Goal: Task Accomplishment & Management: Complete application form

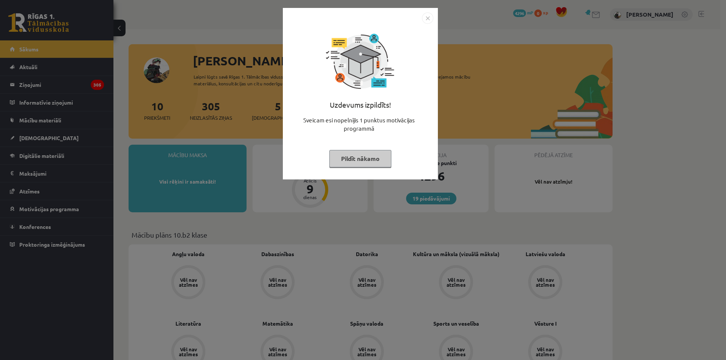
click at [432, 17] on img "Close" at bounding box center [427, 17] width 11 height 11
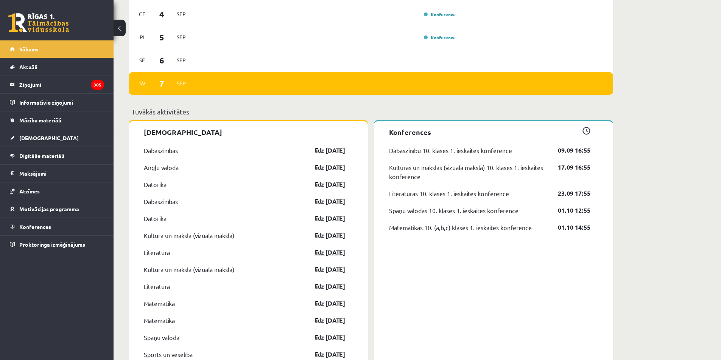
scroll to position [530, 0]
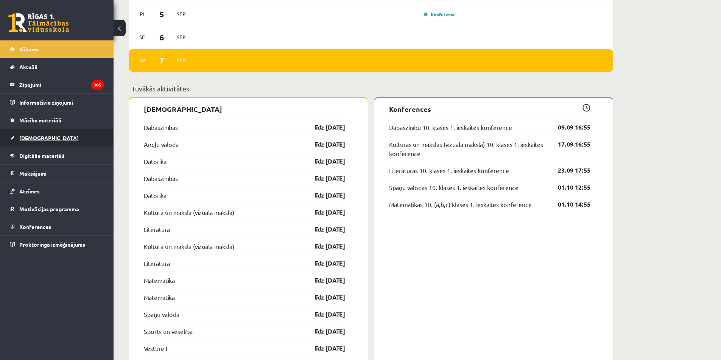
click at [26, 137] on span "[DEMOGRAPHIC_DATA]" at bounding box center [48, 138] width 59 height 7
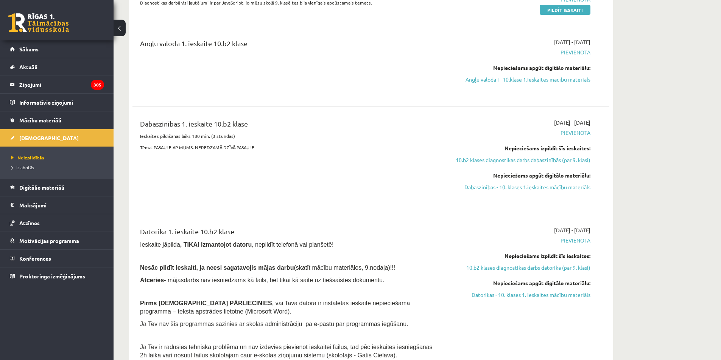
scroll to position [189, 0]
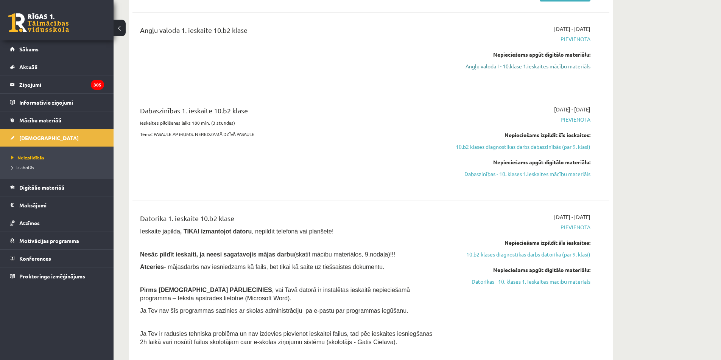
click at [555, 65] on link "Angļu valoda I - 10.klase 1.ieskaites mācību materiāls" at bounding box center [518, 66] width 143 height 8
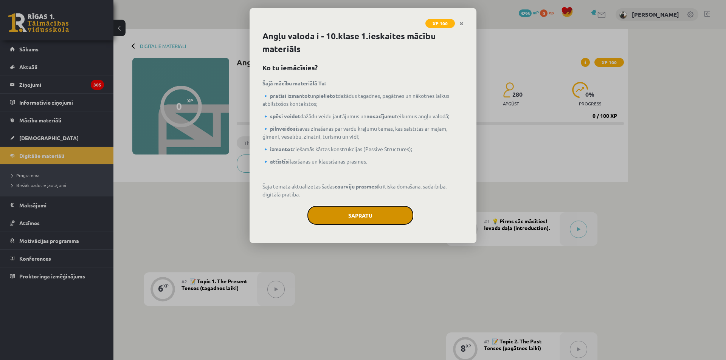
click at [355, 220] on button "Sapratu" at bounding box center [361, 215] width 106 height 19
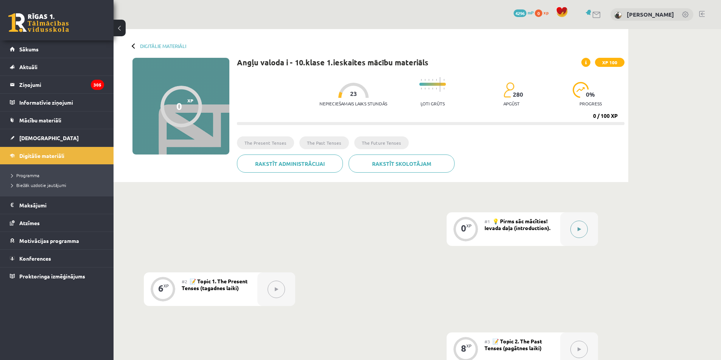
click at [581, 225] on button at bounding box center [578, 229] width 17 height 17
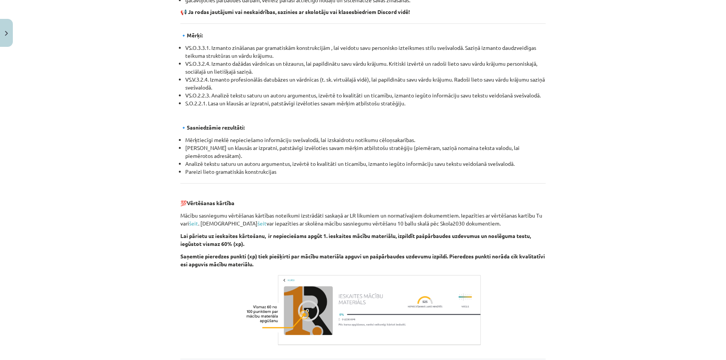
scroll to position [777, 0]
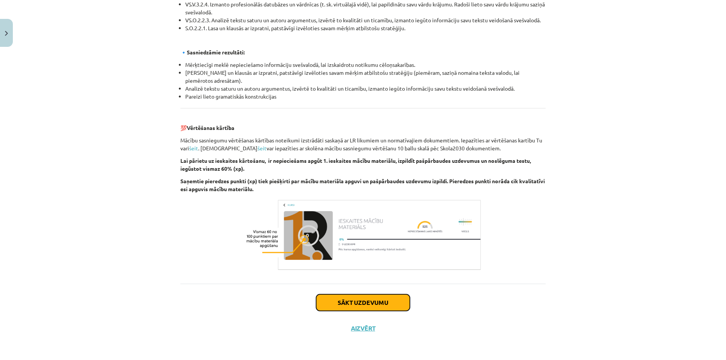
click at [366, 300] on button "Sākt uzdevumu" at bounding box center [363, 303] width 94 height 17
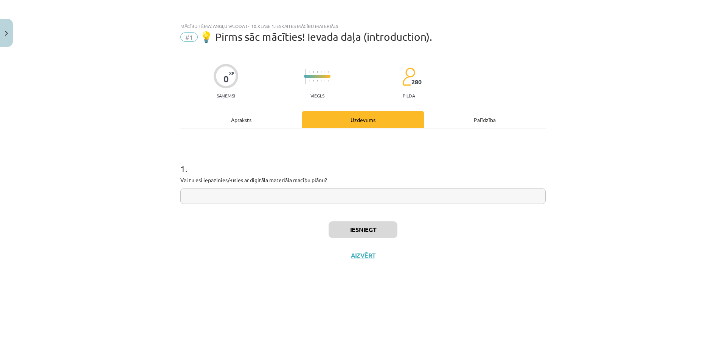
click at [311, 193] on input "text" at bounding box center [362, 197] width 365 height 16
type input "**"
click at [360, 226] on button "Iesniegt" at bounding box center [363, 230] width 69 height 17
click at [356, 256] on button "Nākamā nodarbība" at bounding box center [363, 260] width 74 height 17
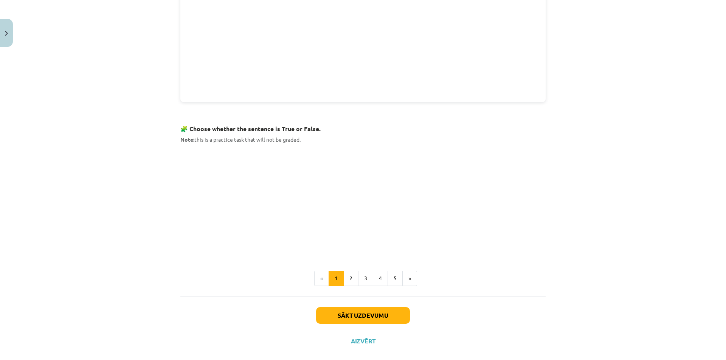
scroll to position [404, 0]
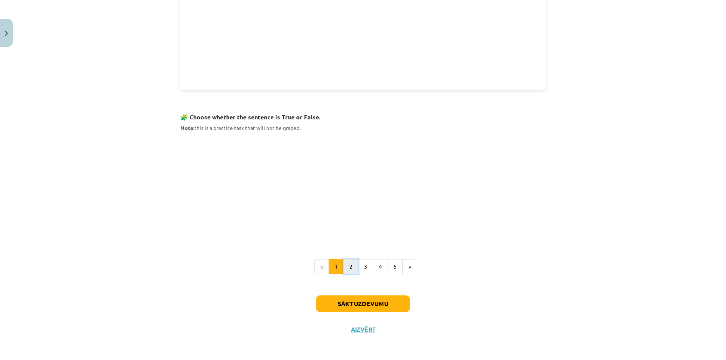
click at [353, 266] on button "2" at bounding box center [350, 266] width 15 height 15
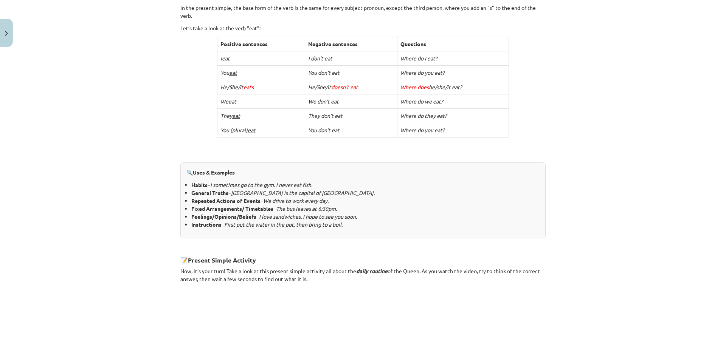
scroll to position [385, 0]
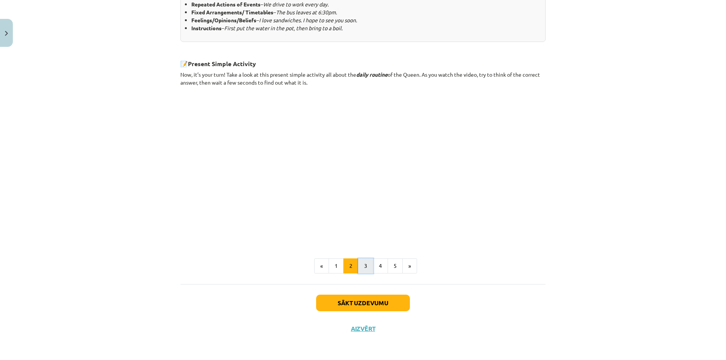
click at [362, 267] on button "3" at bounding box center [365, 266] width 15 height 15
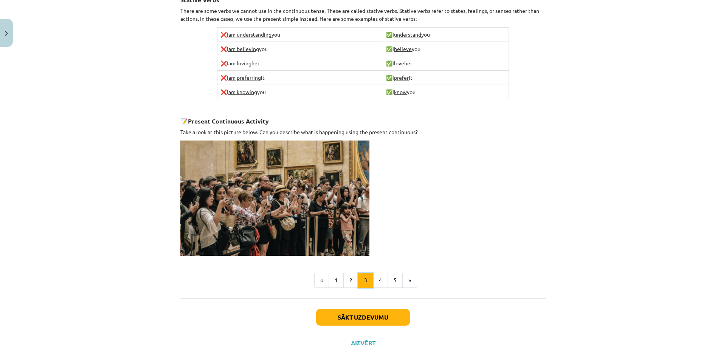
scroll to position [443, 0]
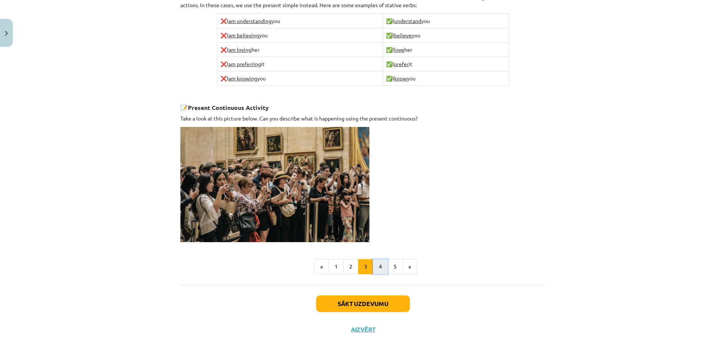
click at [382, 265] on button "4" at bounding box center [380, 266] width 15 height 15
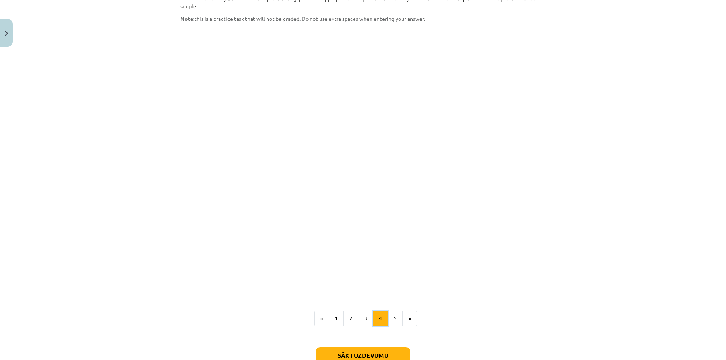
scroll to position [589, 0]
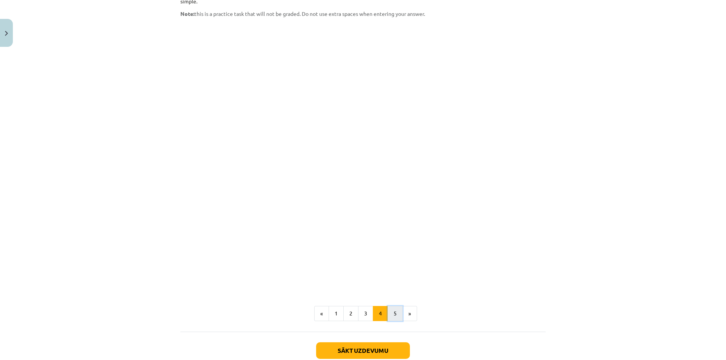
click at [394, 306] on button "5" at bounding box center [395, 313] width 15 height 15
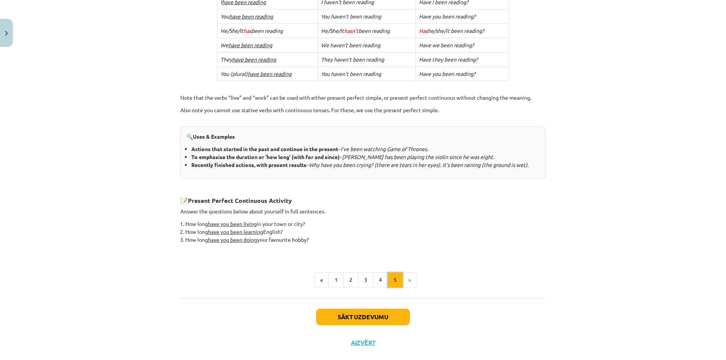
scroll to position [238, 0]
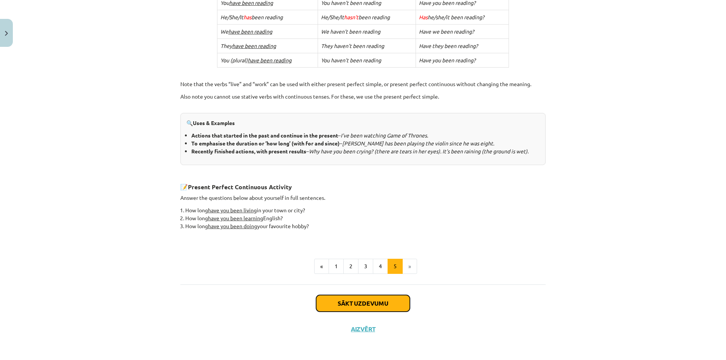
click at [379, 301] on button "Sākt uzdevumu" at bounding box center [363, 303] width 94 height 17
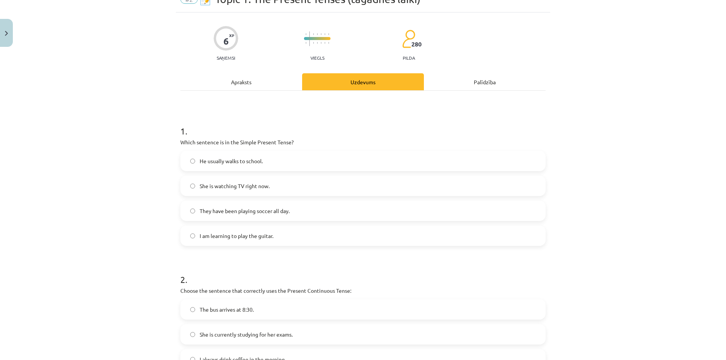
scroll to position [19, 0]
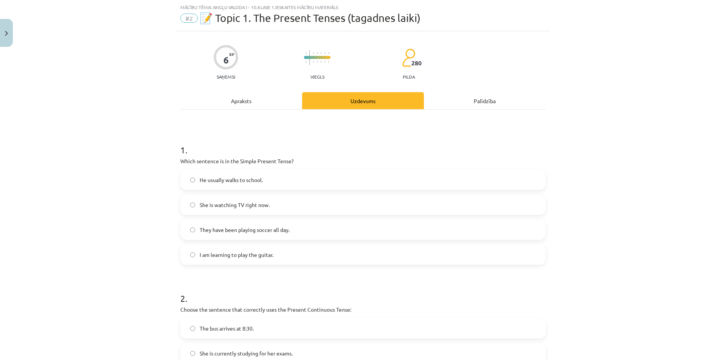
click at [290, 202] on label "She is watching TV right now." at bounding box center [363, 205] width 364 height 19
click at [260, 182] on span "He usually walks to school." at bounding box center [231, 180] width 63 height 8
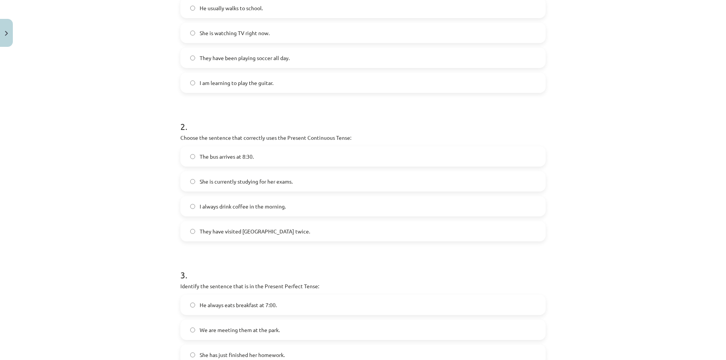
scroll to position [208, 0]
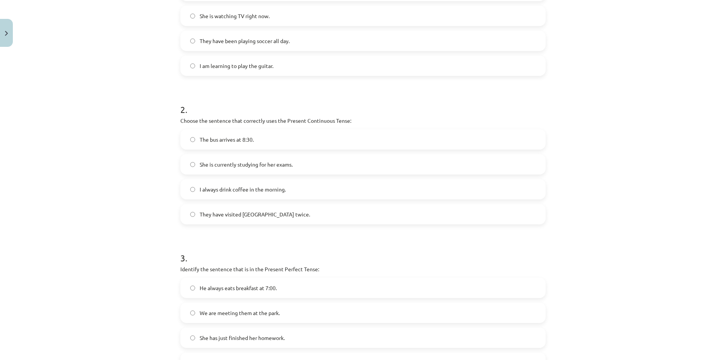
click at [367, 162] on label "She is currently studying for her exams." at bounding box center [363, 164] width 364 height 19
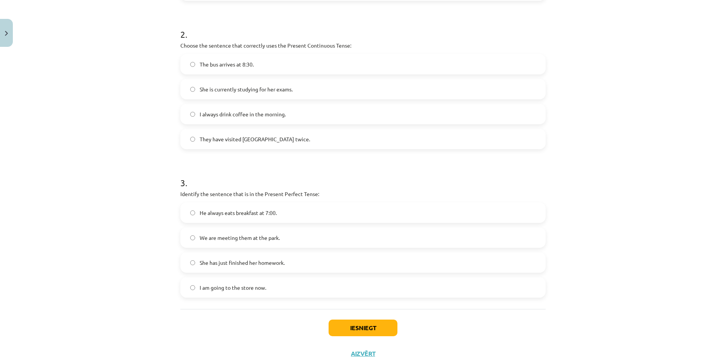
scroll to position [309, 0]
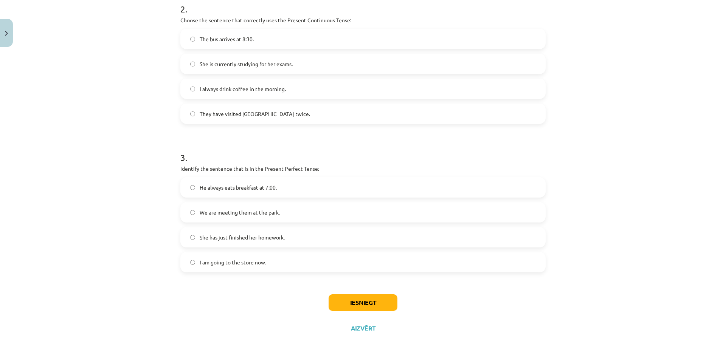
click at [300, 235] on label "She has just finished her homework." at bounding box center [363, 237] width 364 height 19
click at [339, 298] on button "Iesniegt" at bounding box center [363, 303] width 69 height 17
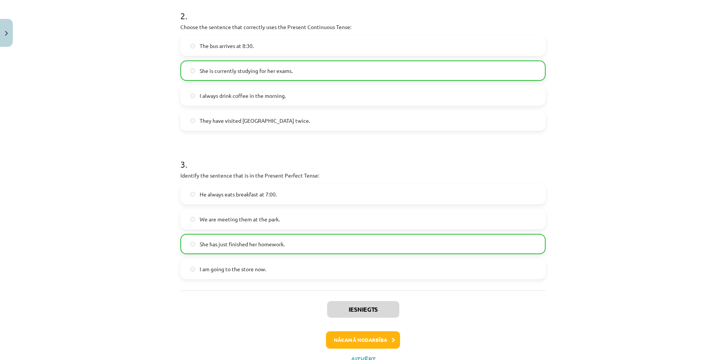
scroll to position [333, 0]
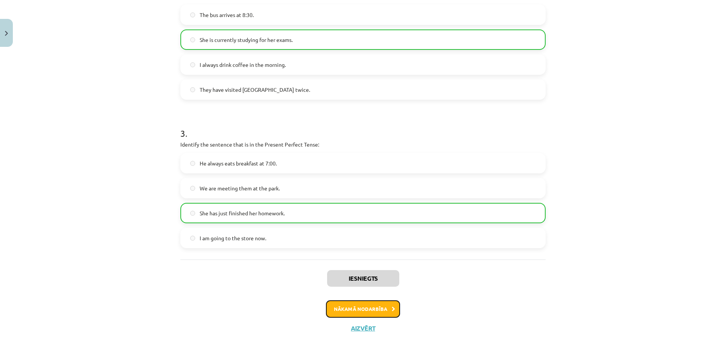
click at [363, 309] on button "Nākamā nodarbība" at bounding box center [363, 309] width 74 height 17
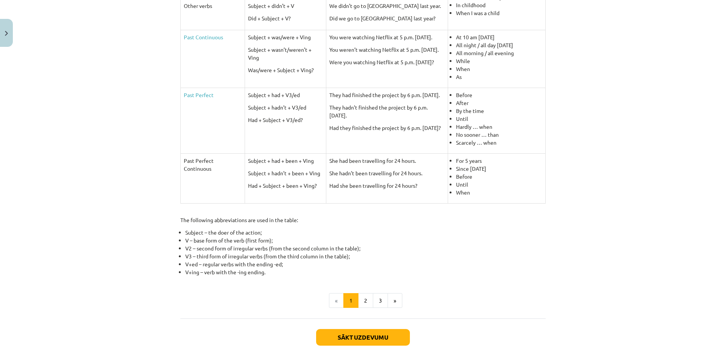
scroll to position [280, 0]
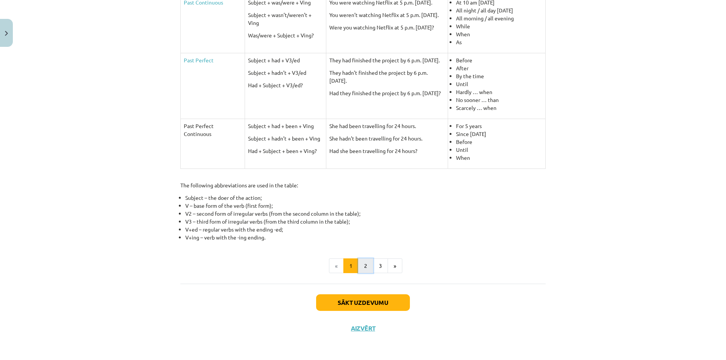
click at [364, 268] on button "2" at bounding box center [365, 266] width 15 height 15
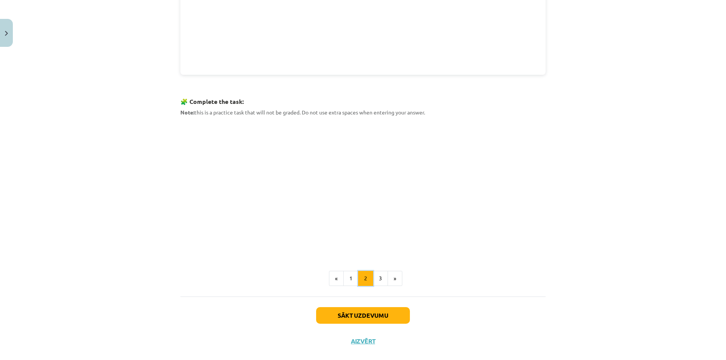
scroll to position [308, 0]
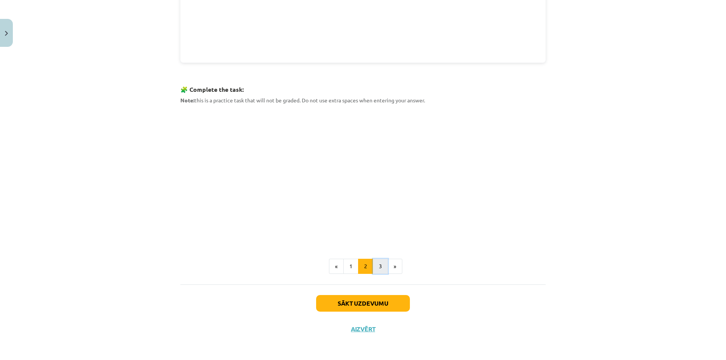
click at [376, 268] on button "3" at bounding box center [380, 266] width 15 height 15
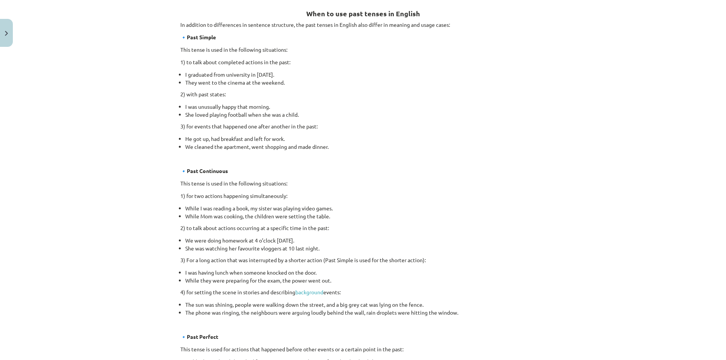
scroll to position [357, 0]
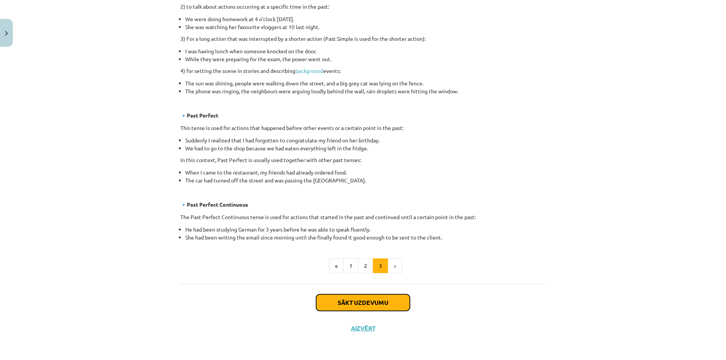
click at [367, 300] on button "Sākt uzdevumu" at bounding box center [363, 303] width 94 height 17
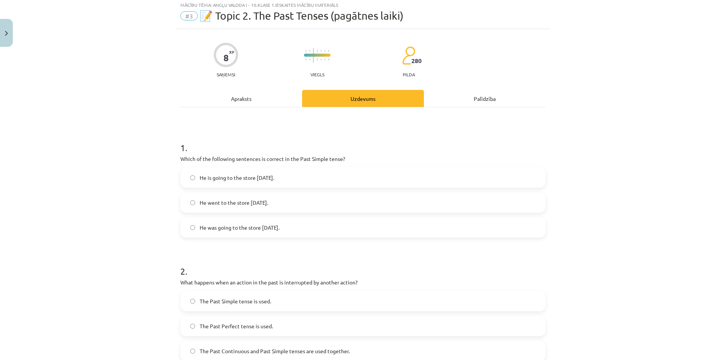
scroll to position [19, 0]
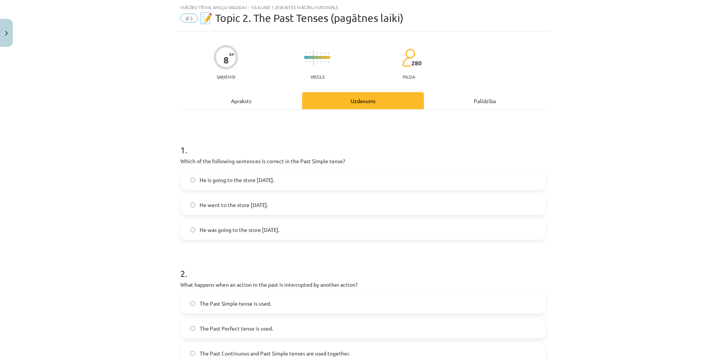
click at [299, 198] on label "He went to the store yesterday." at bounding box center [363, 205] width 364 height 19
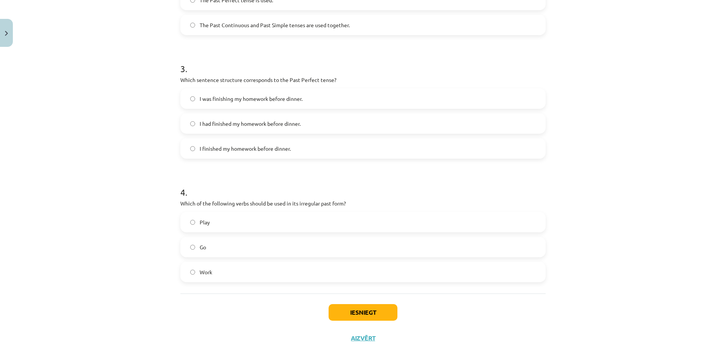
scroll to position [357, 0]
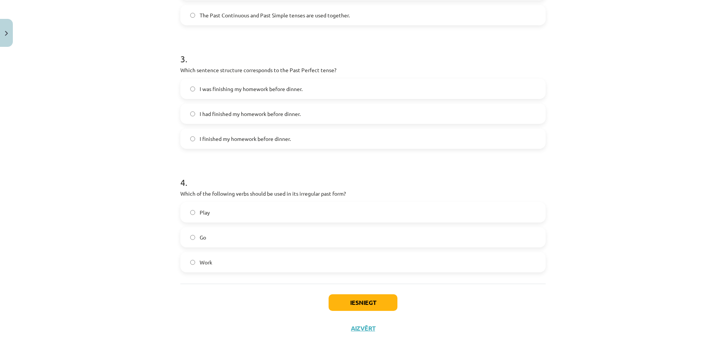
click at [329, 113] on label "I had finished my homework before dinner." at bounding box center [363, 113] width 364 height 19
drag, startPoint x: 179, startPoint y: 190, endPoint x: 220, endPoint y: 258, distance: 79.4
click at [220, 258] on div "4 . Which of the following verbs should be used in its irregular past form? Pla…" at bounding box center [362, 218] width 365 height 109
copy div "Which of the following verbs should be used in its irregular past form? Play Go…"
click at [232, 244] on label "Go" at bounding box center [363, 237] width 364 height 19
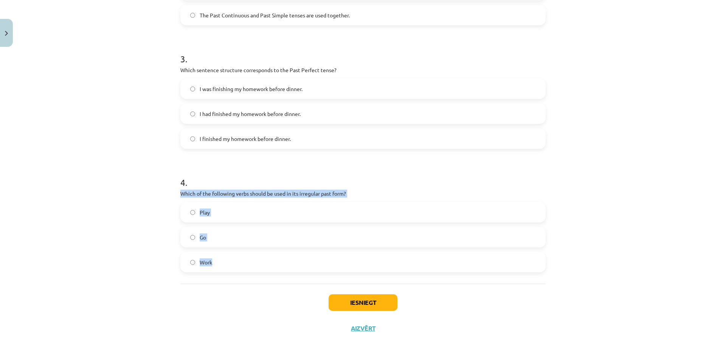
click at [103, 231] on div "Mācību tēma: Angļu valoda i - 10.klase 1.ieskaites mācību materiāls #3 📝 Topic …" at bounding box center [363, 180] width 726 height 360
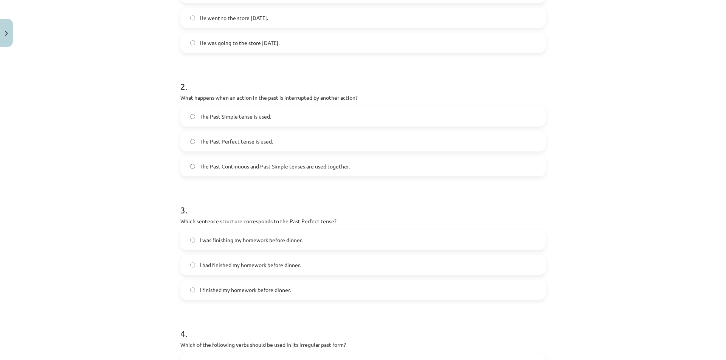
scroll to position [55, 0]
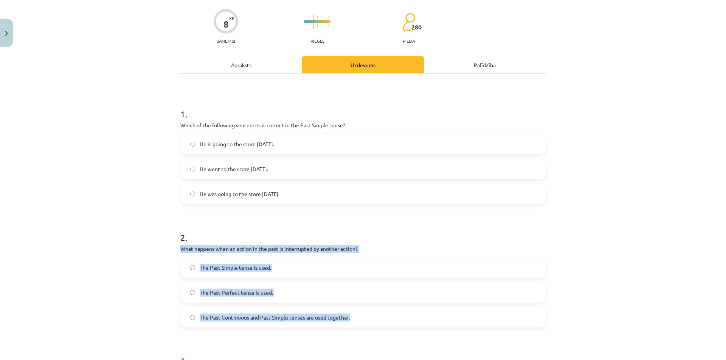
drag, startPoint x: 179, startPoint y: 248, endPoint x: 376, endPoint y: 320, distance: 209.5
click at [376, 320] on div "2 . What happens when an action in the past is interrupted by another action? T…" at bounding box center [362, 273] width 365 height 109
copy div "What happens when an action in the past is interrupted by another action? The P…"
click at [390, 310] on label "The Past Continuous and Past Simple tenses are used together." at bounding box center [363, 317] width 364 height 19
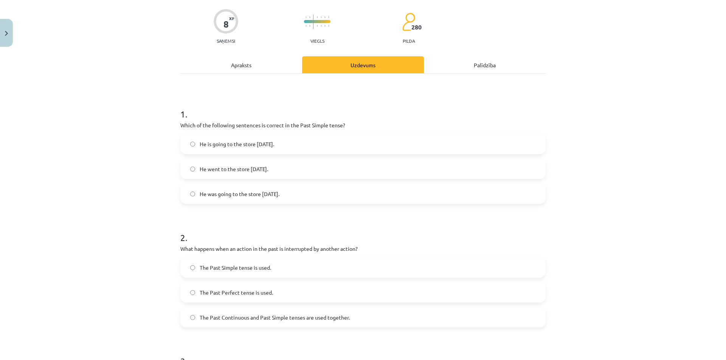
click at [35, 218] on div "Mācību tēma: Angļu valoda i - 10.klase 1.ieskaites mācību materiāls #3 📝 Topic …" at bounding box center [363, 180] width 726 height 360
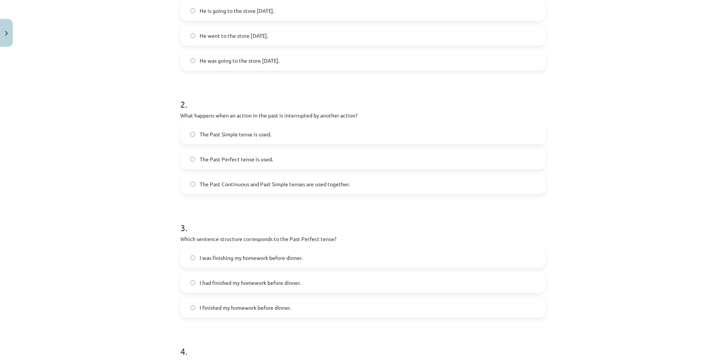
scroll to position [357, 0]
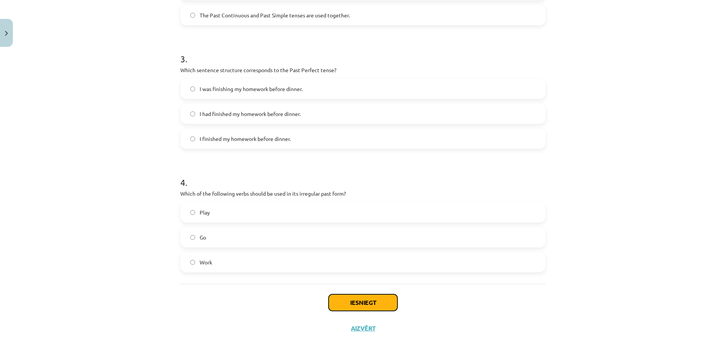
click at [354, 304] on button "Iesniegt" at bounding box center [363, 303] width 69 height 17
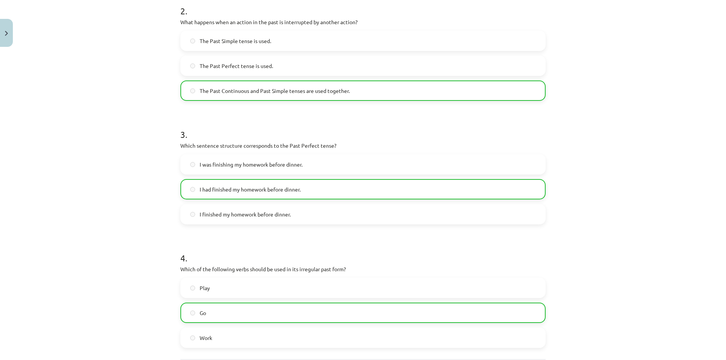
scroll to position [382, 0]
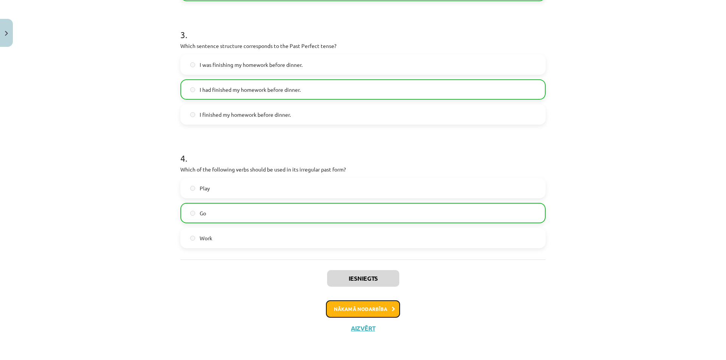
click at [360, 306] on button "Nākamā nodarbība" at bounding box center [363, 309] width 74 height 17
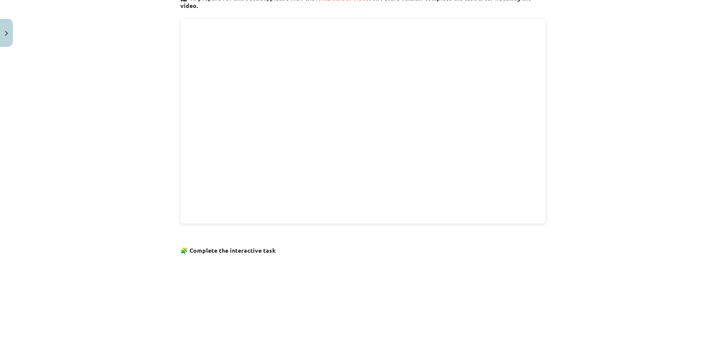
scroll to position [407, 0]
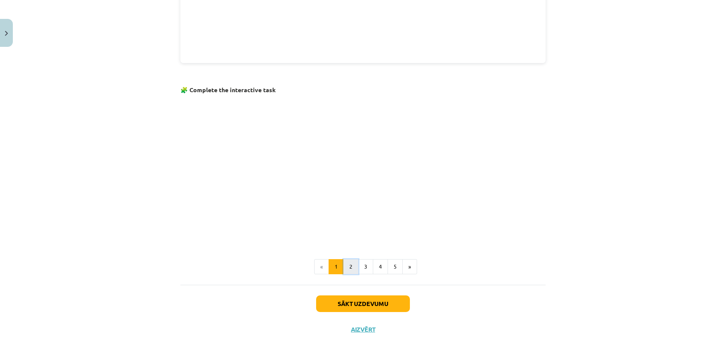
click at [351, 270] on button "2" at bounding box center [350, 266] width 15 height 15
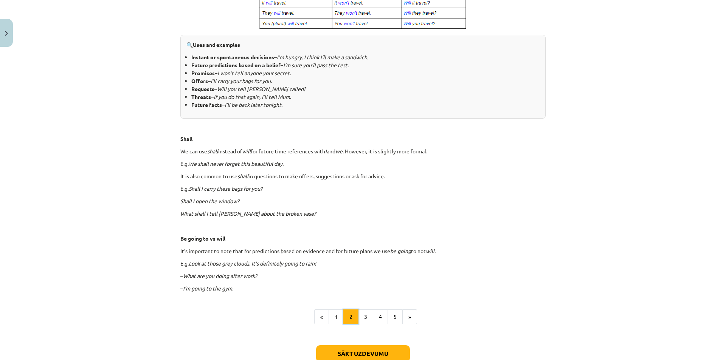
scroll to position [325, 0]
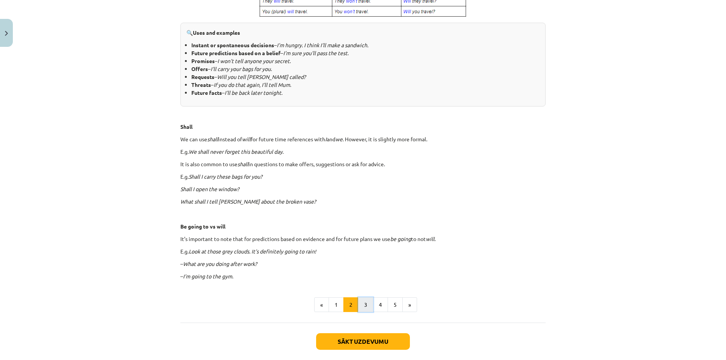
click at [367, 301] on button "3" at bounding box center [365, 305] width 15 height 15
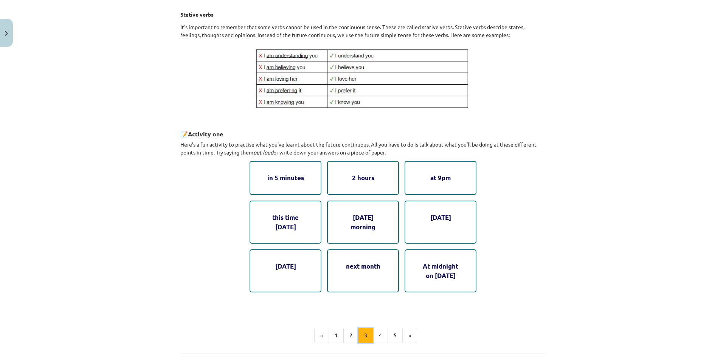
scroll to position [287, 0]
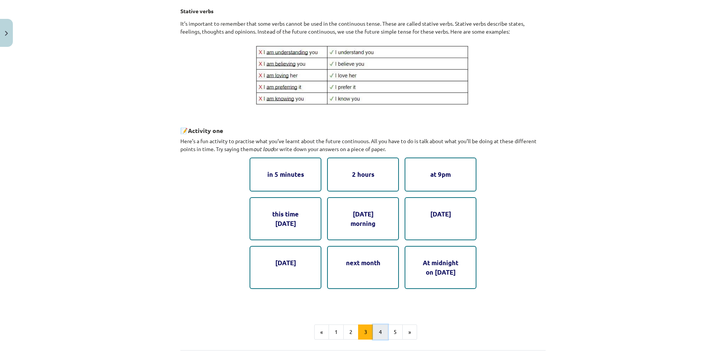
click at [381, 331] on button "4" at bounding box center [380, 332] width 15 height 15
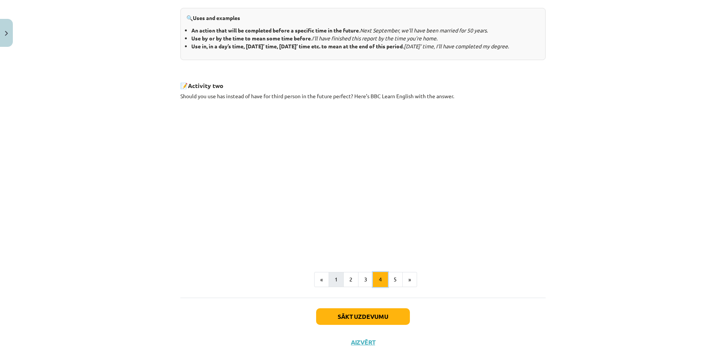
scroll to position [325, 0]
click at [393, 285] on button "5" at bounding box center [395, 279] width 15 height 15
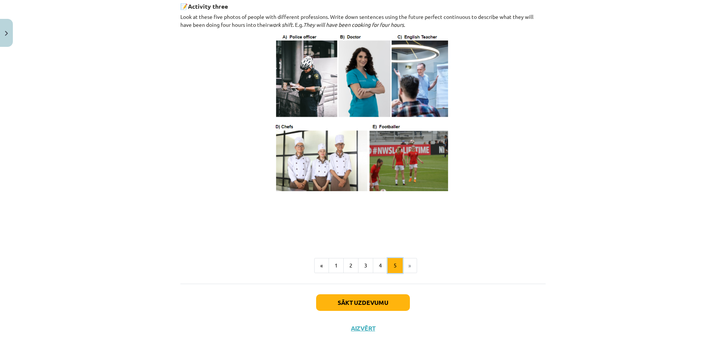
scroll to position [388, 0]
click at [351, 303] on button "Sākt uzdevumu" at bounding box center [363, 303] width 94 height 17
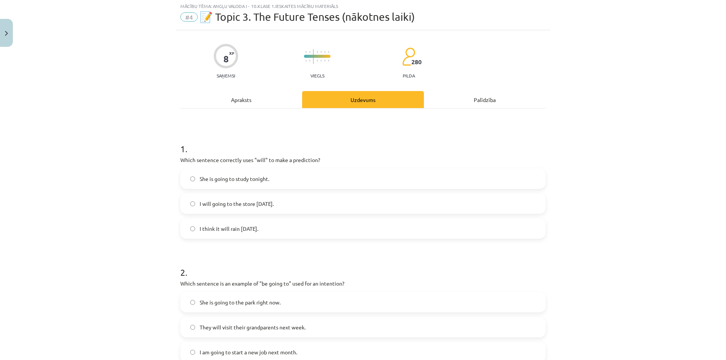
scroll to position [19, 0]
click at [285, 229] on label "I think it will rain tomorrow." at bounding box center [363, 230] width 364 height 19
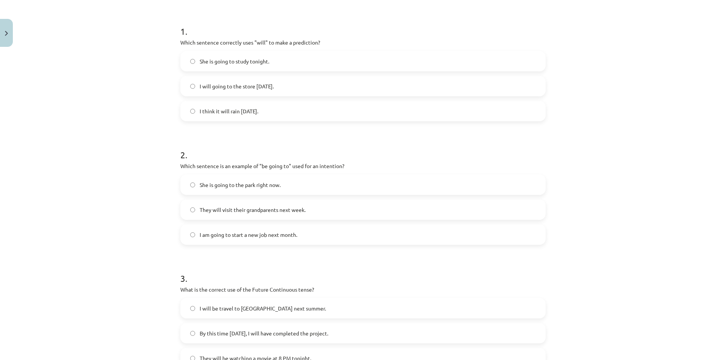
scroll to position [170, 0]
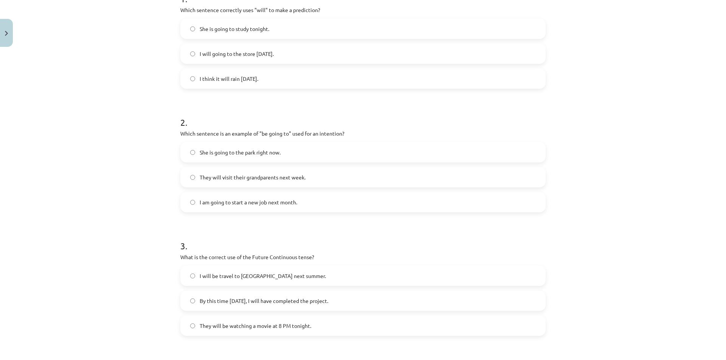
click at [294, 205] on span "I am going to start a new job next month." at bounding box center [249, 203] width 98 height 8
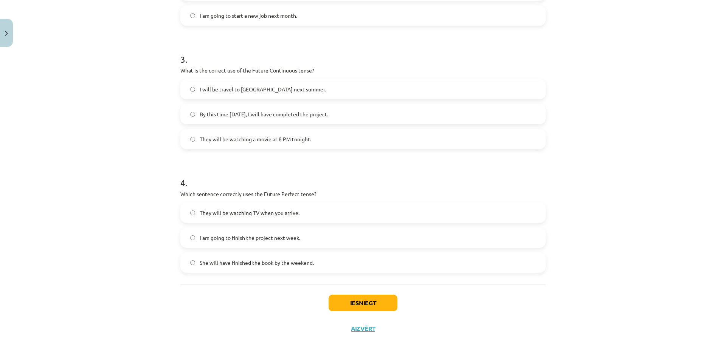
scroll to position [357, 0]
drag, startPoint x: 251, startPoint y: 71, endPoint x: 295, endPoint y: 72, distance: 44.7
click at [295, 72] on p "What is the correct use of the Future Continuous tense?" at bounding box center [362, 70] width 365 height 8
copy p "Future Continuous"
click at [359, 175] on h1 "4 ." at bounding box center [362, 175] width 365 height 23
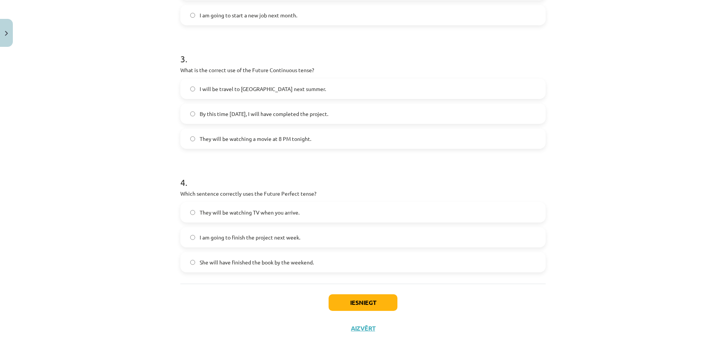
click at [248, 143] on label "They will be watching a movie at 8 PM tonight." at bounding box center [363, 138] width 364 height 19
drag, startPoint x: 260, startPoint y: 194, endPoint x: 297, endPoint y: 193, distance: 37.1
click at [297, 193] on p "Which sentence correctly uses the Future Perfect tense?" at bounding box center [362, 194] width 365 height 8
copy p "Future Perfect"
click at [139, 225] on div "Mācību tēma: Angļu valoda i - 10.klase 1.ieskaites mācību materiāls #4 📝 Topic …" at bounding box center [363, 180] width 726 height 360
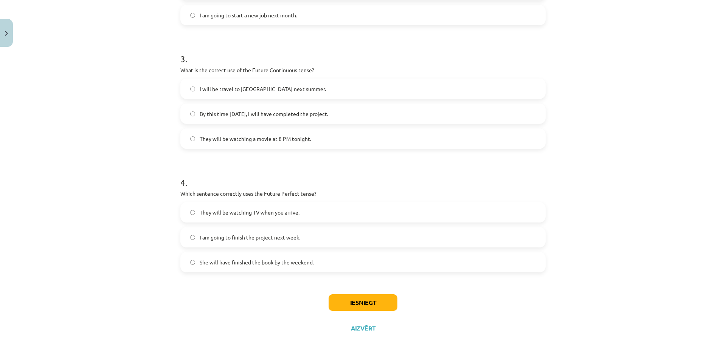
click at [225, 266] on span "She will have finished the book by the weekend." at bounding box center [257, 263] width 114 height 8
click at [339, 301] on button "Iesniegt" at bounding box center [363, 303] width 69 height 17
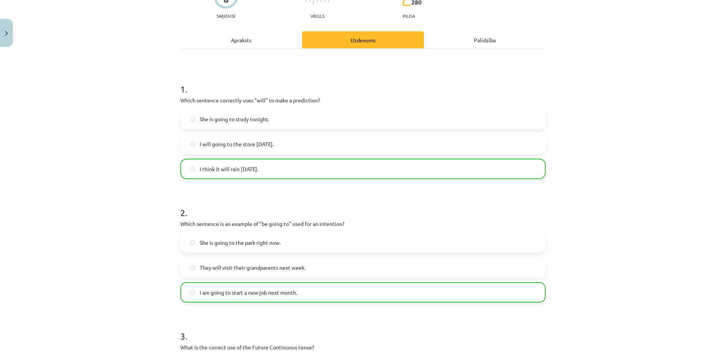
scroll to position [0, 0]
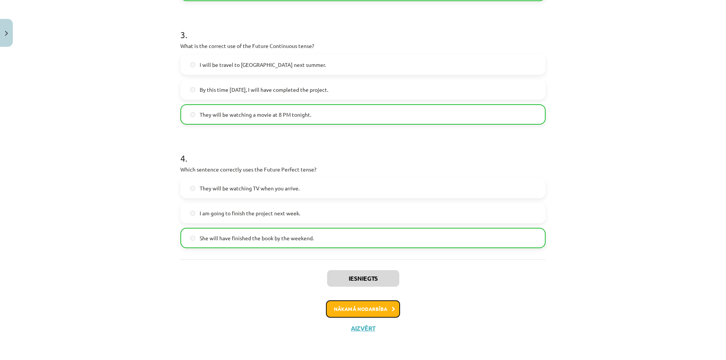
click at [346, 308] on button "Nākamā nodarbība" at bounding box center [363, 309] width 74 height 17
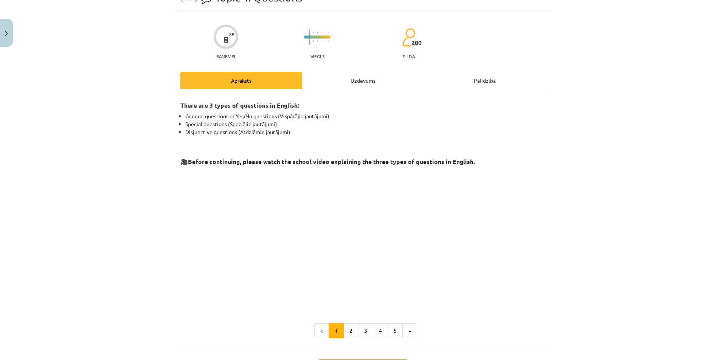
scroll to position [19, 0]
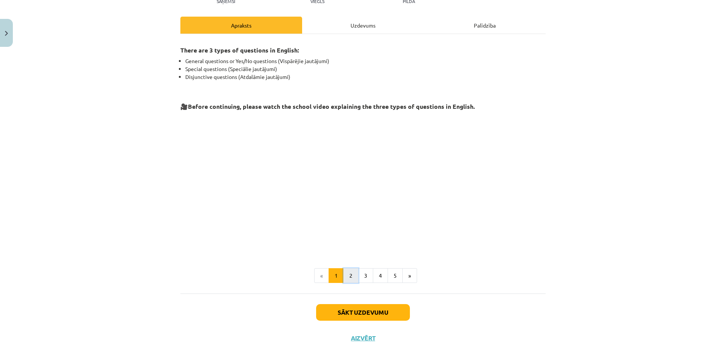
click at [349, 276] on button "2" at bounding box center [350, 276] width 15 height 15
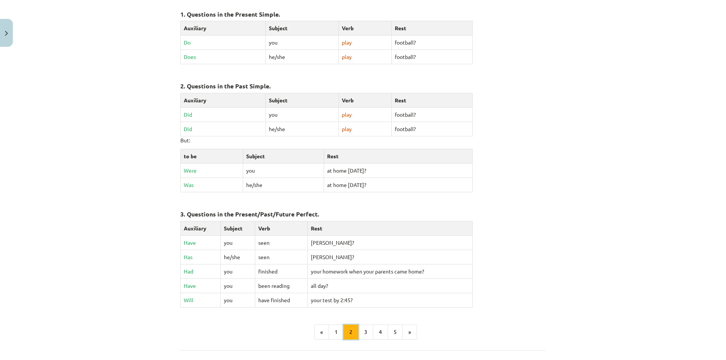
scroll to position [255, 0]
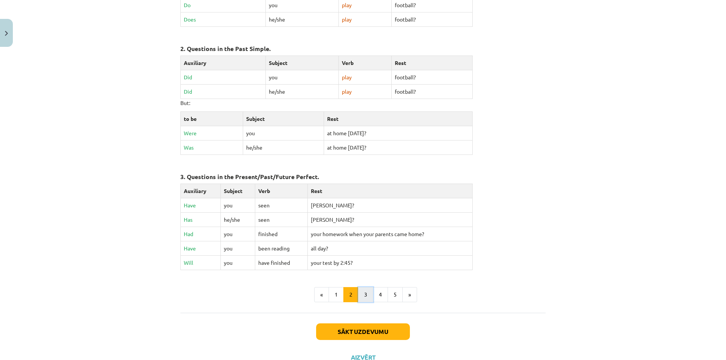
click at [362, 297] on button "3" at bounding box center [365, 294] width 15 height 15
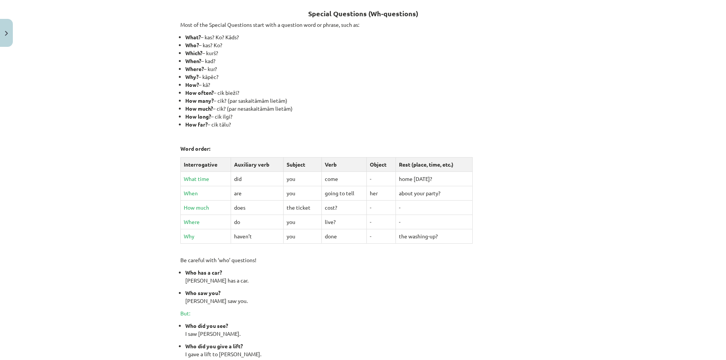
scroll to position [60, 0]
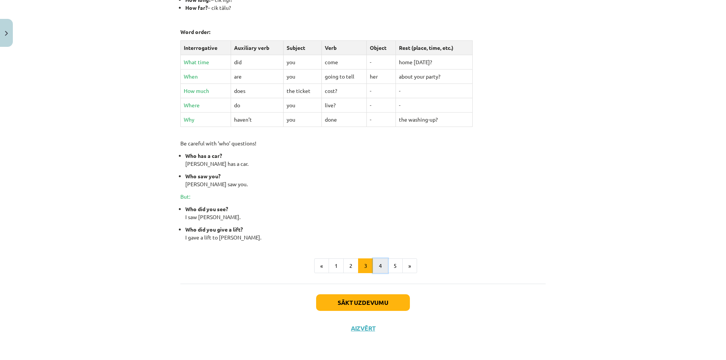
click at [377, 260] on button "4" at bounding box center [380, 266] width 15 height 15
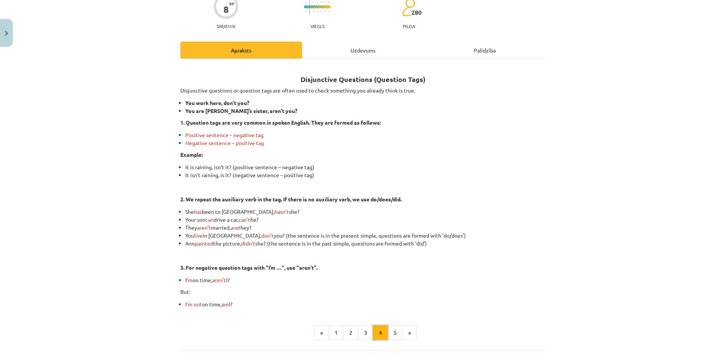
scroll to position [0, 0]
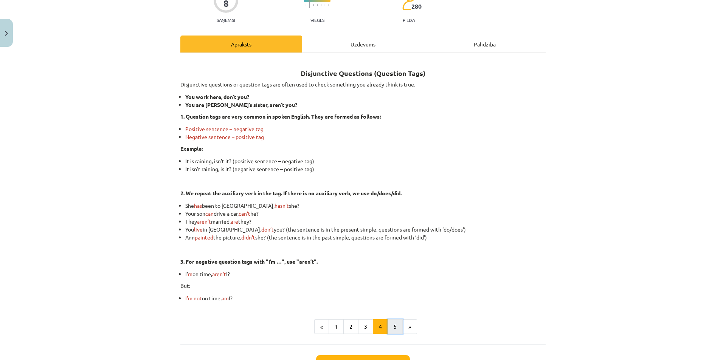
click at [394, 326] on button "5" at bounding box center [395, 327] width 15 height 15
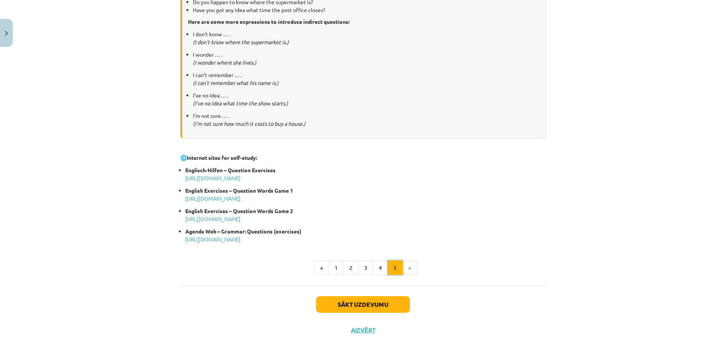
scroll to position [318, 0]
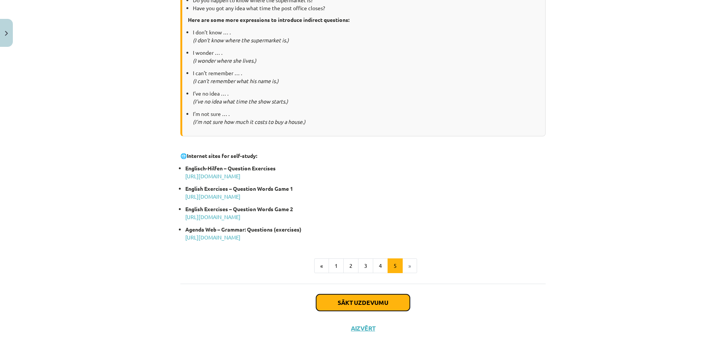
click at [361, 296] on button "Sākt uzdevumu" at bounding box center [363, 303] width 94 height 17
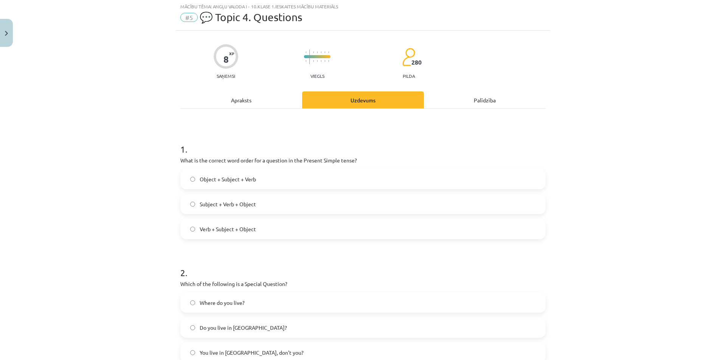
scroll to position [19, 0]
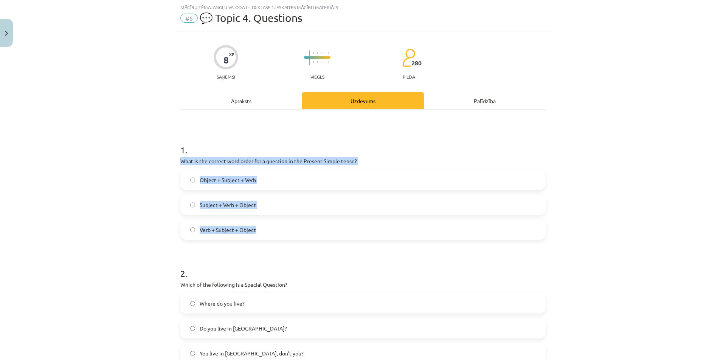
drag, startPoint x: 177, startPoint y: 161, endPoint x: 300, endPoint y: 221, distance: 137.4
click at [300, 221] on div "8 XP Saņemsi Viegls 280 pilda Apraksts Uzdevums Palīdzība 1 . What is the corre…" at bounding box center [363, 355] width 374 height 649
copy div "What is the correct word order for a question in the Present Simple tense? Obje…"
click at [295, 235] on label "Verb + Subject + Object" at bounding box center [363, 230] width 364 height 19
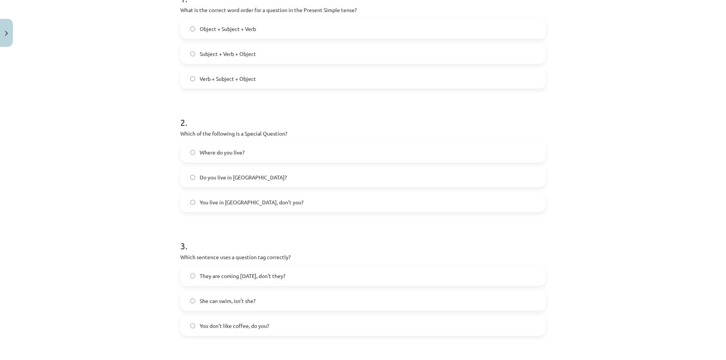
scroll to position [246, 0]
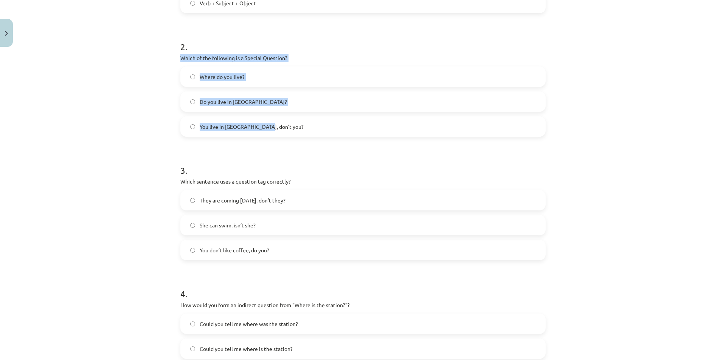
drag, startPoint x: 175, startPoint y: 56, endPoint x: 274, endPoint y: 123, distance: 119.8
click at [274, 123] on div "8 XP Saņemsi Viegls 280 pilda Apraksts Uzdevums Palīdzība 1 . What is the corre…" at bounding box center [363, 128] width 374 height 649
copy div "Which of the following is a Special Question? Where do you live? Do you live in…"
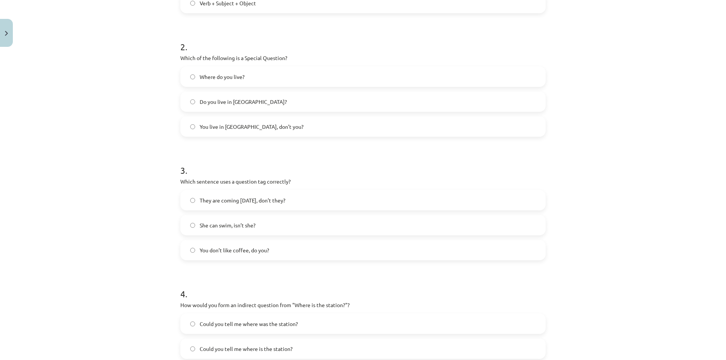
click at [365, 183] on p "Which sentence uses a question tag correctly?" at bounding box center [362, 182] width 365 height 8
click at [293, 79] on label "Where do you live?" at bounding box center [363, 76] width 364 height 19
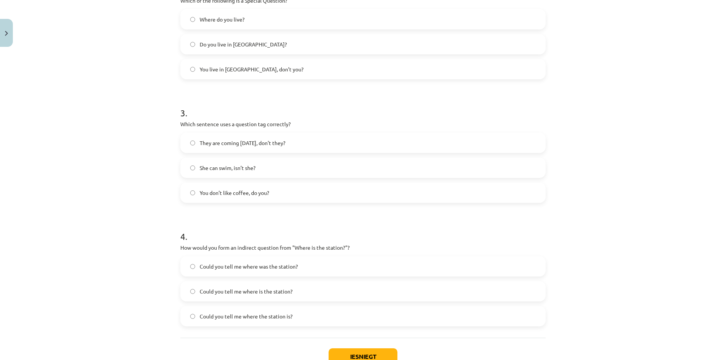
scroll to position [321, 0]
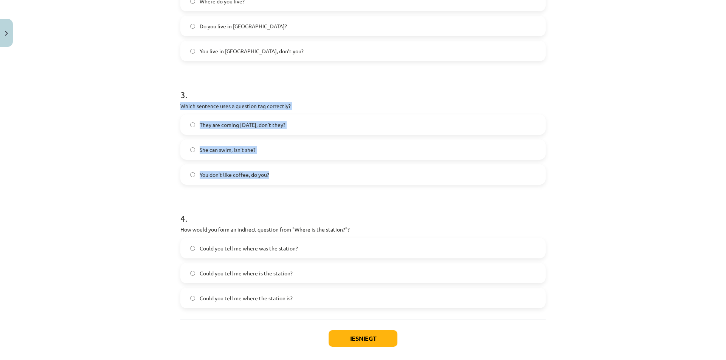
drag, startPoint x: 171, startPoint y: 103, endPoint x: 286, endPoint y: 175, distance: 135.4
click at [286, 175] on div "Mācību tēma: Angļu valoda i - 10.klase 1.ieskaites mācību materiāls #5 💬 Topic …" at bounding box center [363, 180] width 726 height 360
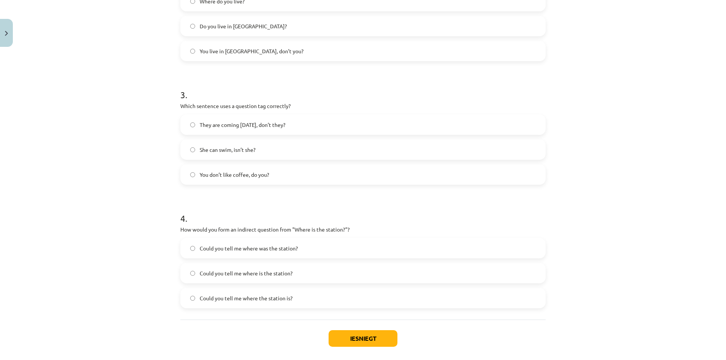
click at [286, 197] on form "1 . What is the correct word order for a question in the Present Simple tense? …" at bounding box center [362, 69] width 365 height 480
click at [270, 170] on label "You don’t like coffee, do you?" at bounding box center [363, 174] width 364 height 19
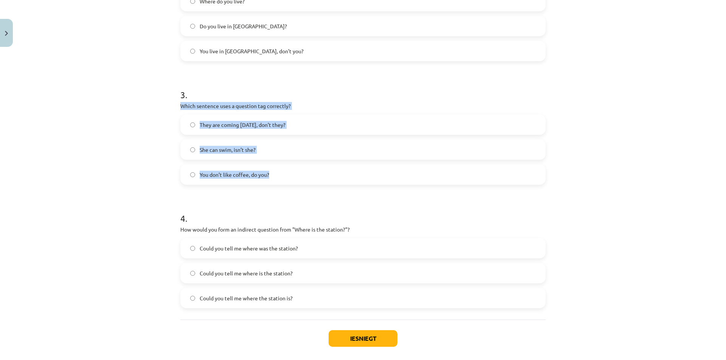
drag, startPoint x: 174, startPoint y: 106, endPoint x: 278, endPoint y: 170, distance: 122.1
click at [278, 170] on div "8 XP Saņemsi Viegls 280 pilda Apraksts Uzdevums Palīdzība 1 . What is the corre…" at bounding box center [363, 53] width 374 height 649
copy div "Which sentence uses a question tag correctly? They are coming tomorrow, don’t t…"
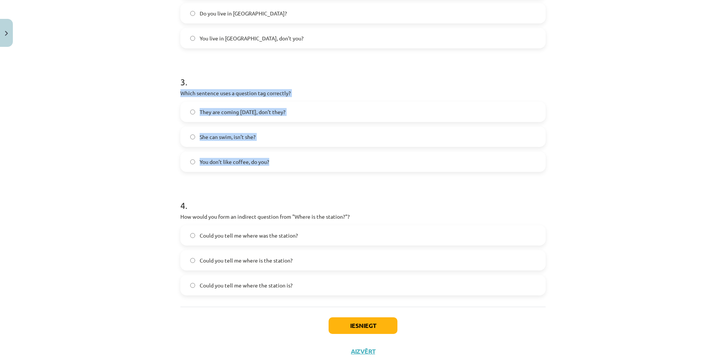
scroll to position [357, 0]
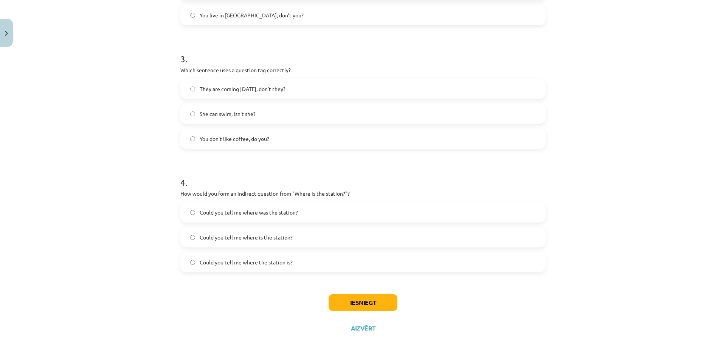
click at [115, 238] on div "Mācību tēma: Angļu valoda i - 10.klase 1.ieskaites mācību materiāls #5 💬 Topic …" at bounding box center [363, 180] width 726 height 360
drag, startPoint x: 178, startPoint y: 192, endPoint x: 170, endPoint y: 187, distance: 9.3
click at [170, 187] on div "Mācību tēma: Angļu valoda i - 10.klase 1.ieskaites mācību materiāls #5 💬 Topic …" at bounding box center [363, 180] width 726 height 360
click at [121, 256] on div "Mācību tēma: Angļu valoda i - 10.klase 1.ieskaites mācību materiāls #5 💬 Topic …" at bounding box center [363, 180] width 726 height 360
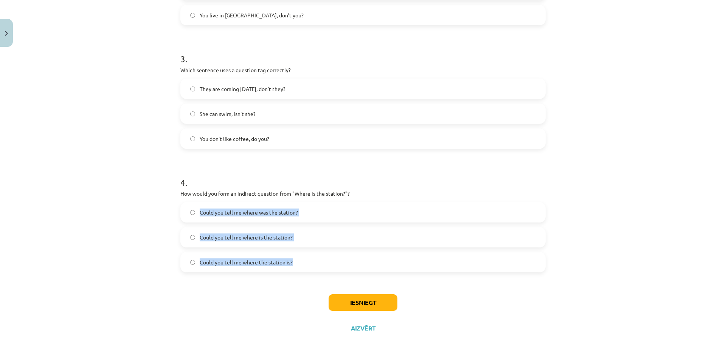
drag, startPoint x: 183, startPoint y: 208, endPoint x: 292, endPoint y: 283, distance: 131.8
click at [292, 283] on div "1 . What is the correct word order for a question in the Present Simple tense? …" at bounding box center [362, 27] width 365 height 513
click at [176, 280] on div "8 XP Saņemsi Viegls 280 pilda Apraksts Uzdevums Palīdzība 1 . What is the corre…" at bounding box center [363, 17] width 374 height 649
drag, startPoint x: 177, startPoint y: 191, endPoint x: 292, endPoint y: 281, distance: 146.0
click at [292, 281] on div "Mācību tēma: Angļu valoda i - 10.klase 1.ieskaites mācību materiāls #5 💬 Topic …" at bounding box center [363, 180] width 726 height 360
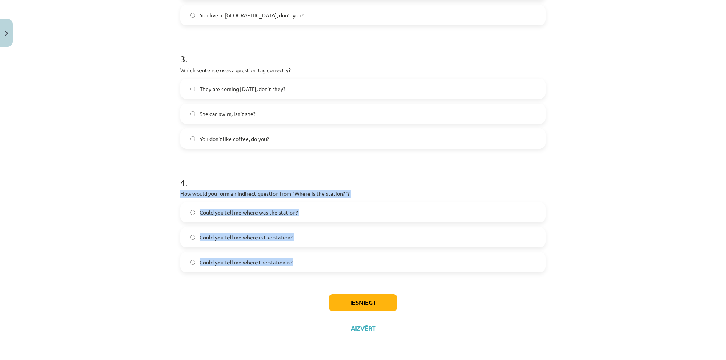
copy div "How would you form an indirect question from "Where is the station?"? Could you…"
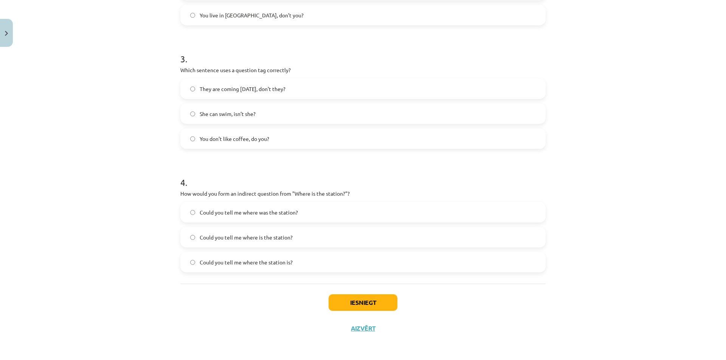
click at [252, 287] on div "Iesniegt Aizvērt" at bounding box center [362, 310] width 365 height 53
click at [355, 263] on label "Could you tell me where the station is?" at bounding box center [363, 262] width 364 height 19
click at [338, 298] on button "Iesniegt" at bounding box center [363, 303] width 69 height 17
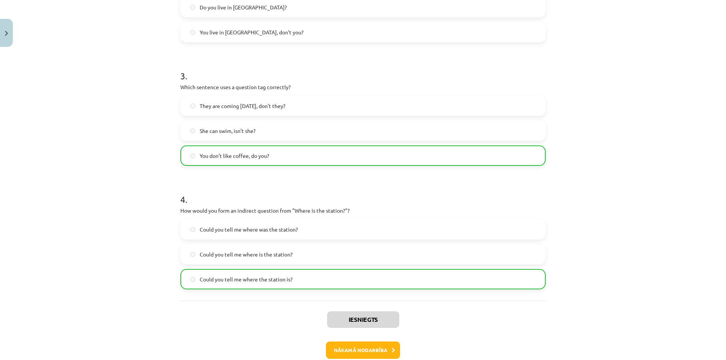
scroll to position [382, 0]
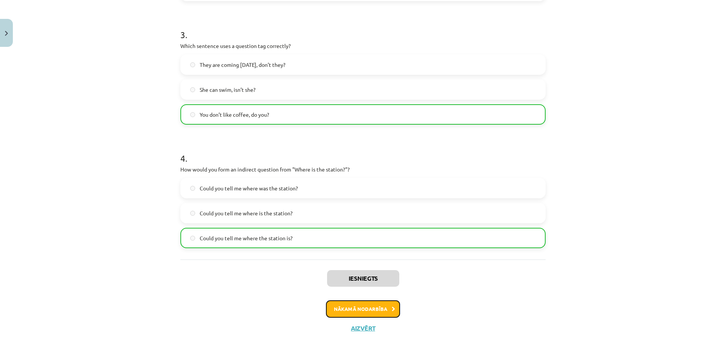
click at [376, 309] on button "Nākamā nodarbība" at bounding box center [363, 309] width 74 height 17
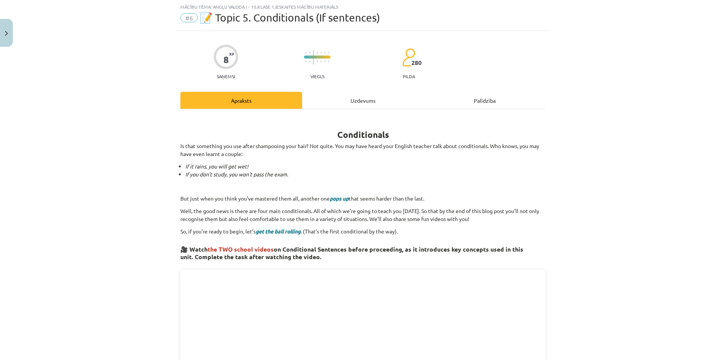
scroll to position [19, 0]
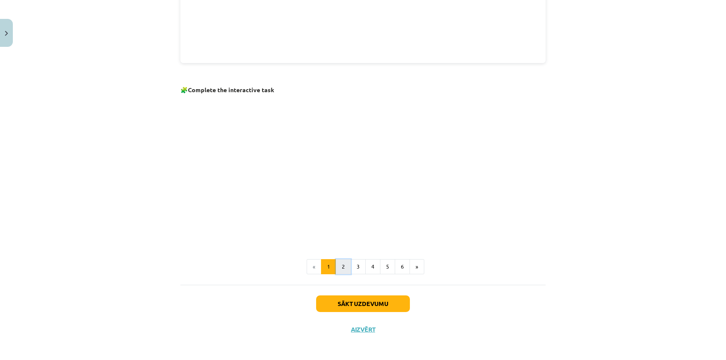
click at [341, 270] on button "2" at bounding box center [343, 266] width 15 height 15
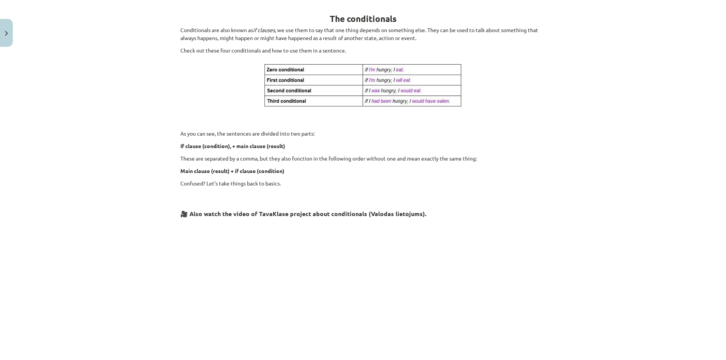
scroll to position [252, 0]
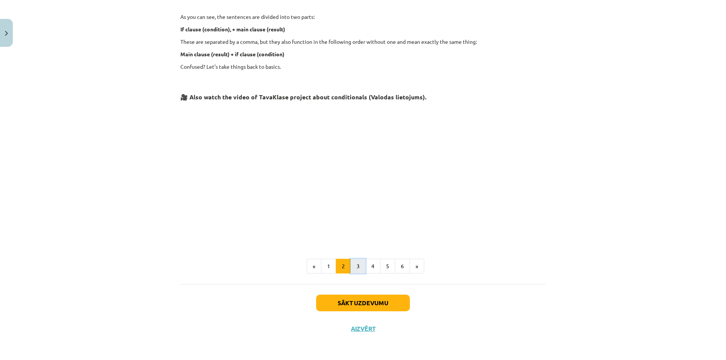
click at [356, 262] on button "3" at bounding box center [358, 266] width 15 height 15
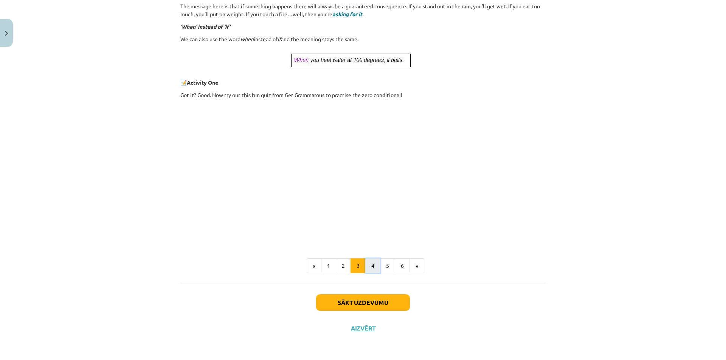
click at [370, 264] on button "4" at bounding box center [372, 266] width 15 height 15
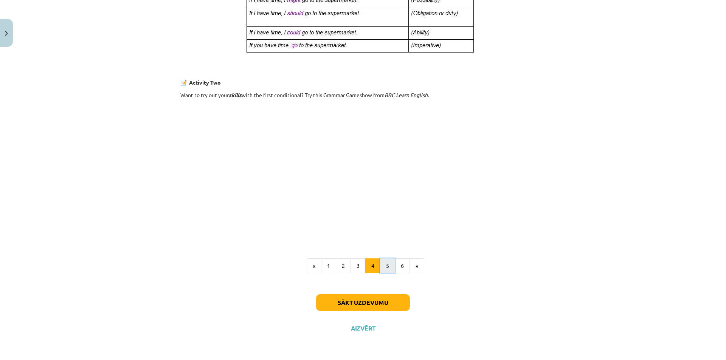
click at [382, 267] on button "5" at bounding box center [387, 266] width 15 height 15
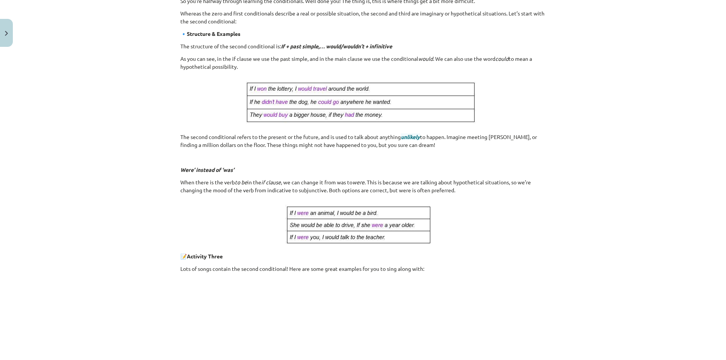
scroll to position [334, 0]
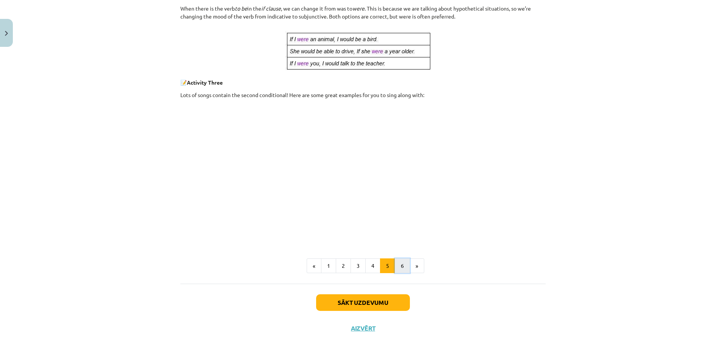
click at [401, 267] on button "6" at bounding box center [402, 266] width 15 height 15
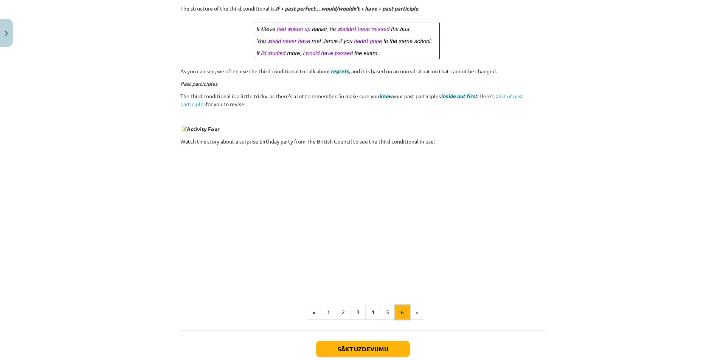
scroll to position [231, 0]
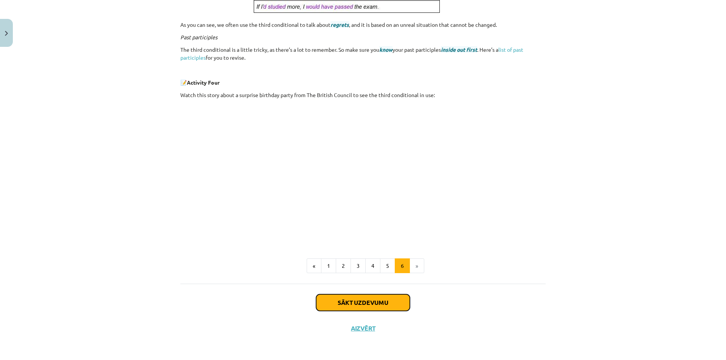
click at [359, 299] on button "Sākt uzdevumu" at bounding box center [363, 303] width 94 height 17
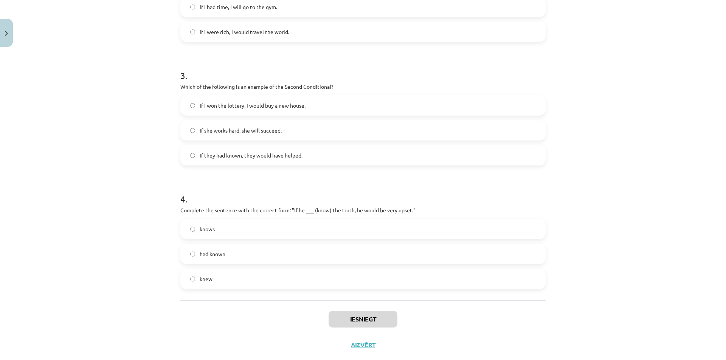
scroll to position [357, 0]
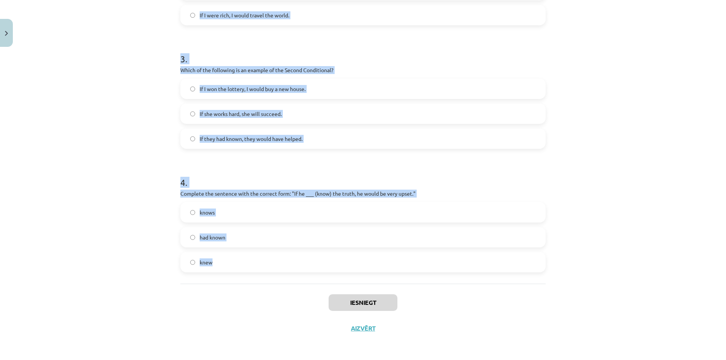
drag, startPoint x: 177, startPoint y: 161, endPoint x: 273, endPoint y: 283, distance: 155.2
click at [273, 283] on div "1 . Which conditional is used to express a general truth? First Conditional Zer…" at bounding box center [362, 27] width 365 height 513
copy form "Which conditional is used to express a general truth? First Conditional Zero Co…"
click at [48, 225] on div "Mācību tēma: Angļu valoda i - 10.klase 1.ieskaites mācību materiāls #6 📝 Topic …" at bounding box center [363, 180] width 726 height 360
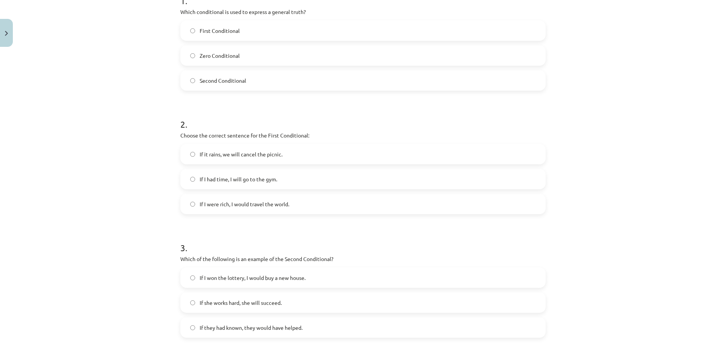
scroll to position [0, 0]
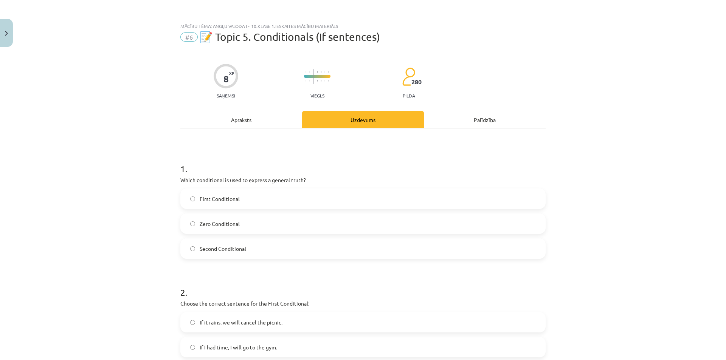
click at [220, 226] on span "Zero Conditional" at bounding box center [220, 224] width 40 height 8
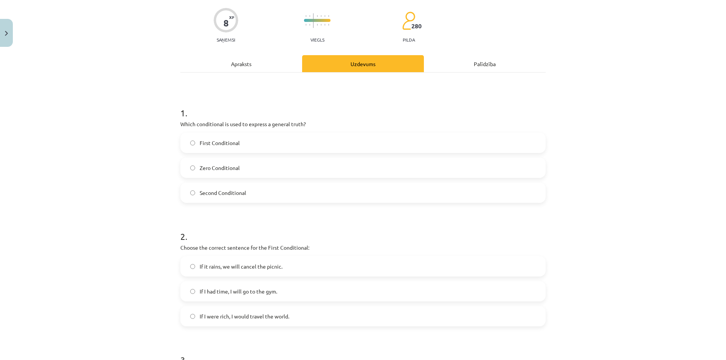
scroll to position [113, 0]
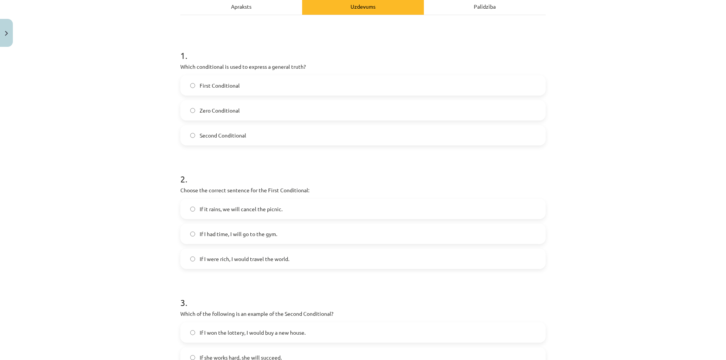
click at [249, 212] on span "If it rains, we will cancel the picnic." at bounding box center [241, 209] width 83 height 8
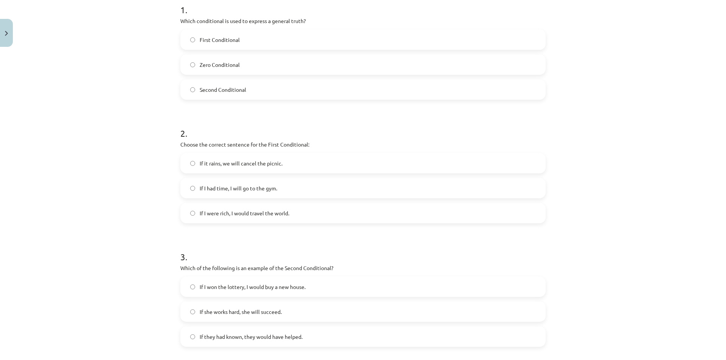
scroll to position [227, 0]
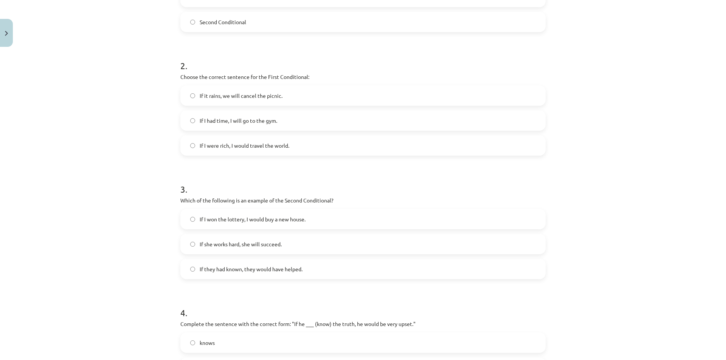
click at [283, 222] on span "If I won the lottery, I would buy a new house." at bounding box center [253, 220] width 106 height 8
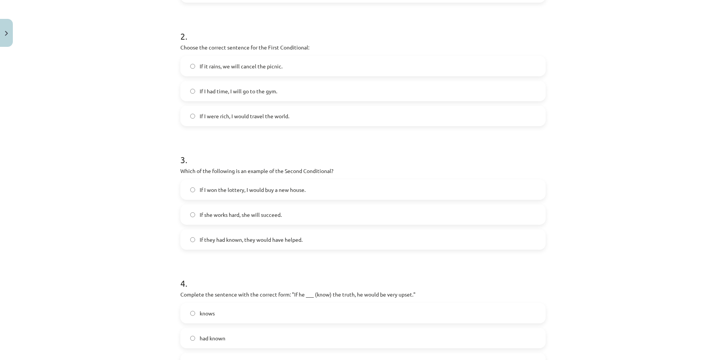
scroll to position [340, 0]
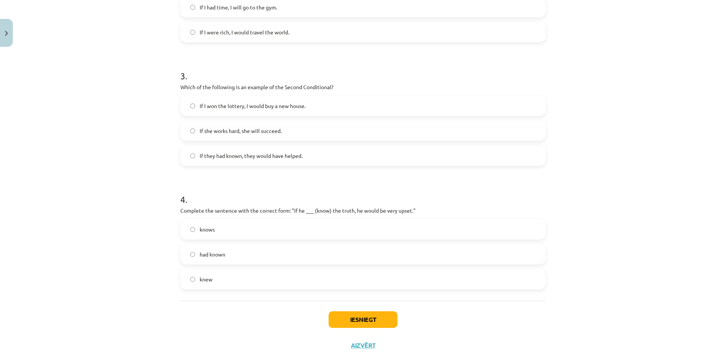
click at [236, 276] on label "knew" at bounding box center [363, 279] width 364 height 19
click at [359, 315] on button "Iesniegt" at bounding box center [363, 320] width 69 height 17
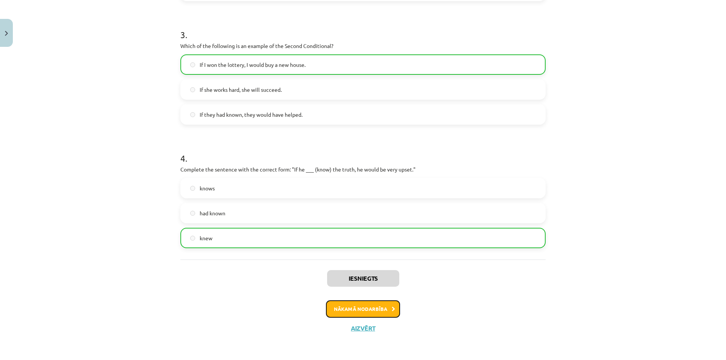
click at [379, 308] on button "Nākamā nodarbība" at bounding box center [363, 309] width 74 height 17
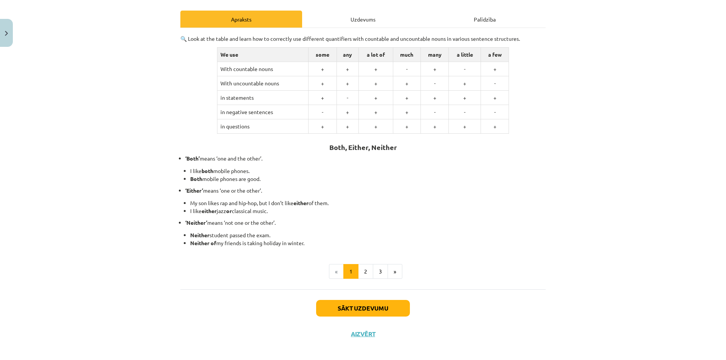
scroll to position [106, 0]
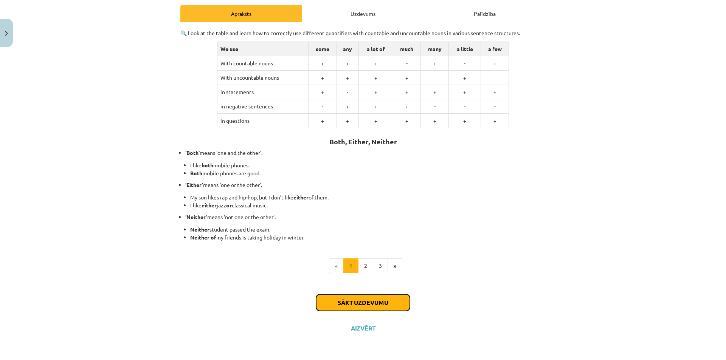
click at [333, 299] on button "Sākt uzdevumu" at bounding box center [363, 303] width 94 height 17
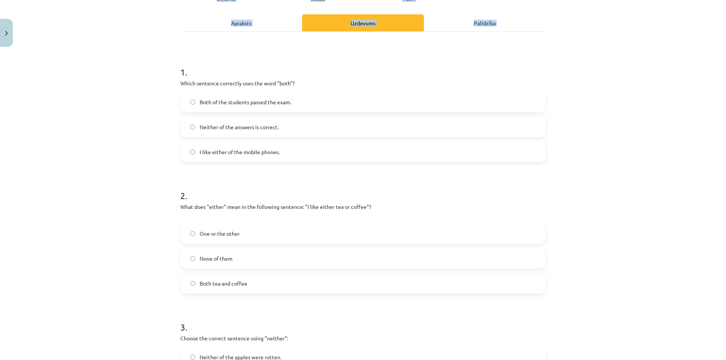
scroll to position [242, 0]
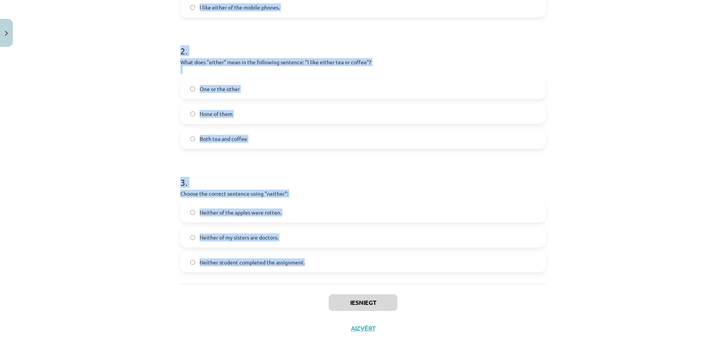
drag, startPoint x: 174, startPoint y: 149, endPoint x: 305, endPoint y: 283, distance: 187.0
click at [305, 283] on div "6 XP Saņemsi Viegls 280 pilda Apraksts Uzdevums Palīdzība 1 . Which sentence co…" at bounding box center [363, 75] width 374 height 533
copy form "1 . Which sentence correctly uses the word "both"? Both of the students passed …"
click at [140, 218] on div "Mācību tēma: Angļu valoda i - 10.klase 1.ieskaites mācību materiāls #7 📝 Topic …" at bounding box center [363, 180] width 726 height 360
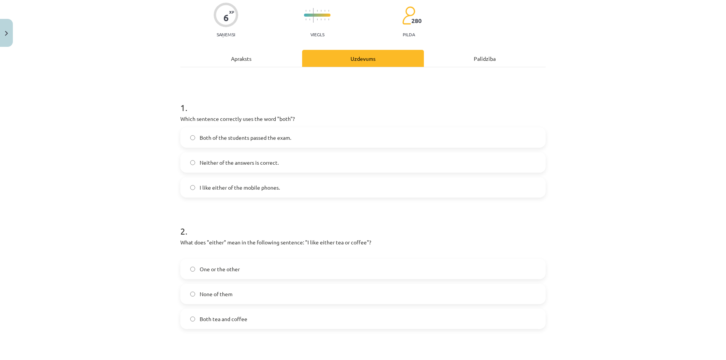
scroll to position [0, 0]
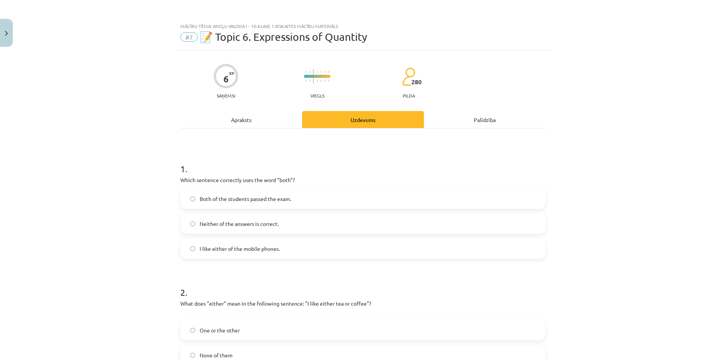
drag, startPoint x: 280, startPoint y: 199, endPoint x: 284, endPoint y: 218, distance: 19.6
click at [280, 199] on span "Both of the students passed the exam." at bounding box center [246, 199] width 92 height 8
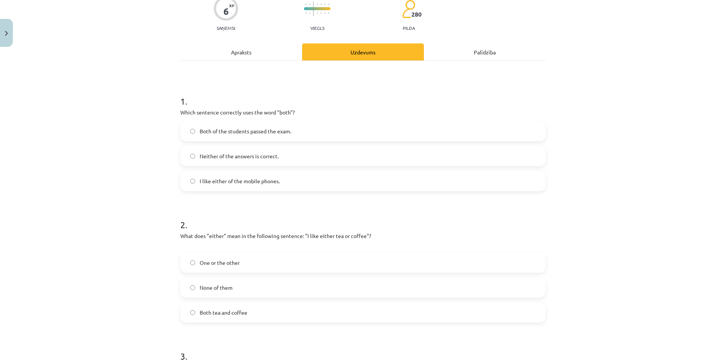
scroll to position [151, 0]
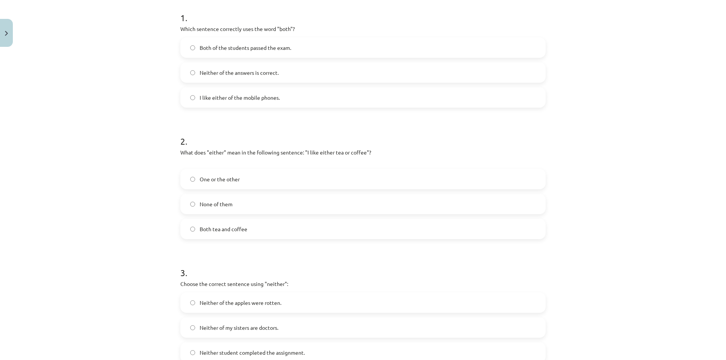
click at [245, 183] on label "One or the other" at bounding box center [363, 179] width 364 height 19
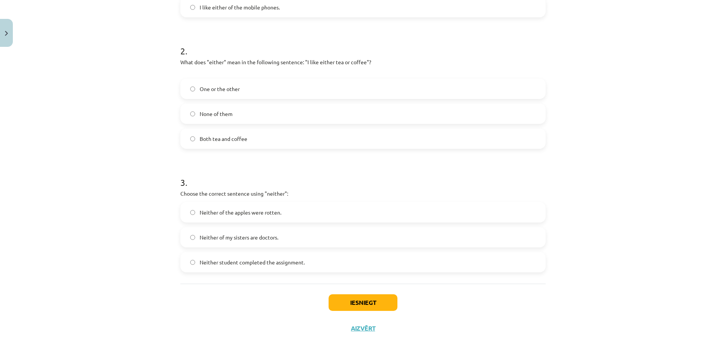
click at [238, 262] on span "Neither student completed the assignment." at bounding box center [252, 263] width 105 height 8
click at [349, 304] on button "Iesniegt" at bounding box center [363, 303] width 69 height 17
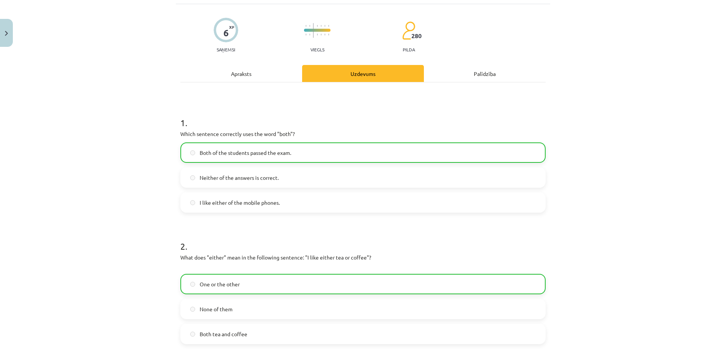
scroll to position [0, 0]
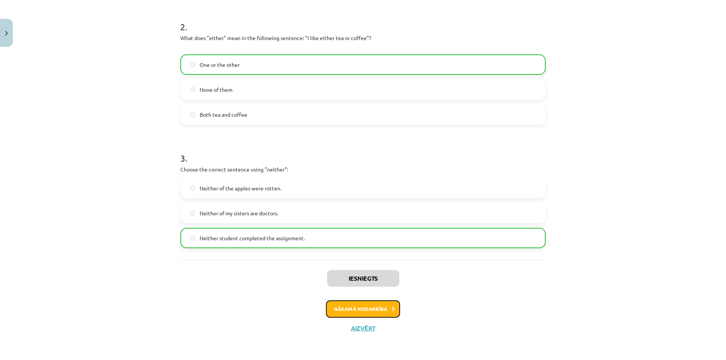
click at [344, 302] on button "Nākamā nodarbība" at bounding box center [363, 309] width 74 height 17
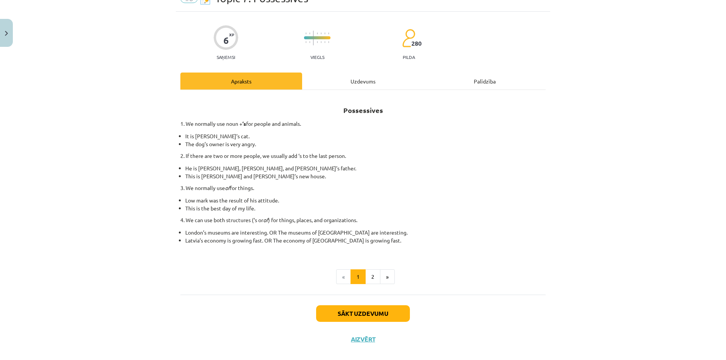
scroll to position [50, 0]
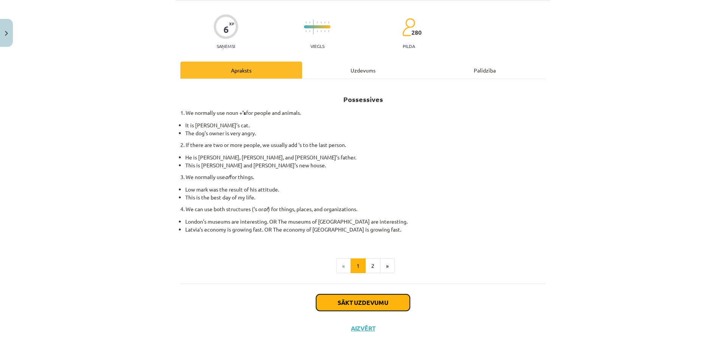
click at [370, 301] on button "Sākt uzdevumu" at bounding box center [363, 303] width 94 height 17
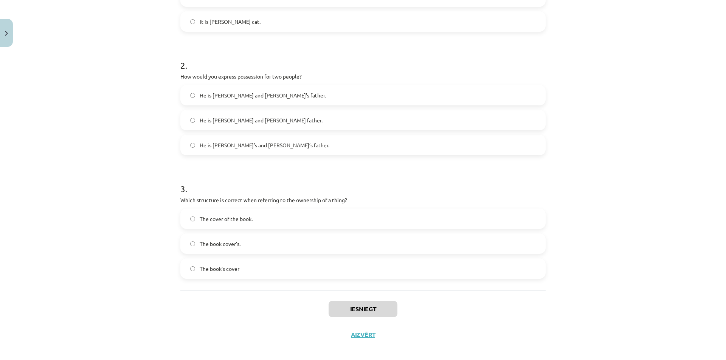
scroll to position [234, 0]
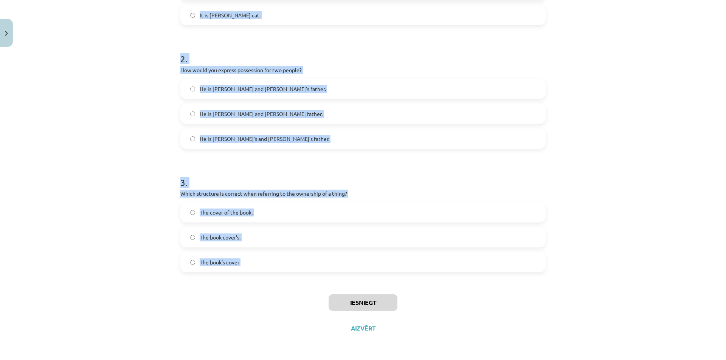
drag, startPoint x: 173, startPoint y: 149, endPoint x: 278, endPoint y: 289, distance: 175.6
click at [278, 289] on div "6 XP Saņemsi Viegls 280 pilda Apraksts Uzdevums Palīdzība 1 . Which sentence co…" at bounding box center [363, 79] width 374 height 525
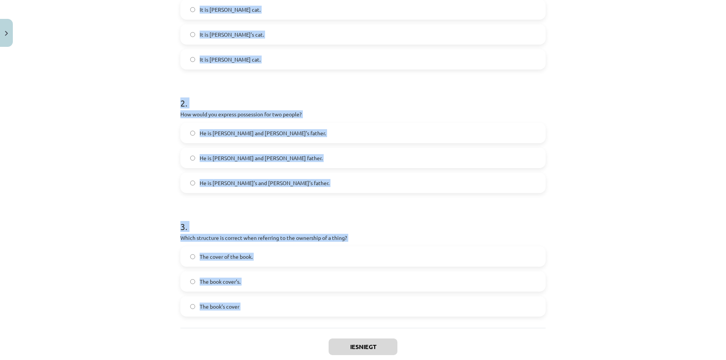
scroll to position [120, 0]
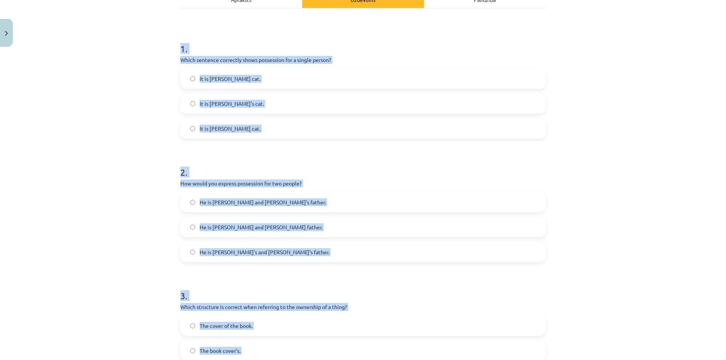
click at [261, 127] on label "It is Janes cat." at bounding box center [363, 128] width 364 height 19
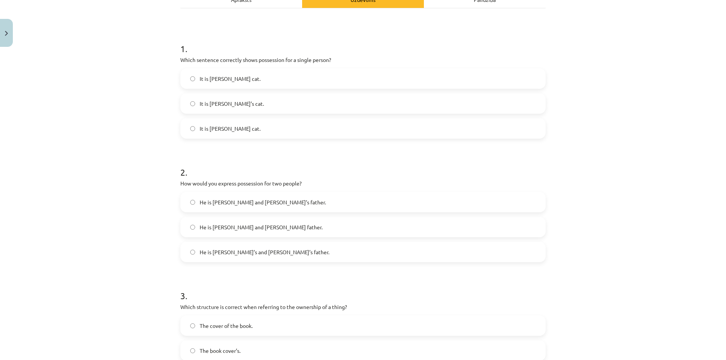
click at [267, 79] on label "It is Janes’s cat." at bounding box center [363, 78] width 364 height 19
click at [260, 204] on span "He is Alice and James’s father." at bounding box center [263, 203] width 126 height 8
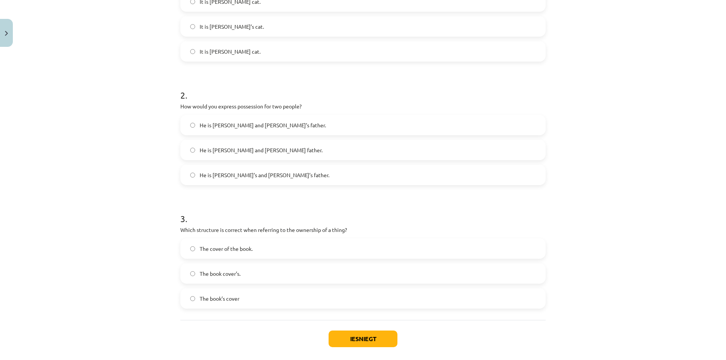
scroll to position [234, 0]
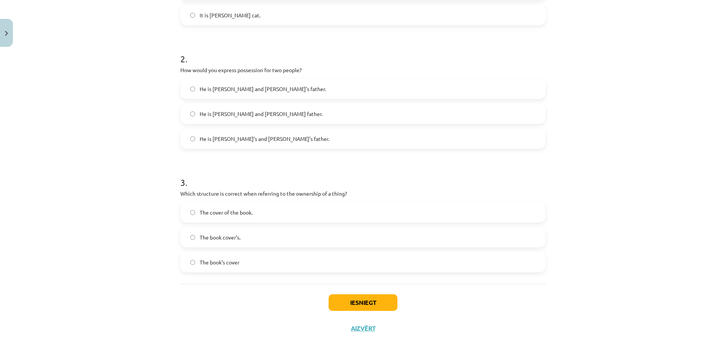
click at [236, 217] on label "The cover of the book." at bounding box center [363, 212] width 364 height 19
click at [354, 306] on button "Iesniegt" at bounding box center [363, 303] width 69 height 17
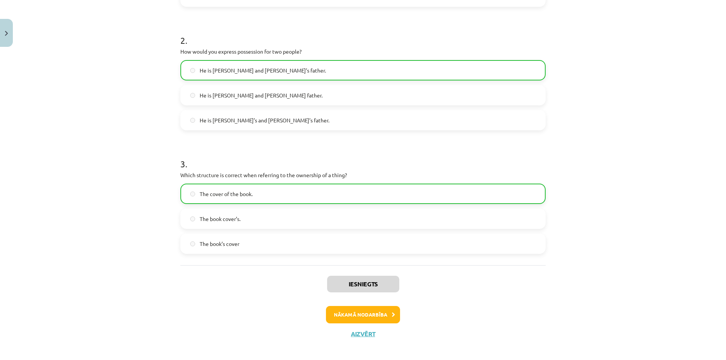
scroll to position [258, 0]
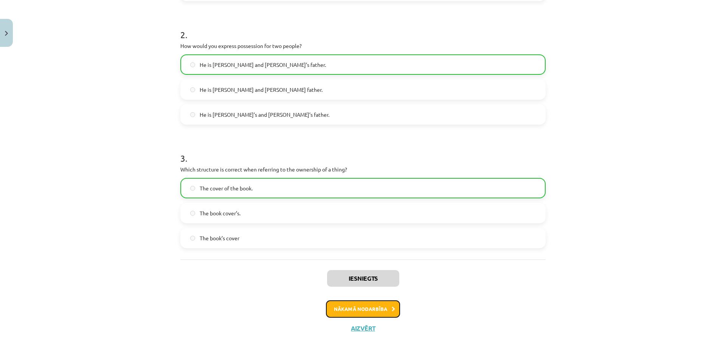
click at [353, 303] on button "Nākamā nodarbība" at bounding box center [363, 309] width 74 height 17
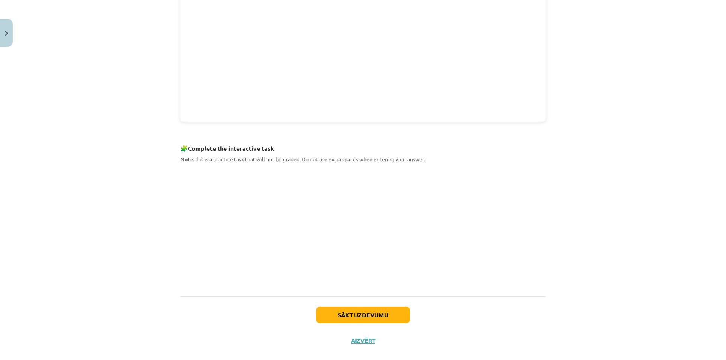
scroll to position [279, 0]
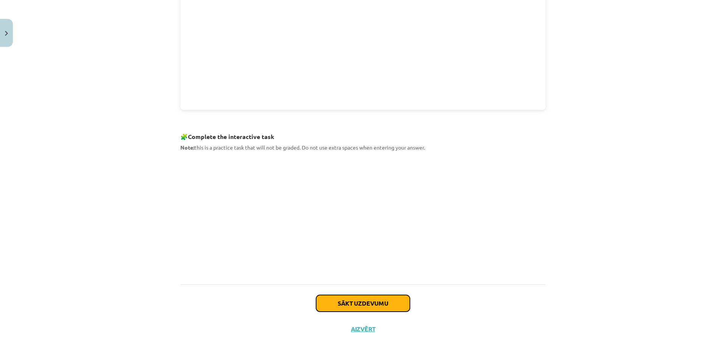
click at [336, 302] on button "Sākt uzdevumu" at bounding box center [363, 303] width 94 height 17
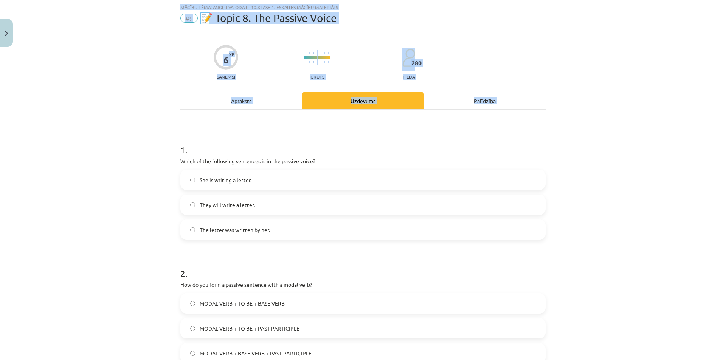
scroll to position [234, 0]
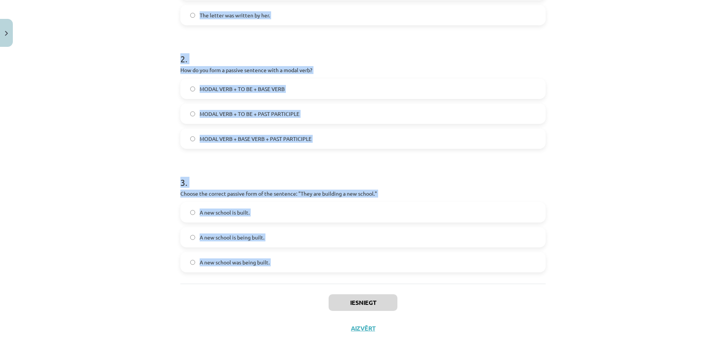
drag, startPoint x: 176, startPoint y: 150, endPoint x: 258, endPoint y: 301, distance: 171.8
click at [258, 301] on div "6 XP Saņemsi Grūts 280 pilda Apraksts Uzdevums Palīdzība 1 . Which of the follo…" at bounding box center [363, 79] width 374 height 525
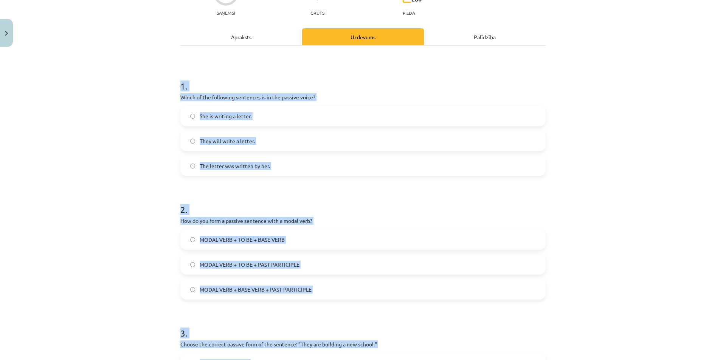
scroll to position [82, 0]
click at [287, 162] on label "The letter was written by her." at bounding box center [363, 166] width 364 height 19
click at [117, 182] on div "Mācību tēma: Angļu valoda i - 10.klase 1.ieskaites mācību materiāls #9 📝 Topic …" at bounding box center [363, 180] width 726 height 360
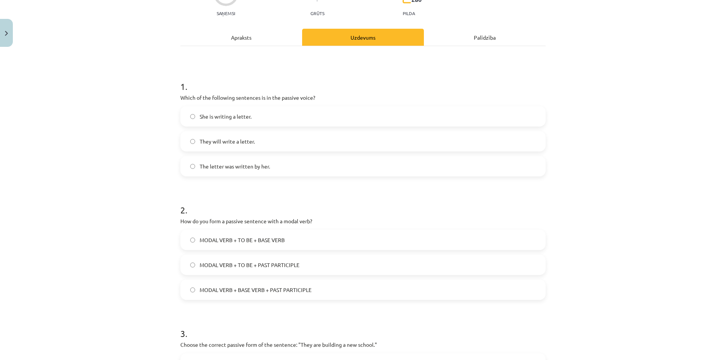
click at [304, 291] on span "MODAL VERB + BASE VERB + PAST PARTICIPLE" at bounding box center [256, 290] width 112 height 8
click at [309, 267] on label "MODAL VERB + TO BE + PAST PARTICIPLE" at bounding box center [363, 265] width 364 height 19
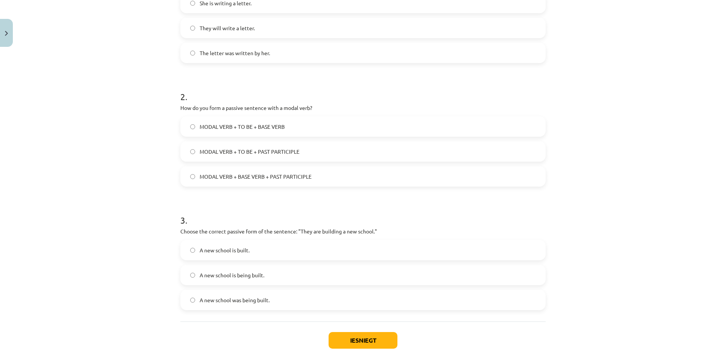
scroll to position [234, 0]
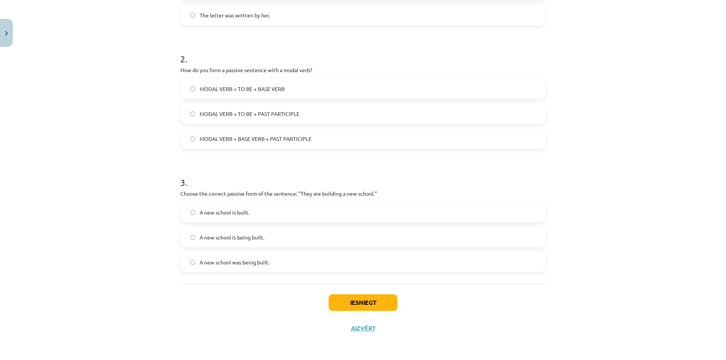
click at [234, 236] on span "A new school is being built." at bounding box center [232, 238] width 65 height 8
click at [337, 299] on button "Iesniegt" at bounding box center [363, 303] width 69 height 17
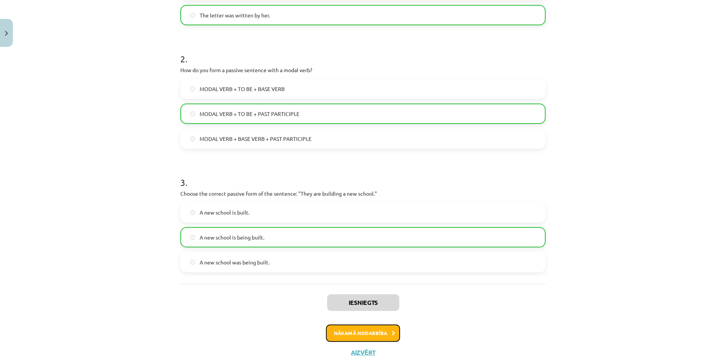
click at [376, 328] on button "Nākamā nodarbība" at bounding box center [363, 333] width 74 height 17
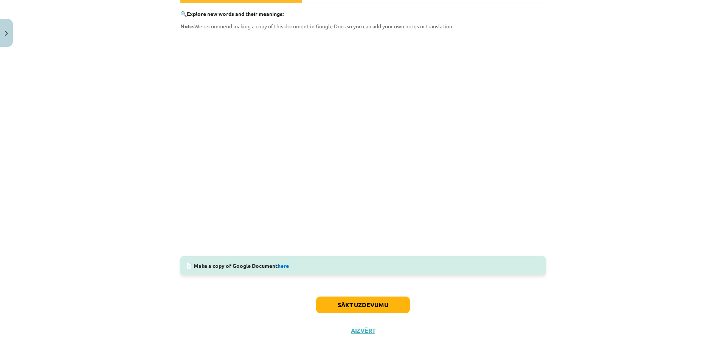
scroll to position [128, 0]
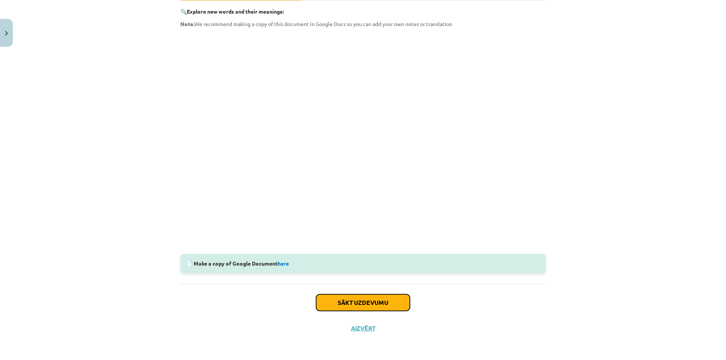
click at [356, 298] on button "Sākt uzdevumu" at bounding box center [363, 303] width 94 height 17
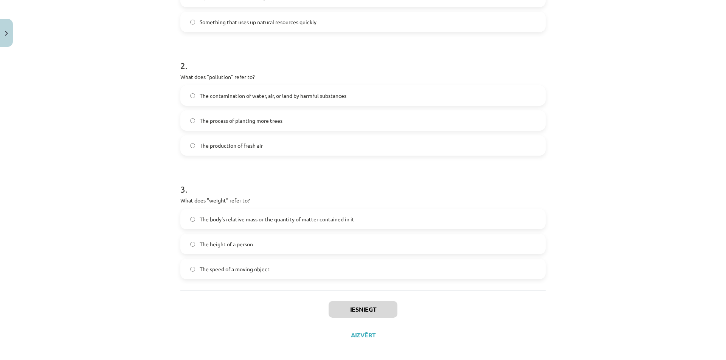
scroll to position [234, 0]
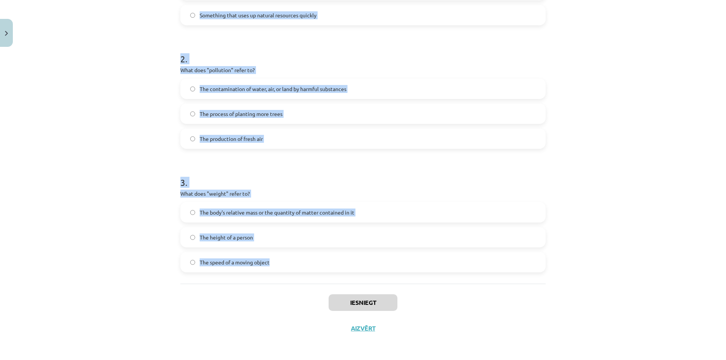
drag, startPoint x: 172, startPoint y: 148, endPoint x: 284, endPoint y: 277, distance: 170.8
click at [284, 277] on div "Mācību tēma: Angļu valoda i - 10.klase 1.ieskaites mācību materiāls #10 🔤 Topic…" at bounding box center [363, 180] width 726 height 360
click at [130, 173] on div "Mācību tēma: Angļu valoda i - 10.klase 1.ieskaites mācību materiāls #10 🔤 Topic…" at bounding box center [363, 180] width 726 height 360
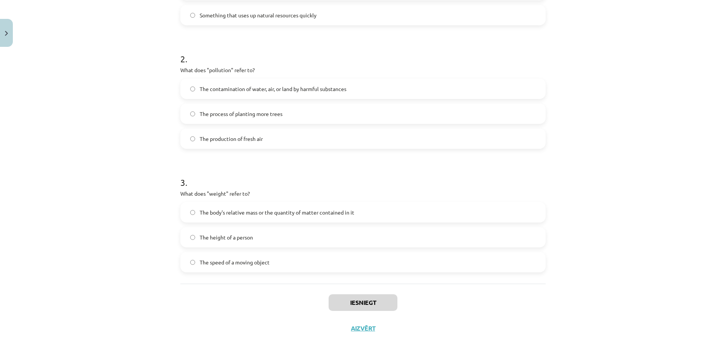
scroll to position [82, 0]
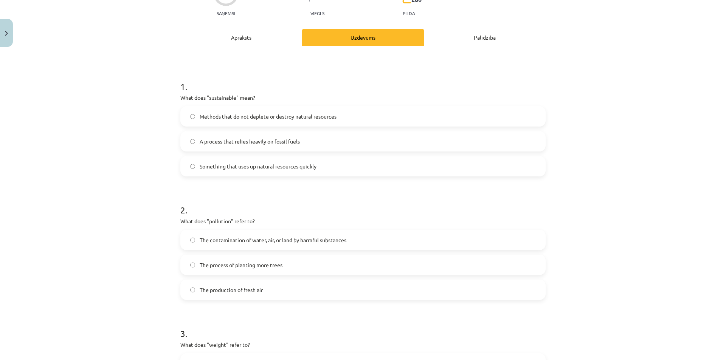
click at [262, 116] on span "Methods that do not deplete or destroy natural resources" at bounding box center [268, 117] width 137 height 8
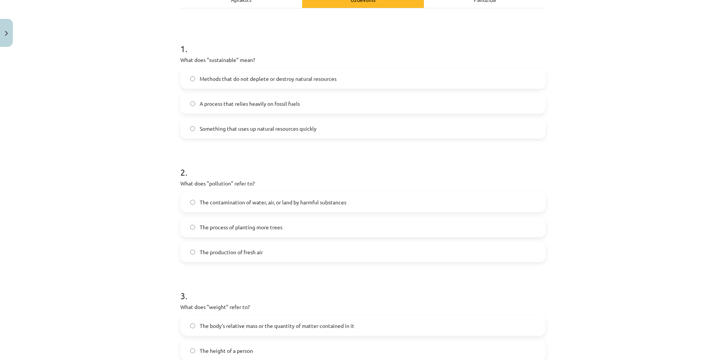
scroll to position [158, 0]
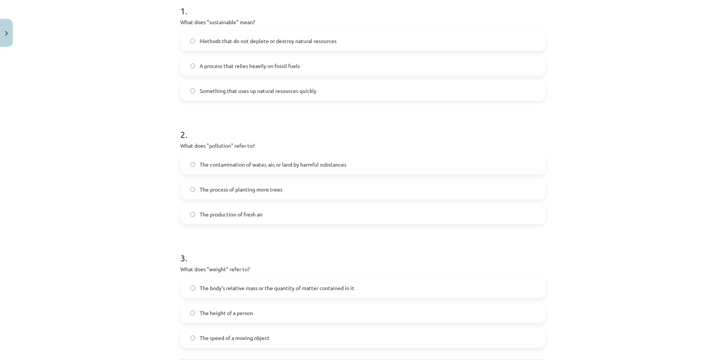
click at [308, 162] on span "The contamination of water, air, or land by harmful substances" at bounding box center [273, 165] width 147 height 8
click at [284, 289] on span "The body's relative mass or the quantity of matter contained in it" at bounding box center [277, 288] width 155 height 8
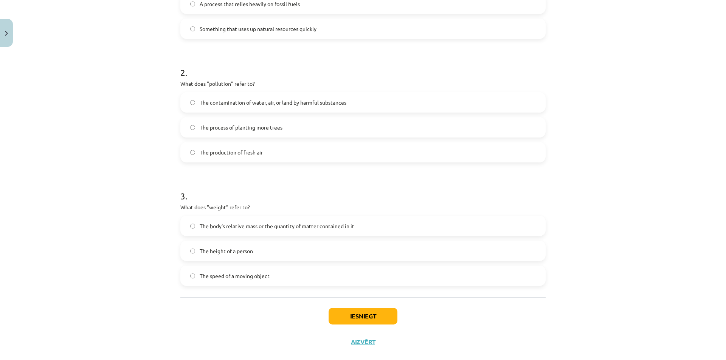
scroll to position [234, 0]
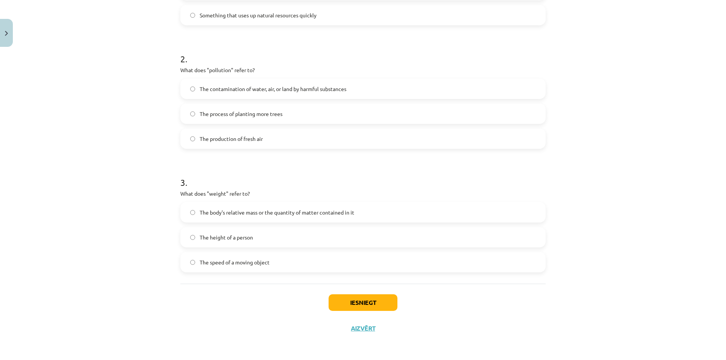
click at [317, 281] on div "1 . What does "sustainable" mean? Methods that do not deplete or destroy natura…" at bounding box center [362, 89] width 365 height 389
click at [357, 300] on button "Iesniegt" at bounding box center [363, 303] width 69 height 17
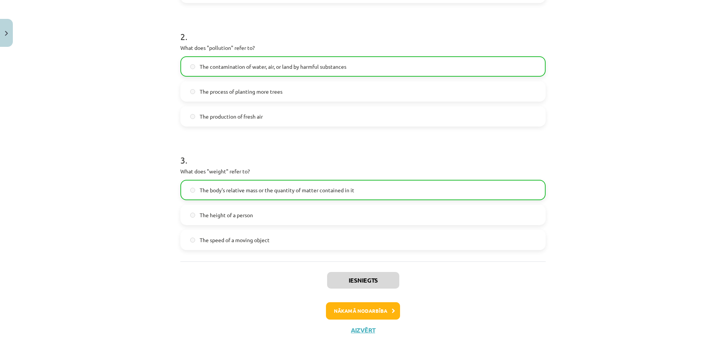
scroll to position [258, 0]
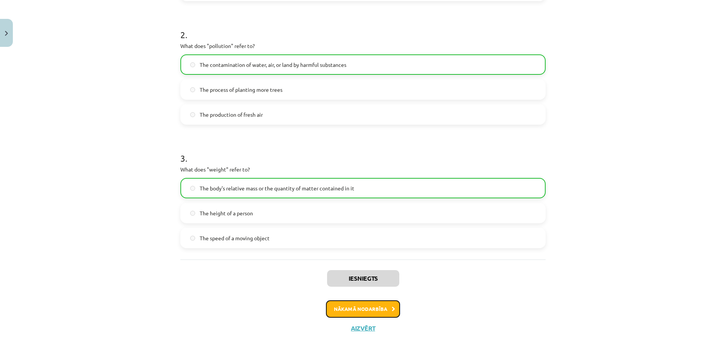
click at [354, 308] on button "Nākamā nodarbība" at bounding box center [363, 309] width 74 height 17
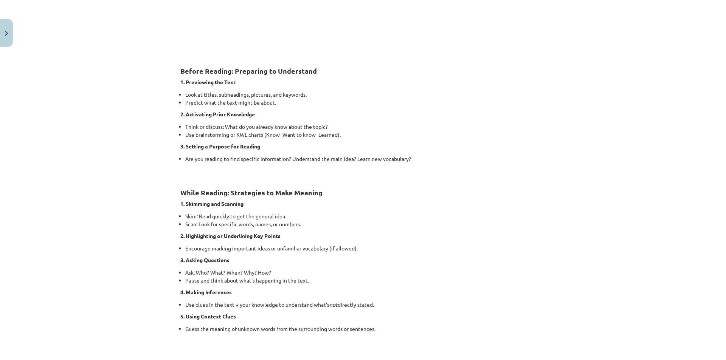
scroll to position [492, 0]
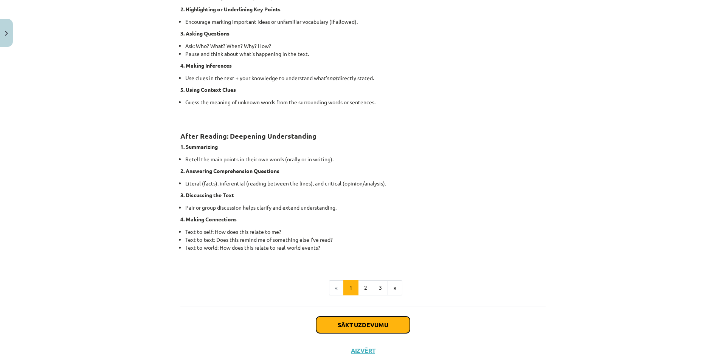
click at [371, 323] on button "Sākt uzdevumu" at bounding box center [363, 325] width 94 height 17
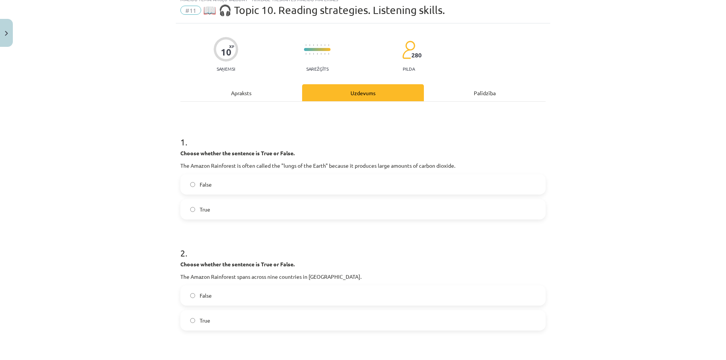
scroll to position [19, 0]
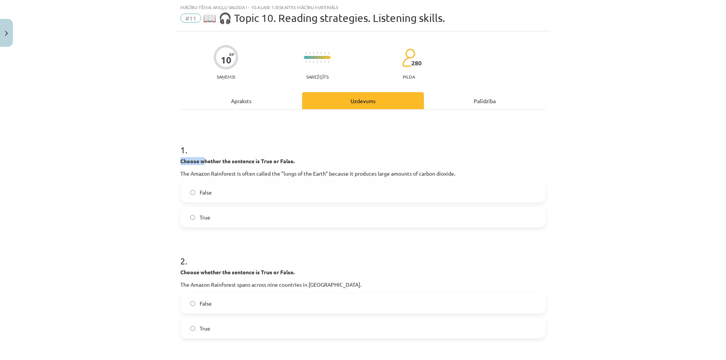
drag, startPoint x: 175, startPoint y: 158, endPoint x: 198, endPoint y: 159, distance: 22.3
click at [170, 174] on div "Mācību tēma: Angļu valoda i - 10.klase 1.ieskaites mācību materiāls #11 📖 🎧 Top…" at bounding box center [363, 180] width 726 height 360
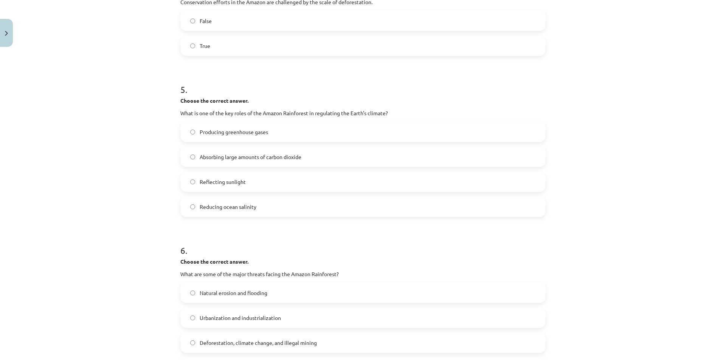
scroll to position [791, 0]
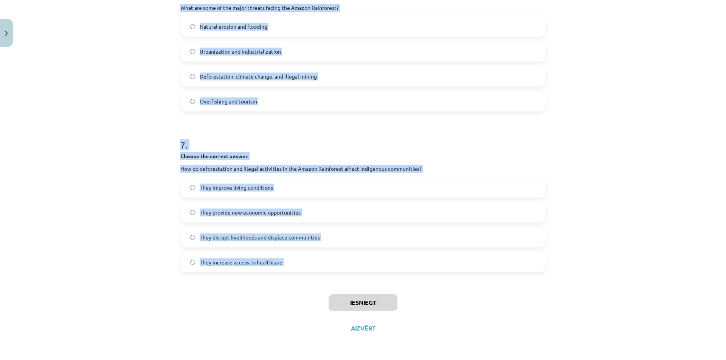
drag, startPoint x: 177, startPoint y: 151, endPoint x: 291, endPoint y: 290, distance: 180.1
click at [118, 159] on div "Mācību tēma: Angļu valoda i - 10.klase 1.ieskaites mācību materiāls #11 📖 🎧 Top…" at bounding box center [363, 180] width 726 height 360
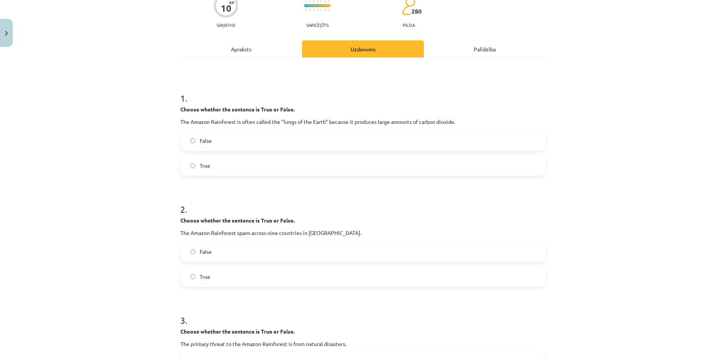
scroll to position [0, 0]
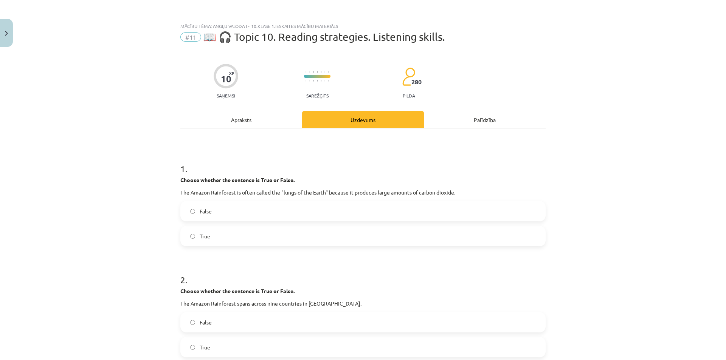
click at [200, 209] on span "False" at bounding box center [206, 212] width 12 height 8
click at [200, 345] on span "True" at bounding box center [205, 348] width 11 height 8
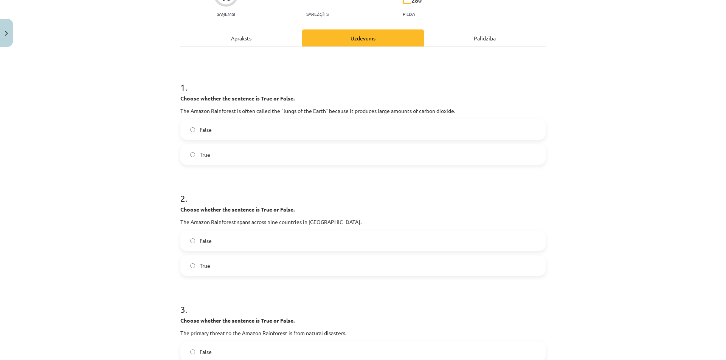
scroll to position [151, 0]
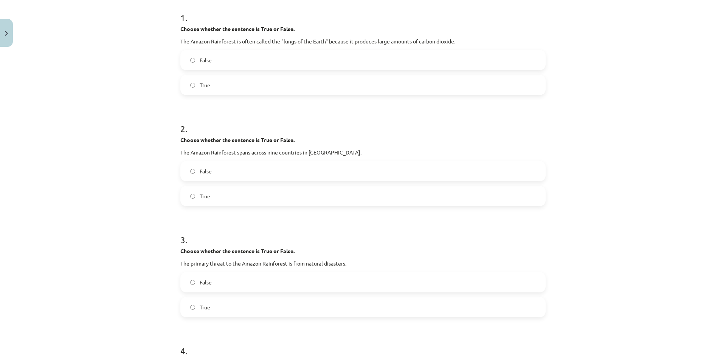
click at [211, 286] on label "False" at bounding box center [363, 282] width 364 height 19
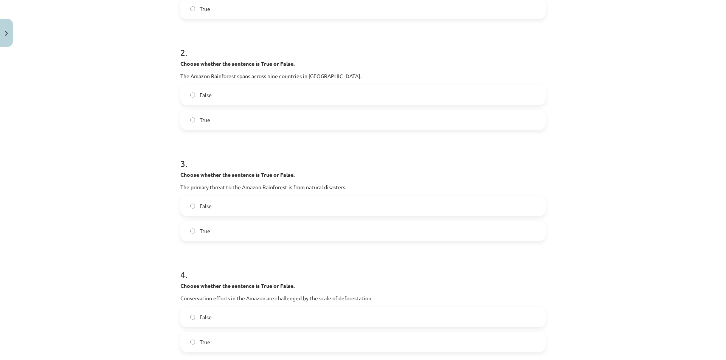
scroll to position [303, 0]
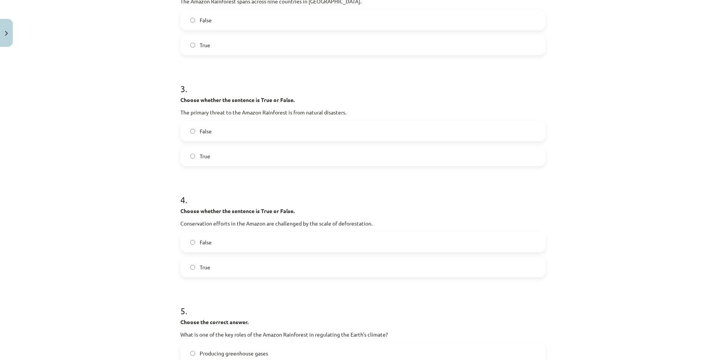
click at [221, 272] on label "True" at bounding box center [363, 267] width 364 height 19
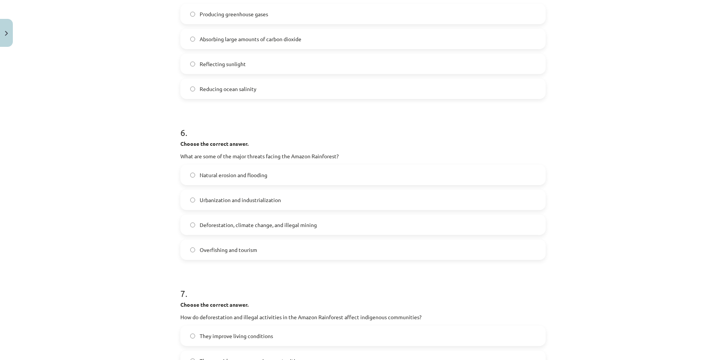
scroll to position [791, 0]
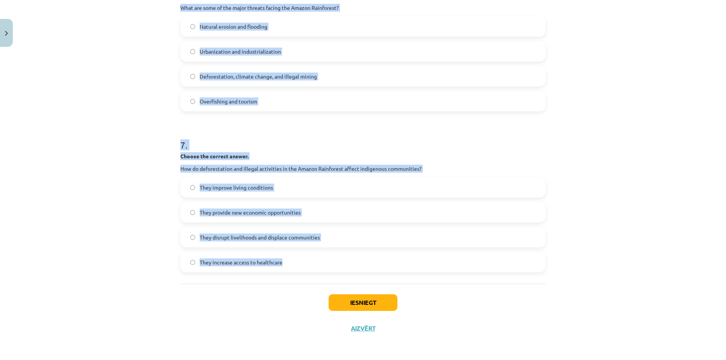
drag, startPoint x: 178, startPoint y: 177, endPoint x: 301, endPoint y: 276, distance: 158.2
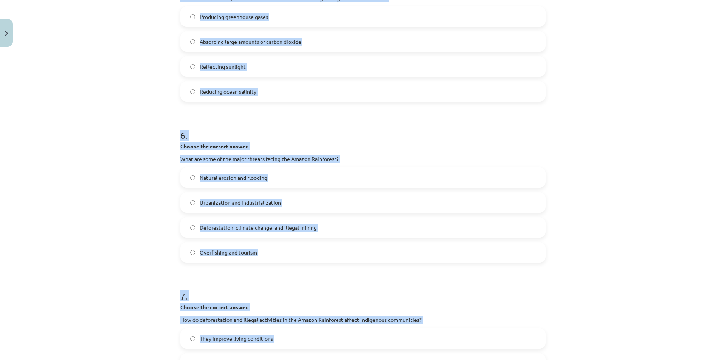
click at [104, 179] on div "Mācību tēma: Angļu valoda i - 10.klase 1.ieskaites mācību materiāls #11 📖 🎧 Top…" at bounding box center [363, 180] width 726 height 360
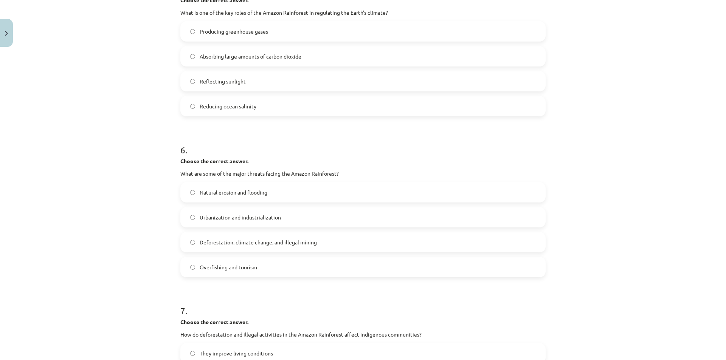
scroll to position [602, 0]
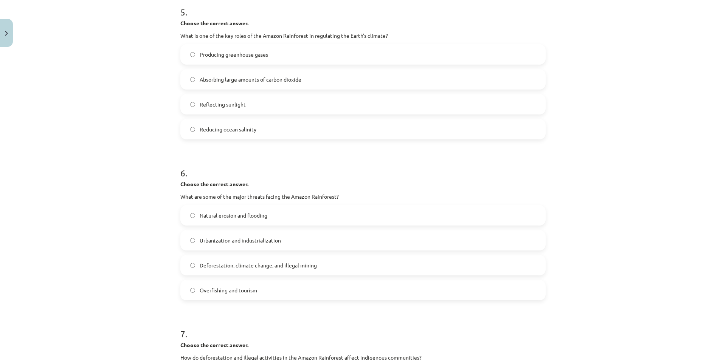
click at [291, 78] on span "Absorbing large amounts of carbon dioxide" at bounding box center [251, 80] width 102 height 8
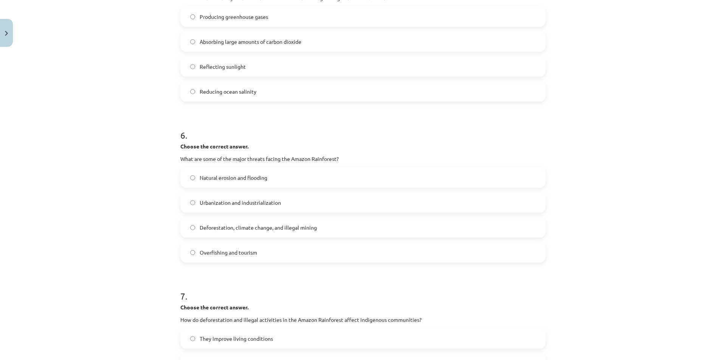
click at [283, 227] on span "Deforestation, climate change, and illegal mining" at bounding box center [258, 228] width 117 height 8
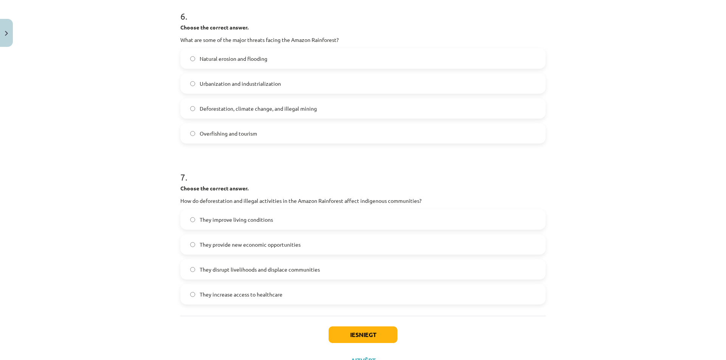
scroll to position [791, 0]
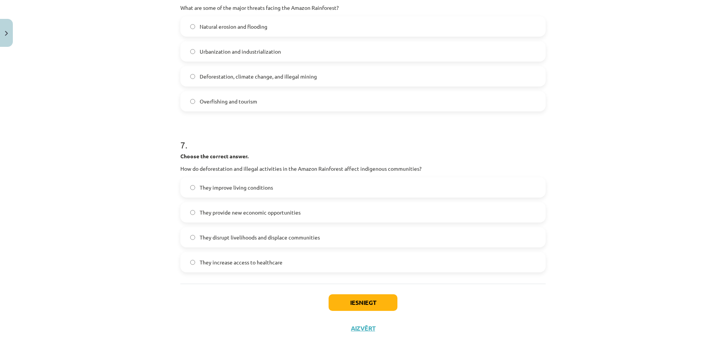
click at [227, 242] on label "They disrupt livelihoods and displace communities" at bounding box center [363, 237] width 364 height 19
click at [357, 300] on button "Iesniegt" at bounding box center [363, 303] width 69 height 17
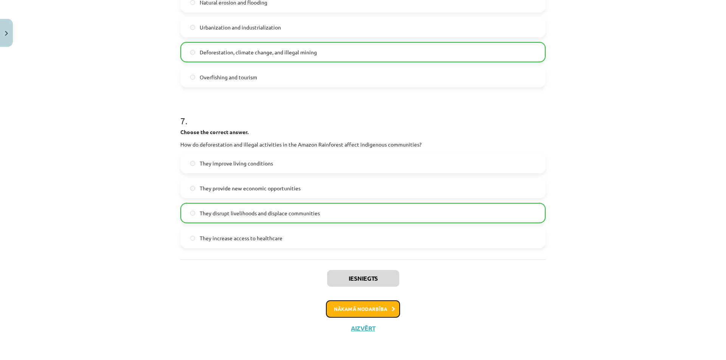
click at [353, 308] on button "Nākamā nodarbība" at bounding box center [363, 309] width 74 height 17
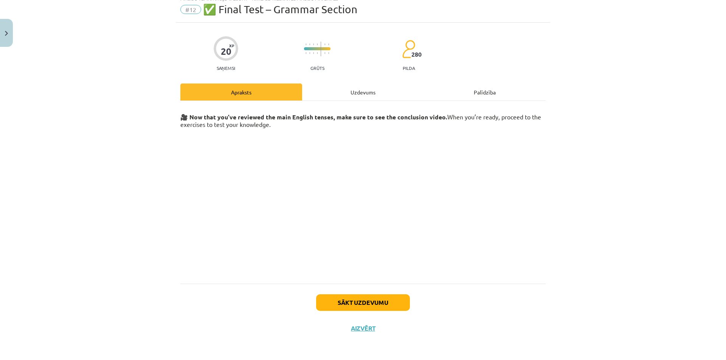
scroll to position [19, 0]
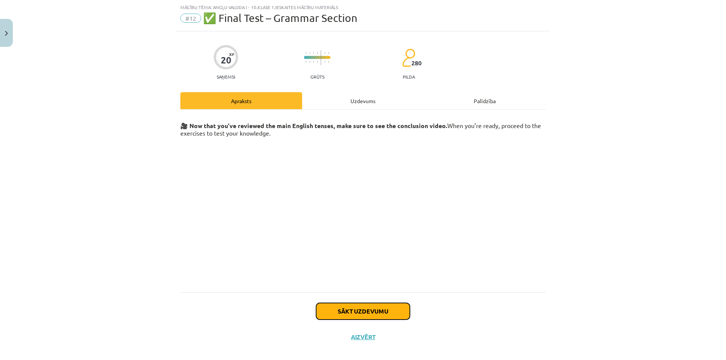
click at [334, 308] on button "Sākt uzdevumu" at bounding box center [363, 311] width 94 height 17
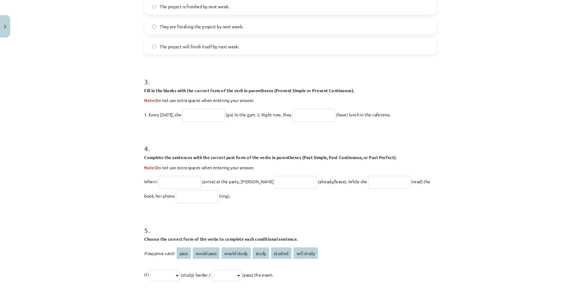
scroll to position [360, 0]
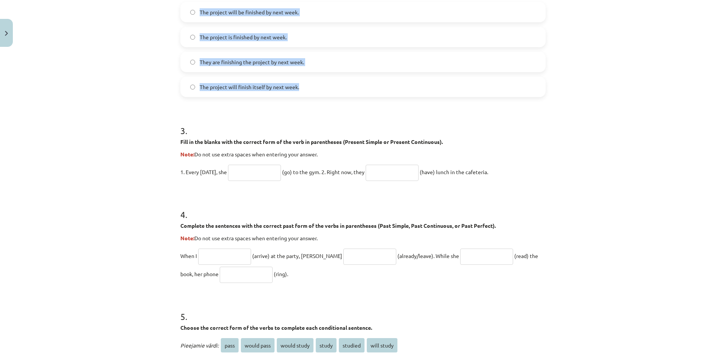
drag, startPoint x: 174, startPoint y: 149, endPoint x: 297, endPoint y: 90, distance: 137.0
click at [297, 90] on div "20 XP Saņemsi Grūts 280 pilda Apraksts Uzdevums Palīdzība 1 . Choose the correc…" at bounding box center [363, 120] width 374 height 860
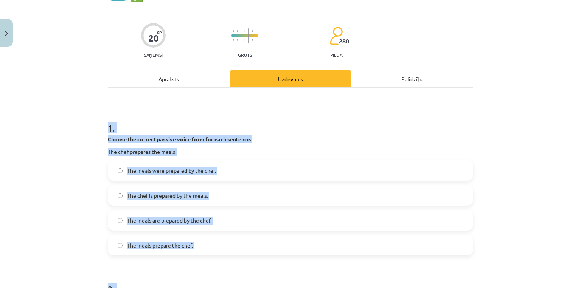
scroll to position [0, 0]
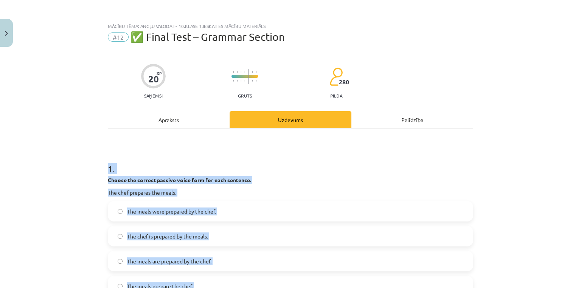
drag, startPoint x: 97, startPoint y: 199, endPoint x: 87, endPoint y: 204, distance: 11.0
click at [97, 199] on div "Mācību tēma: Angļu valoda i - 10.klase 1.ieskaites mācību materiāls #12 ✅ Final…" at bounding box center [290, 144] width 581 height 288
click at [22, 231] on div "Mācību tēma: Angļu valoda i - 10.klase 1.ieskaites mācību materiāls #12 ✅ Final…" at bounding box center [290, 144] width 581 height 288
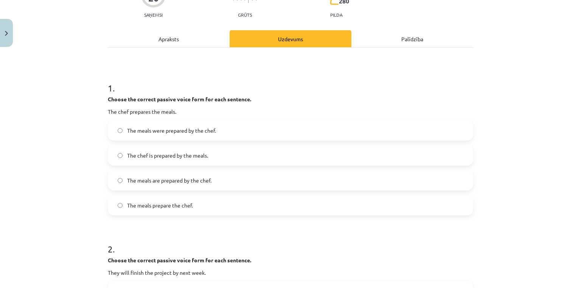
scroll to position [91, 0]
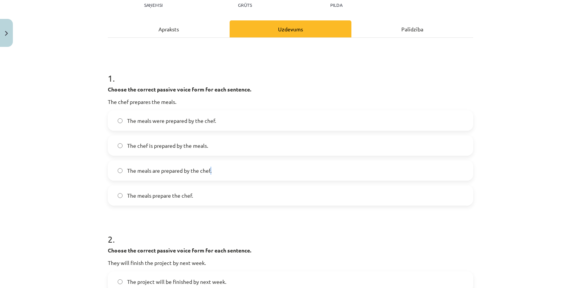
click at [209, 175] on label "The meals are prepared by the chef." at bounding box center [291, 170] width 364 height 19
click at [254, 166] on label "The meals are prepared by the chef." at bounding box center [291, 170] width 364 height 19
click at [2, 151] on div "Mācību tēma: Angļu valoda i - 10.klase 1.ieskaites mācību materiāls #12 ✅ Final…" at bounding box center [290, 144] width 581 height 288
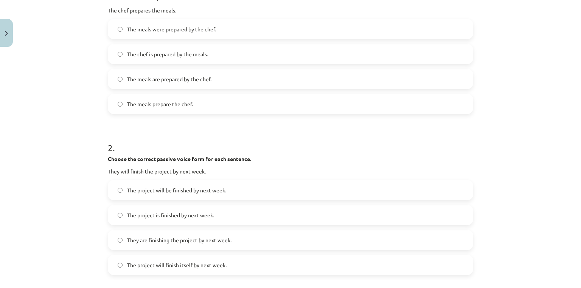
scroll to position [272, 0]
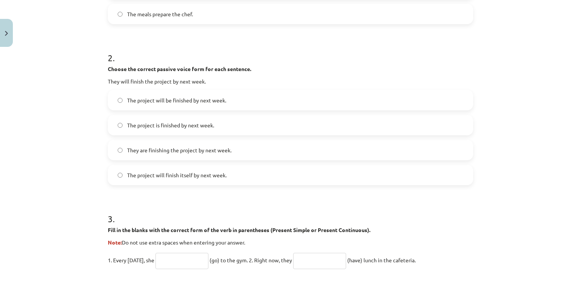
click at [181, 103] on span "The project will be finished by next week." at bounding box center [176, 100] width 99 height 8
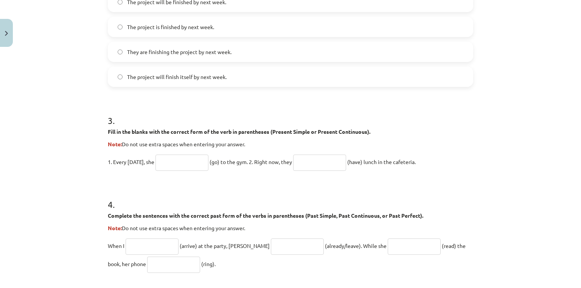
scroll to position [393, 0]
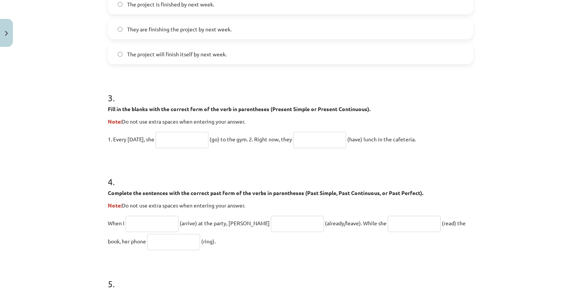
click at [174, 140] on input "text" at bounding box center [181, 140] width 53 height 16
type input "****"
click at [271, 166] on h1 "4 ." at bounding box center [290, 174] width 365 height 23
click at [309, 141] on input "text" at bounding box center [319, 140] width 53 height 16
click at [67, 156] on div "Mācību tēma: Angļu valoda i - 10.klase 1.ieskaites mācību materiāls #12 ✅ Final…" at bounding box center [290, 144] width 581 height 288
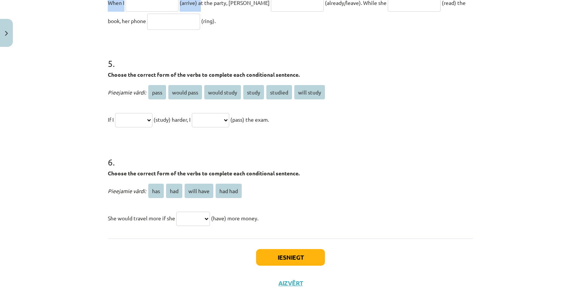
scroll to position [613, 0]
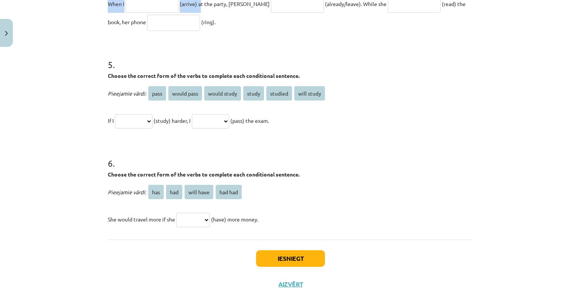
drag, startPoint x: 108, startPoint y: 109, endPoint x: 200, endPoint y: 26, distance: 123.7
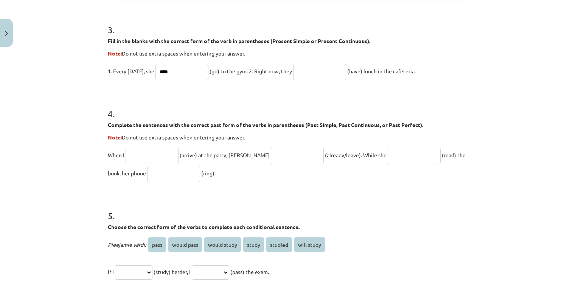
click at [439, 217] on h1 "5 ." at bounding box center [290, 208] width 365 height 23
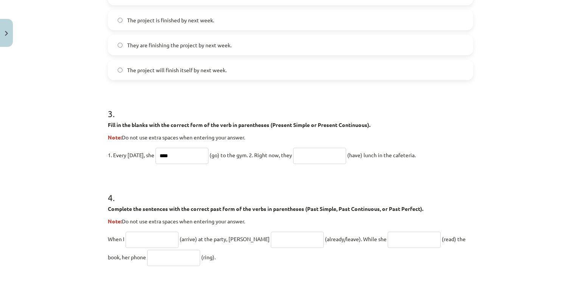
scroll to position [431, 0]
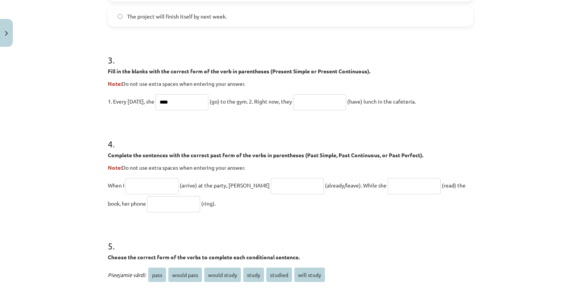
click at [312, 97] on input "text" at bounding box center [319, 102] width 53 height 16
type input "**********"
click at [42, 163] on div "**********" at bounding box center [290, 144] width 581 height 288
click at [159, 187] on input "text" at bounding box center [152, 186] width 53 height 16
type input "*******"
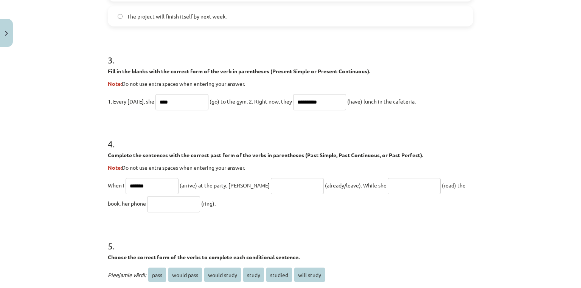
click at [271, 188] on input "text" at bounding box center [297, 186] width 53 height 16
type input "**********"
click at [389, 192] on input "text" at bounding box center [414, 186] width 53 height 16
type input "**********"
click at [448, 234] on h1 "5 ." at bounding box center [290, 239] width 365 height 23
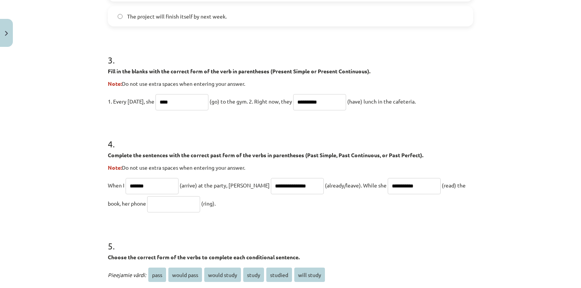
click at [147, 204] on input "text" at bounding box center [173, 204] width 53 height 16
type input "****"
click at [228, 230] on h1 "5 ." at bounding box center [290, 239] width 365 height 23
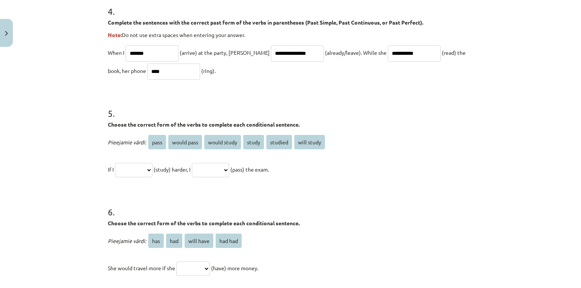
scroll to position [582, 0]
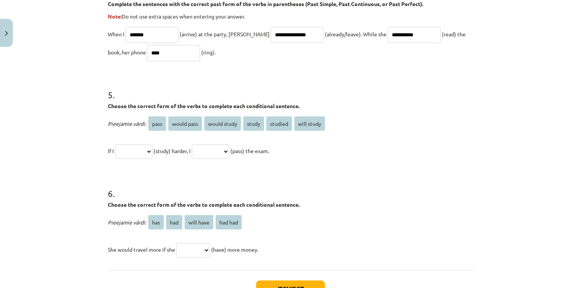
click at [56, 155] on div "**********" at bounding box center [290, 144] width 581 height 288
click at [142, 150] on select "**********" at bounding box center [133, 151] width 37 height 14
select select "**********"
click at [115, 144] on select "**********" at bounding box center [133, 151] width 37 height 14
click at [229, 149] on select "**********" at bounding box center [210, 151] width 37 height 14
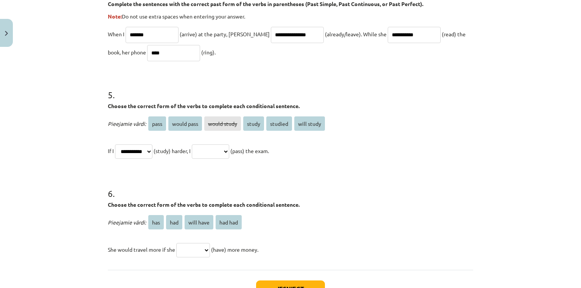
select select "**********"
click at [201, 144] on select "**********" at bounding box center [210, 151] width 37 height 14
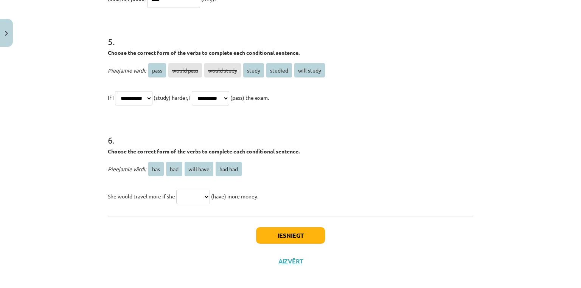
scroll to position [640, 0]
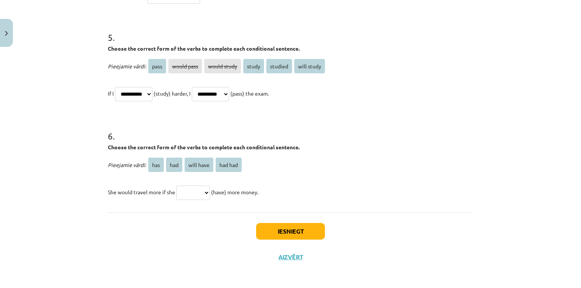
click at [202, 189] on select "*** *** ********* *******" at bounding box center [193, 193] width 34 height 14
select select "***"
click at [176, 186] on select "*** *** ********* *******" at bounding box center [193, 193] width 34 height 14
click at [292, 228] on button "Iesniegt" at bounding box center [290, 231] width 69 height 17
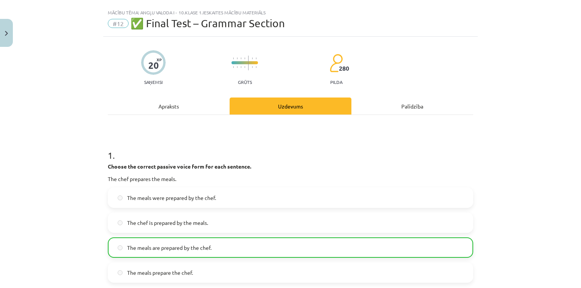
scroll to position [0, 0]
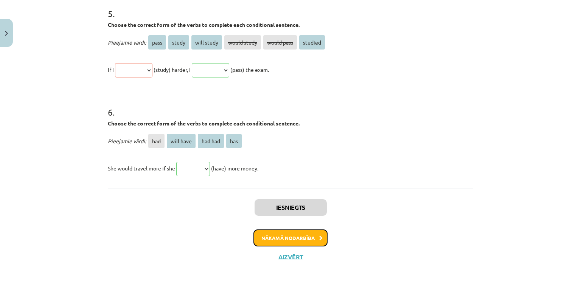
click at [281, 237] on button "Nākamā nodarbība" at bounding box center [290, 238] width 74 height 17
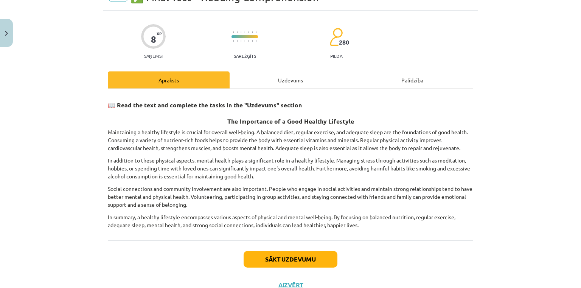
scroll to position [49, 0]
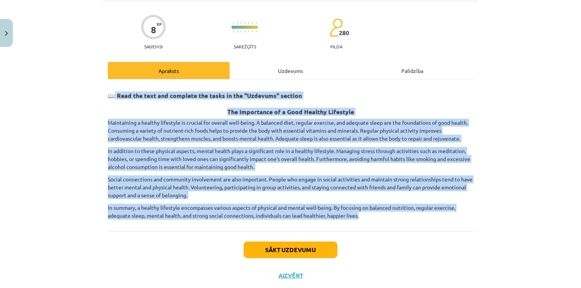
drag, startPoint x: 112, startPoint y: 94, endPoint x: 363, endPoint y: 218, distance: 279.8
click at [363, 218] on div "📖 Read the text and complete the tasks in the "Uzdevums" section The Importance…" at bounding box center [290, 153] width 365 height 134
click at [290, 247] on button "Sākt uzdevumu" at bounding box center [291, 250] width 94 height 17
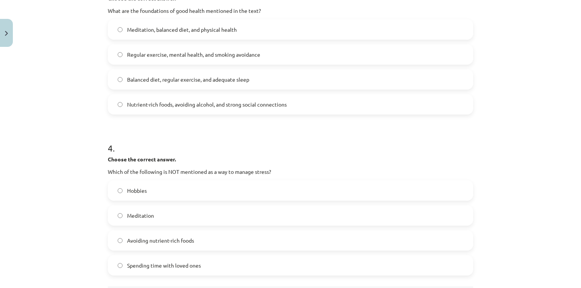
scroll to position [479, 0]
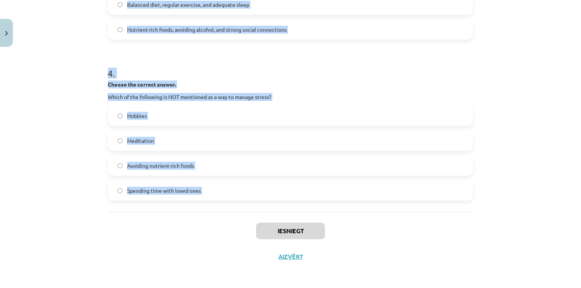
drag, startPoint x: 101, startPoint y: 148, endPoint x: 188, endPoint y: 213, distance: 108.4
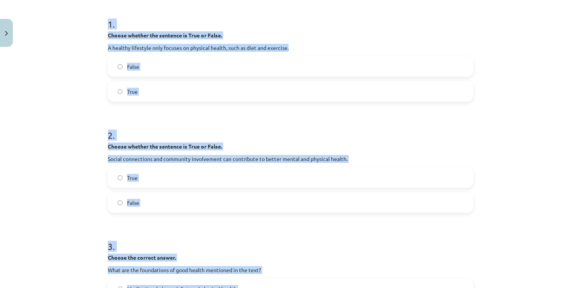
scroll to position [86, 0]
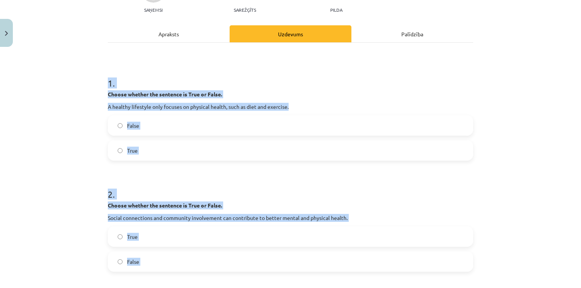
click at [152, 129] on label "False" at bounding box center [291, 125] width 364 height 19
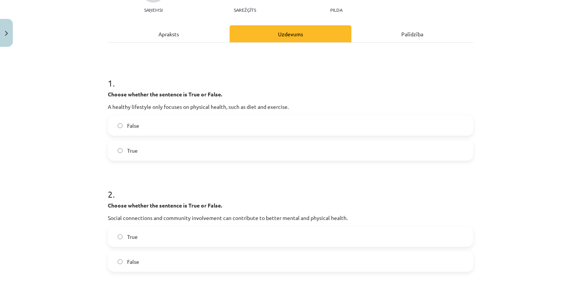
click at [155, 234] on label "True" at bounding box center [291, 236] width 364 height 19
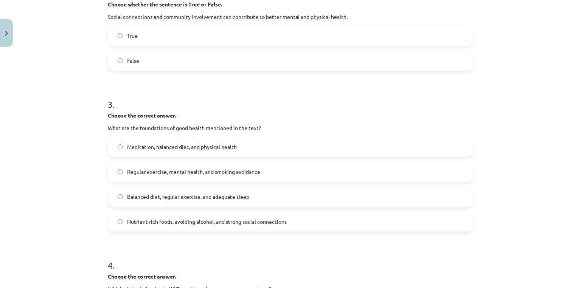
scroll to position [298, 0]
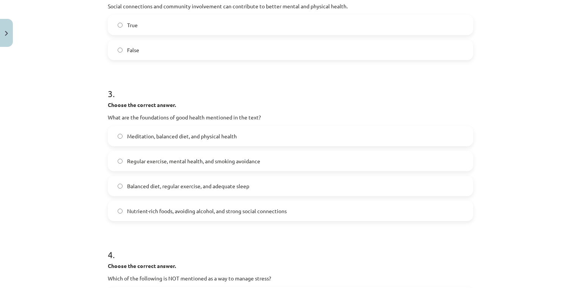
click at [166, 186] on span "Balanced diet, regular exercise, and adequate sleep" at bounding box center [188, 186] width 122 height 8
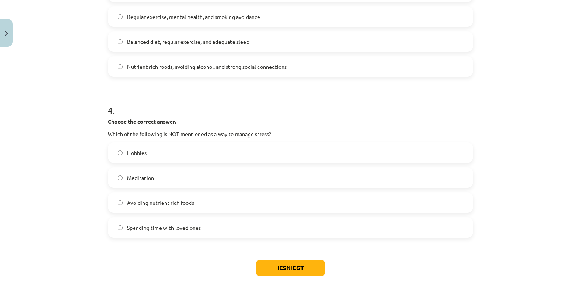
scroll to position [479, 0]
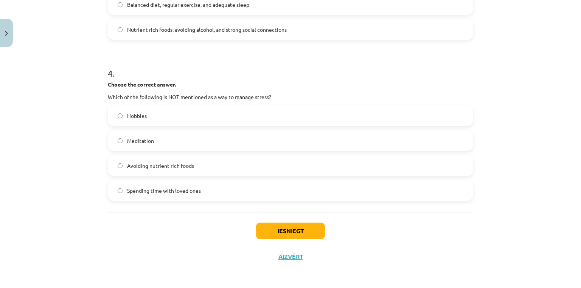
click at [168, 163] on span "Avoiding nutrient-rich foods" at bounding box center [160, 166] width 67 height 8
click at [266, 227] on button "Iesniegt" at bounding box center [290, 231] width 69 height 17
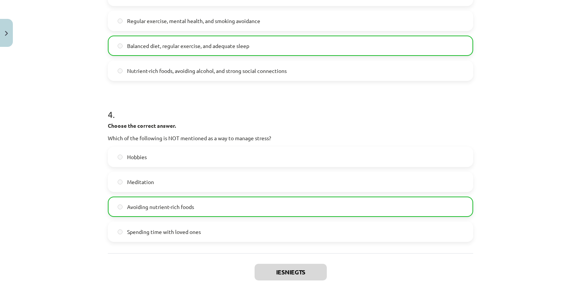
scroll to position [503, 0]
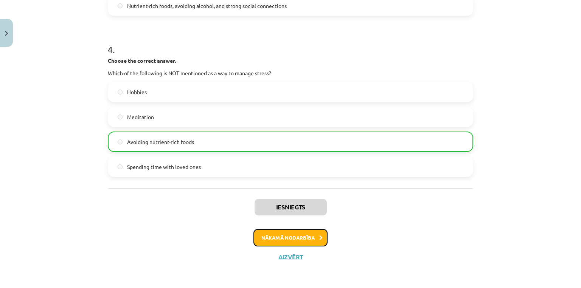
click at [267, 231] on button "Nākamā nodarbība" at bounding box center [290, 237] width 74 height 17
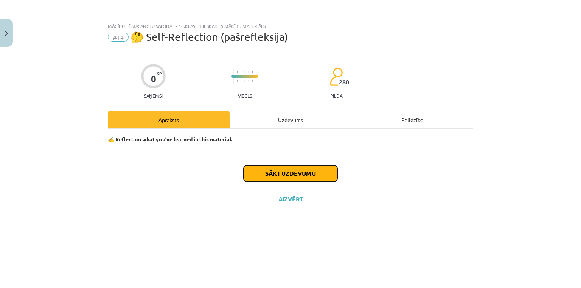
click at [257, 174] on button "Sākt uzdevumu" at bounding box center [291, 173] width 94 height 17
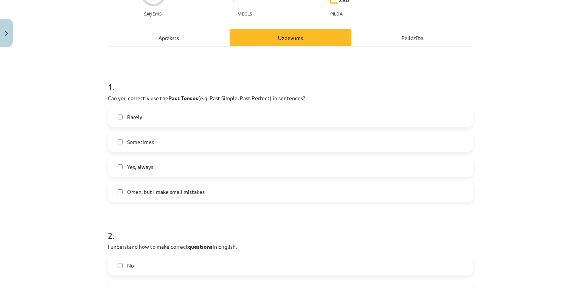
scroll to position [91, 0]
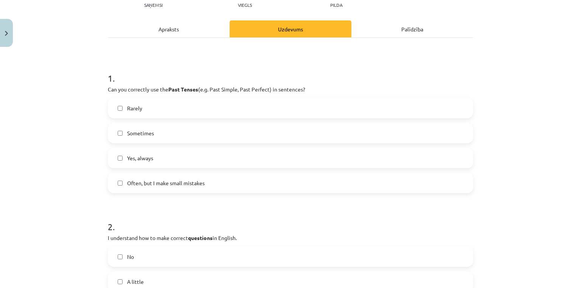
click at [142, 178] on label "Often, but I make small mistakes" at bounding box center [291, 183] width 364 height 19
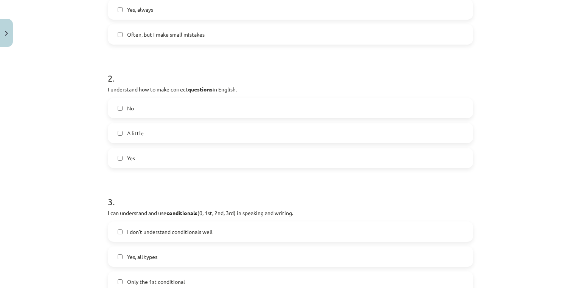
scroll to position [272, 0]
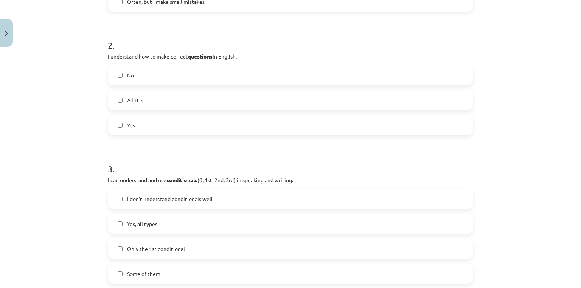
click at [153, 116] on label "Yes" at bounding box center [291, 125] width 364 height 19
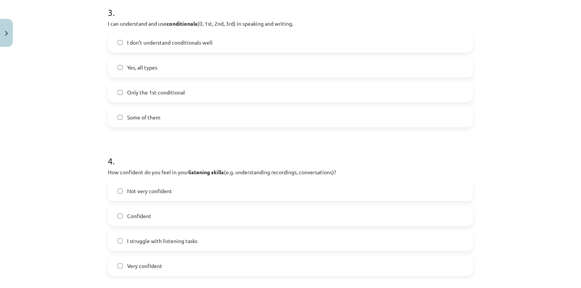
scroll to position [393, 0]
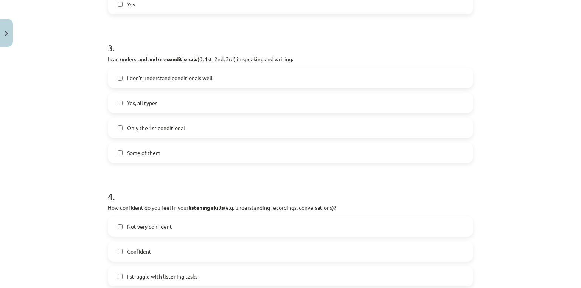
click at [158, 103] on label "Yes, all types" at bounding box center [291, 102] width 364 height 19
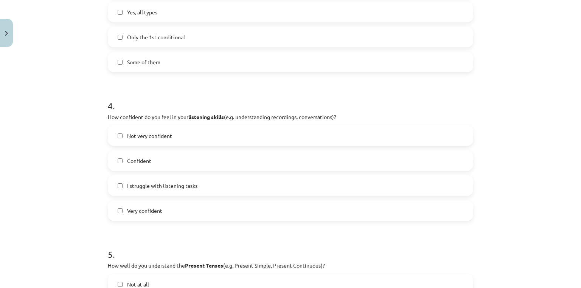
click at [143, 159] on span "Confident" at bounding box center [139, 161] width 24 height 8
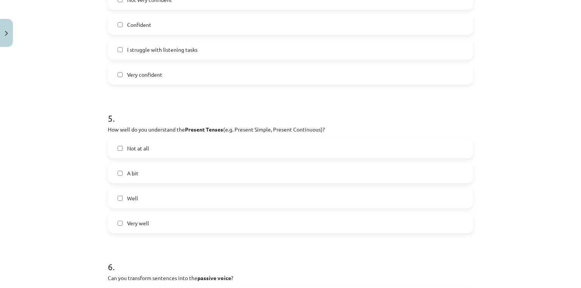
scroll to position [635, 0]
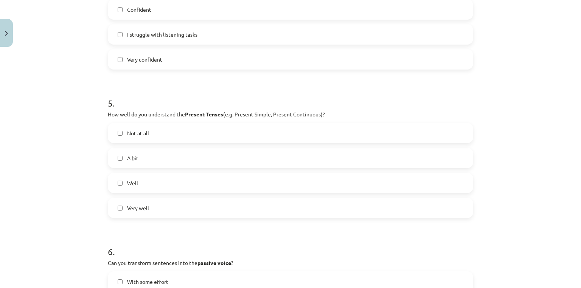
click at [147, 187] on label "Well" at bounding box center [291, 183] width 364 height 19
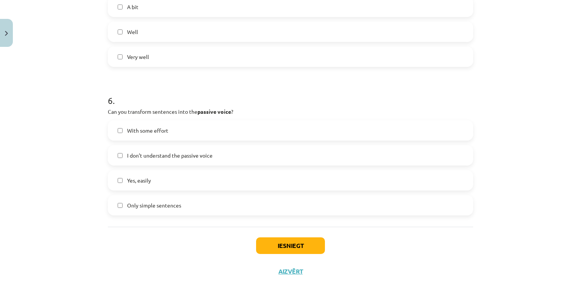
click at [141, 131] on span "With some effort" at bounding box center [147, 131] width 41 height 8
click at [281, 242] on button "Iesniegt" at bounding box center [290, 246] width 69 height 17
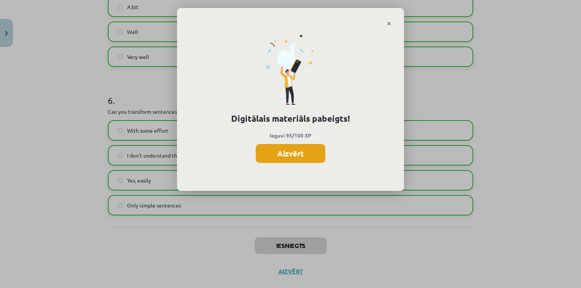
click at [304, 154] on button "Aizvērt" at bounding box center [291, 153] width 70 height 19
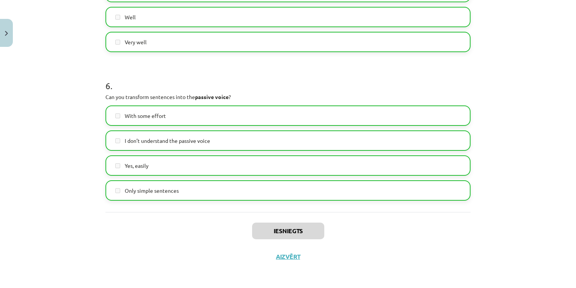
scroll to position [182, 0]
click at [288, 257] on button "Aizvērt" at bounding box center [288, 257] width 29 height 8
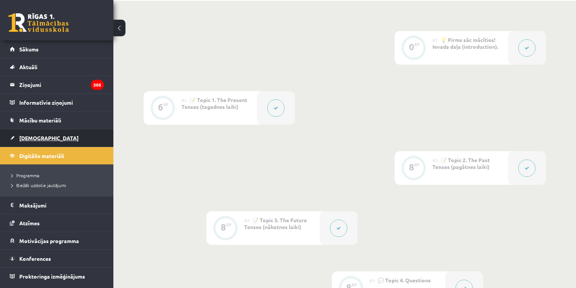
click at [34, 138] on span "[DEMOGRAPHIC_DATA]" at bounding box center [48, 138] width 59 height 7
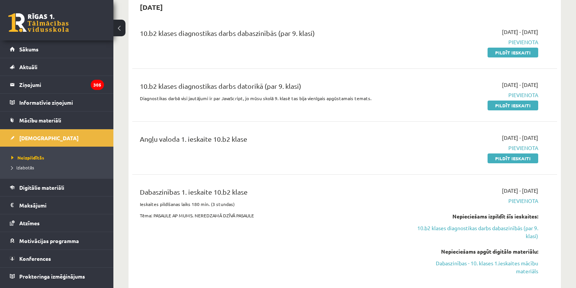
scroll to position [91, 0]
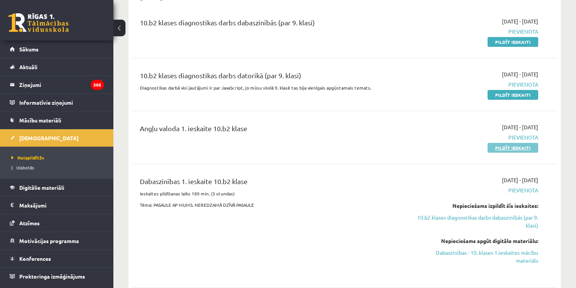
click at [508, 148] on link "Pildīt ieskaiti" at bounding box center [513, 148] width 51 height 10
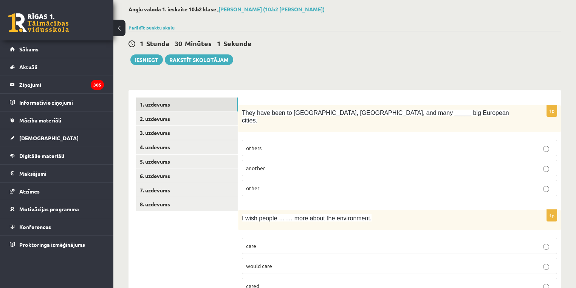
scroll to position [61, 0]
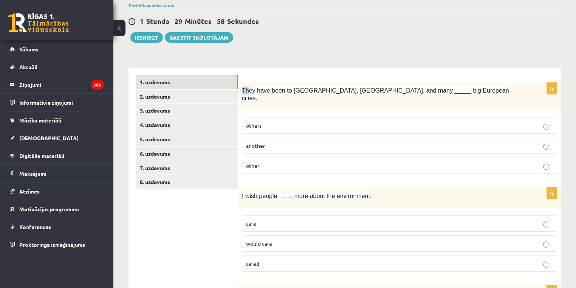
drag, startPoint x: 243, startPoint y: 92, endPoint x: 248, endPoint y: 94, distance: 5.4
click at [248, 94] on p "They have been to [GEOGRAPHIC_DATA], [GEOGRAPHIC_DATA], and many _____ big Euro…" at bounding box center [381, 95] width 278 height 16
click at [283, 162] on p "other" at bounding box center [399, 166] width 307 height 8
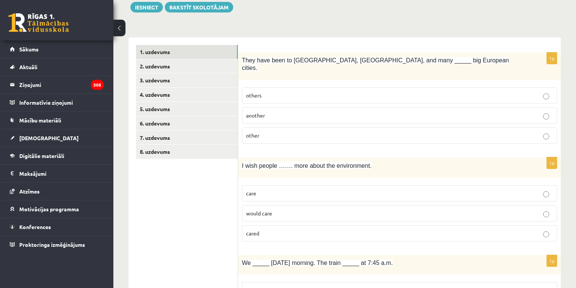
scroll to position [182, 0]
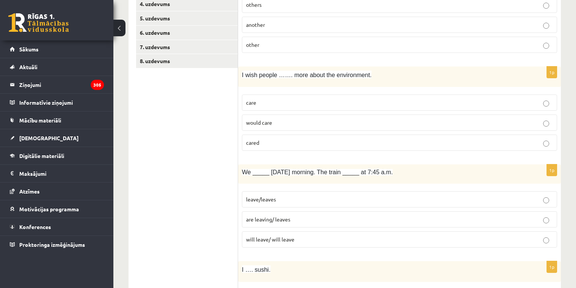
click at [294, 119] on p "would care" at bounding box center [399, 123] width 307 height 8
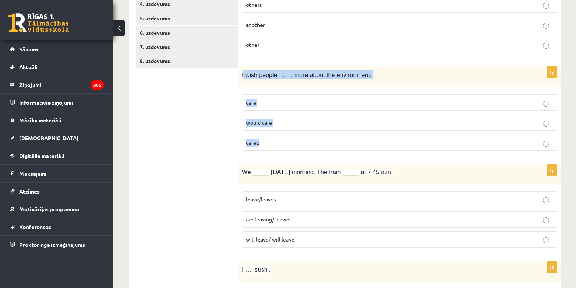
drag, startPoint x: 243, startPoint y: 65, endPoint x: 328, endPoint y: 142, distance: 114.9
click at [328, 142] on div "1p I wish people ……. more about the environment. care would care cared" at bounding box center [399, 112] width 323 height 91
copy div "wish people ……. more about the environment. care would care cared"
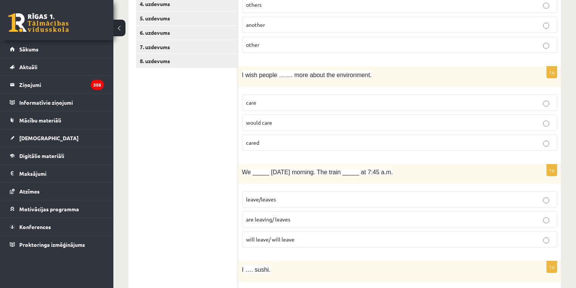
click at [271, 216] on span "are leaving/ leaves" at bounding box center [268, 219] width 44 height 7
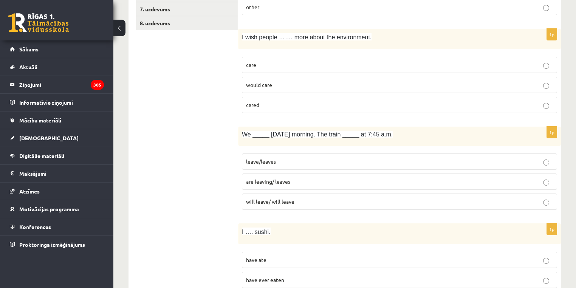
scroll to position [242, 0]
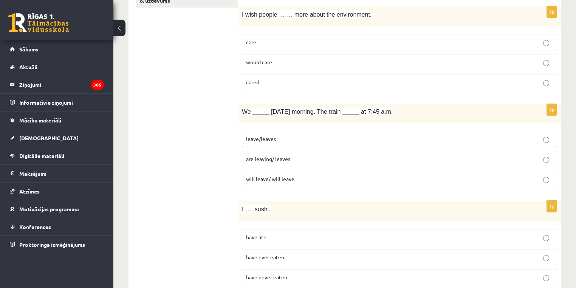
click at [253, 175] on span "will leave/ will leave" at bounding box center [270, 178] width 48 height 7
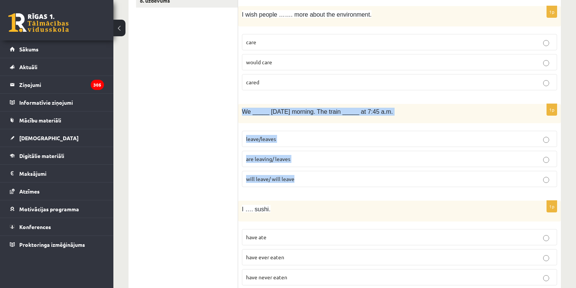
drag, startPoint x: 242, startPoint y: 99, endPoint x: 307, endPoint y: 174, distance: 99.2
click at [307, 174] on div "1p We _____ tomorrow morning. The train _____ at 7:45 a.m. leave/leaves are lea…" at bounding box center [399, 148] width 323 height 89
copy div "We _____ tomorrow morning. The train _____ at 7:45 a.m. leave/leaves are leavin…"
click at [322, 155] on p "are leaving/ leaves" at bounding box center [399, 159] width 307 height 8
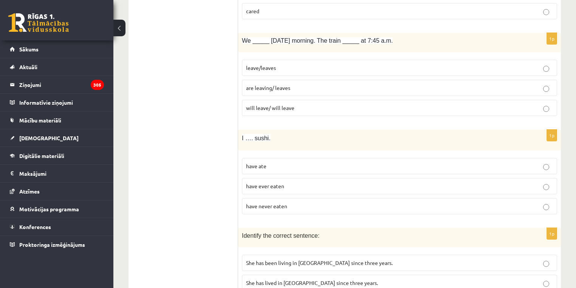
scroll to position [333, 0]
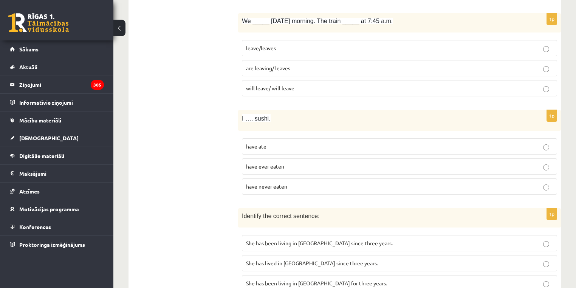
click at [272, 183] on span "have never eaten" at bounding box center [266, 186] width 41 height 7
drag, startPoint x: 241, startPoint y: 107, endPoint x: 289, endPoint y: 180, distance: 87.2
click at [289, 180] on div "1p I …. sushi. have ate have ever eaten have never eaten" at bounding box center [399, 155] width 323 height 91
copy div "I …. sushi. have ate have ever eaten have never eaten"
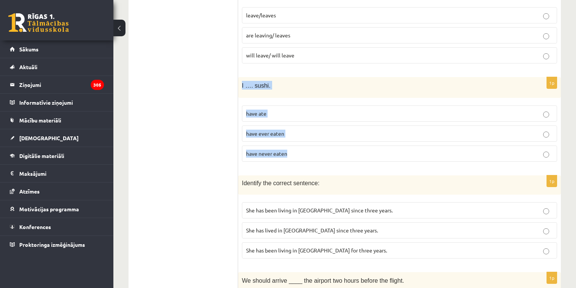
scroll to position [424, 0]
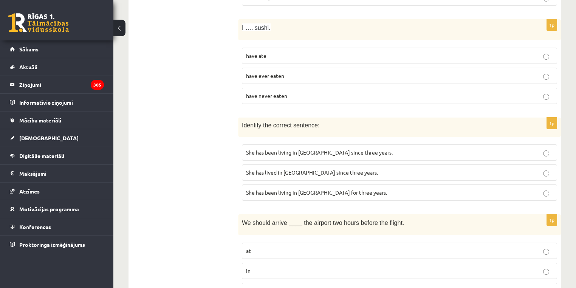
click at [315, 189] on p "She has been living in Paris for three years." at bounding box center [399, 193] width 307 height 8
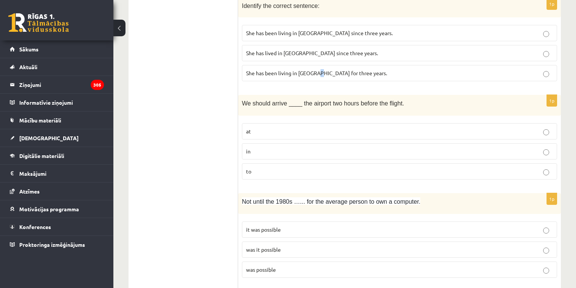
scroll to position [545, 0]
click at [416, 66] on label "She has been living in Paris for three years." at bounding box center [399, 72] width 315 height 16
click at [282, 126] on p "at" at bounding box center [399, 130] width 307 height 8
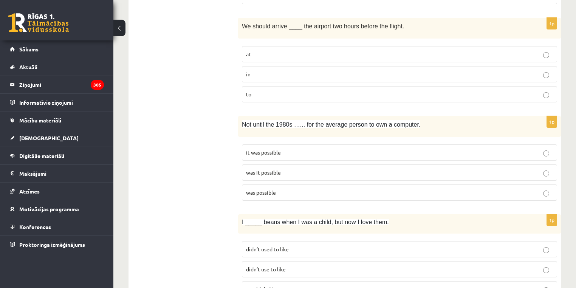
scroll to position [635, 0]
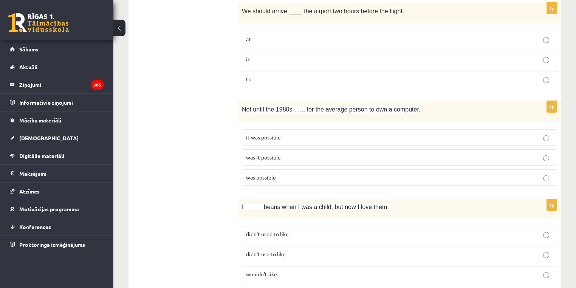
click at [287, 154] on p "was it possible" at bounding box center [399, 158] width 307 height 8
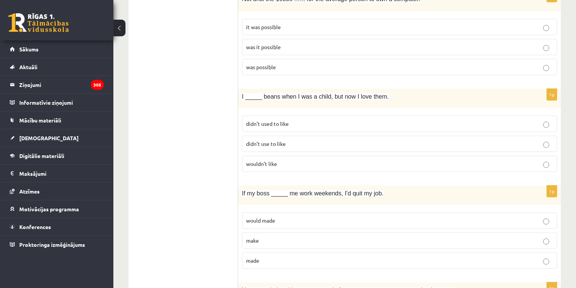
scroll to position [756, 0]
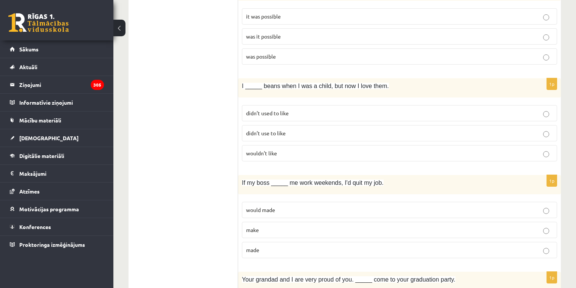
click at [298, 129] on p "didn’t use to like" at bounding box center [399, 133] width 307 height 8
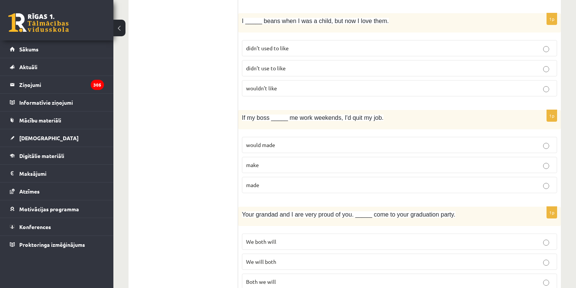
scroll to position [847, 0]
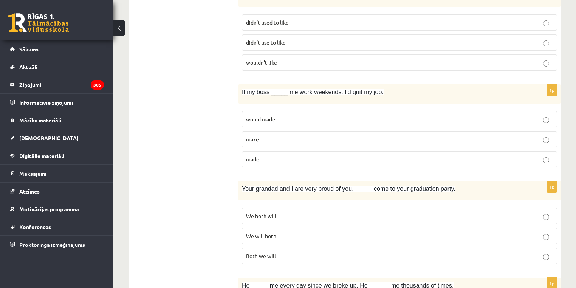
click at [271, 155] on p "made" at bounding box center [399, 159] width 307 height 8
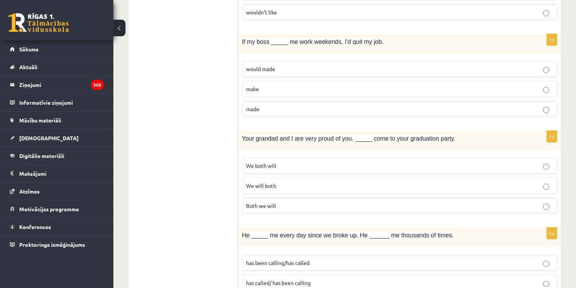
scroll to position [908, 0]
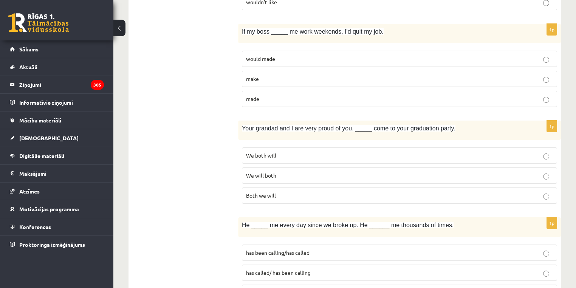
click at [306, 152] on p "We both will" at bounding box center [399, 156] width 307 height 8
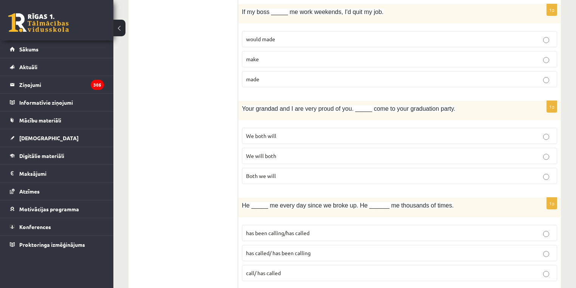
scroll to position [938, 0]
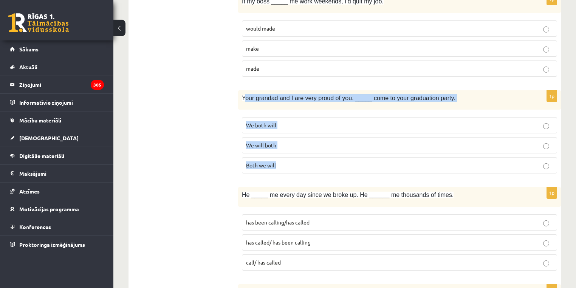
drag, startPoint x: 256, startPoint y: 89, endPoint x: 284, endPoint y: 157, distance: 73.6
click at [284, 157] on div "1p Your grandad and I are very proud of you. _____ come to your graduation part…" at bounding box center [399, 134] width 323 height 89
copy div "our grandad and I are very proud of you. _____ come to your graduation party. W…"
click at [292, 141] on p "We will both" at bounding box center [399, 145] width 307 height 8
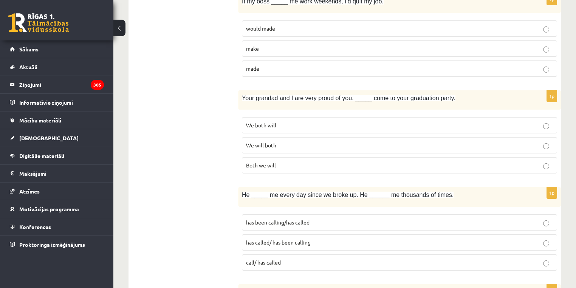
click at [138, 163] on ul "1. uzdevums 2. uzdevums 3. uzdevums 4. uzdevums 5. uzdevums 6. uzdevums 7. uzde…" at bounding box center [187, 175] width 102 height 1955
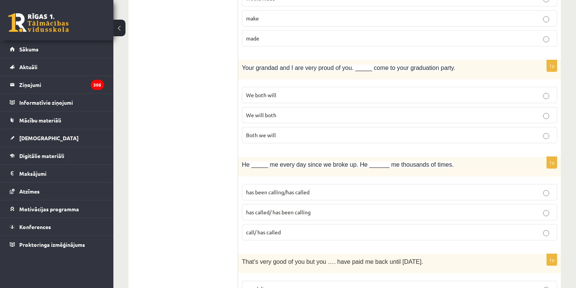
scroll to position [1029, 0]
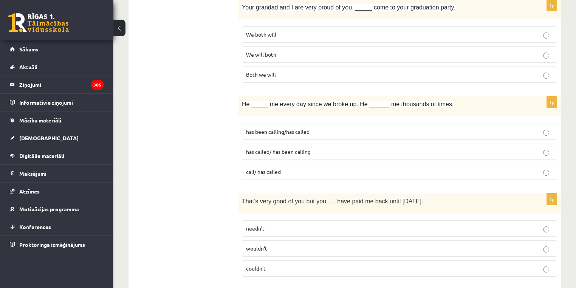
click at [272, 128] on span "has been calling/has called" at bounding box center [278, 131] width 64 height 7
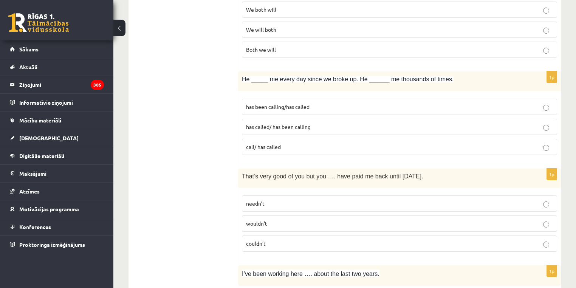
scroll to position [1120, 0]
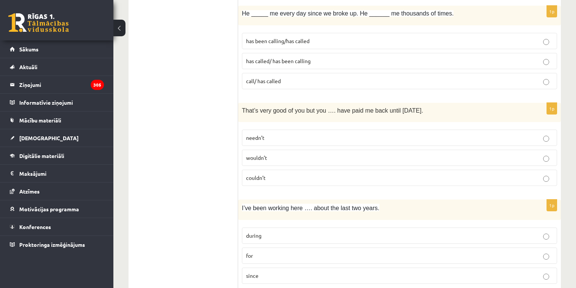
click at [275, 174] on p "couldn’t" at bounding box center [399, 178] width 307 height 8
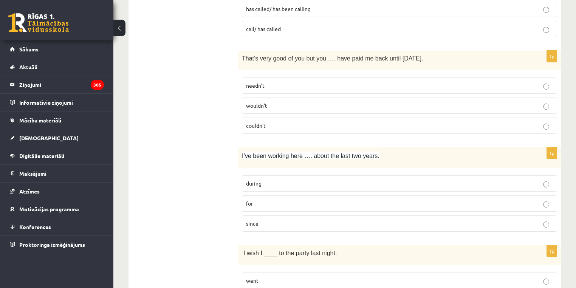
scroll to position [1180, 0]
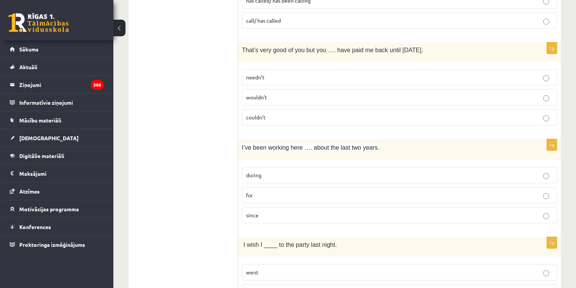
click at [288, 191] on p "for" at bounding box center [399, 195] width 307 height 8
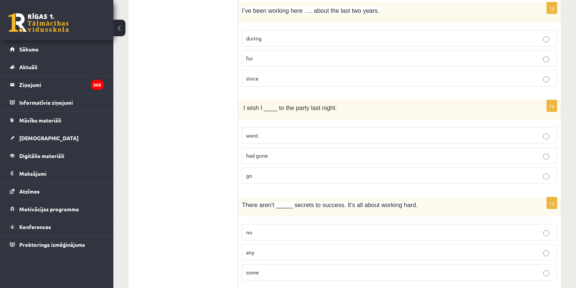
scroll to position [1331, 0]
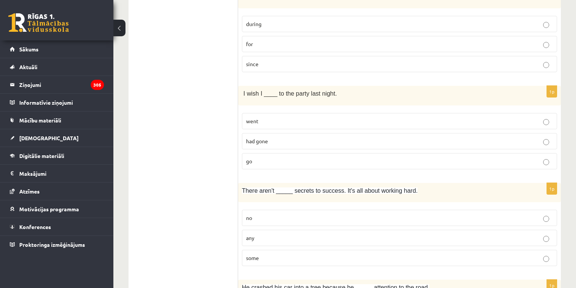
click at [292, 137] on p "had gone" at bounding box center [399, 141] width 307 height 8
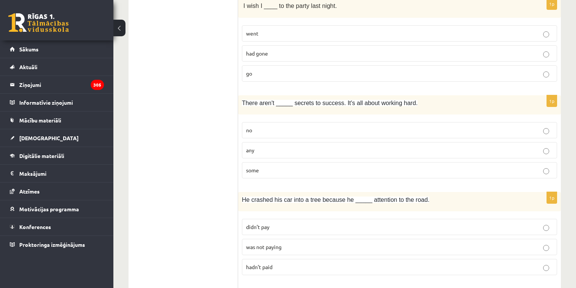
scroll to position [1422, 0]
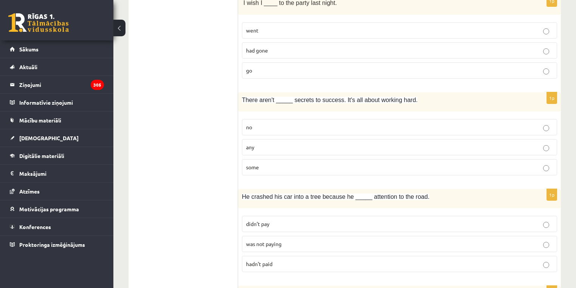
click at [264, 143] on p "any" at bounding box center [399, 147] width 307 height 8
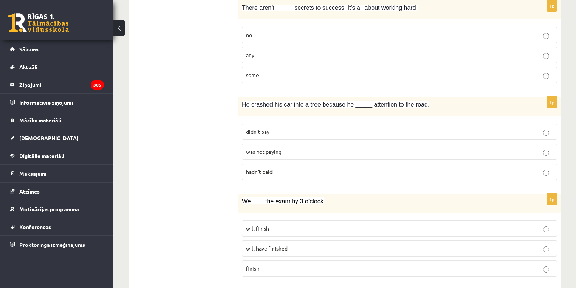
scroll to position [1543, 0]
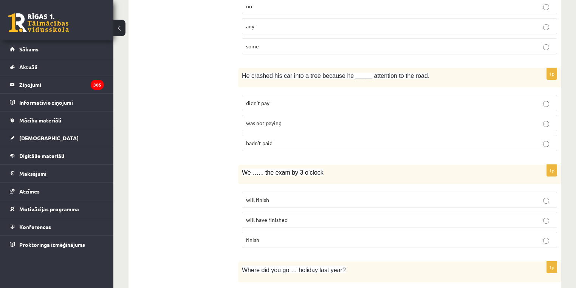
click at [283, 99] on p "didn’t pay" at bounding box center [399, 103] width 307 height 8
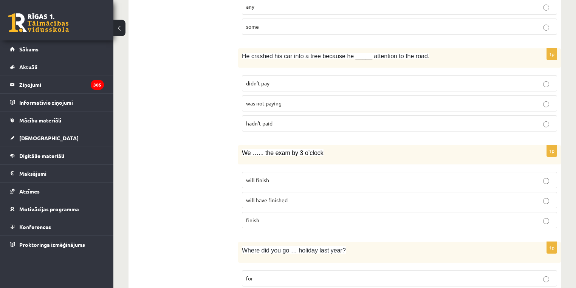
scroll to position [1573, 0]
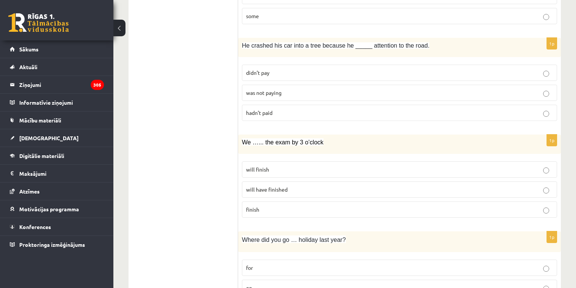
click at [274, 89] on span "was not paying" at bounding box center [264, 92] width 36 height 7
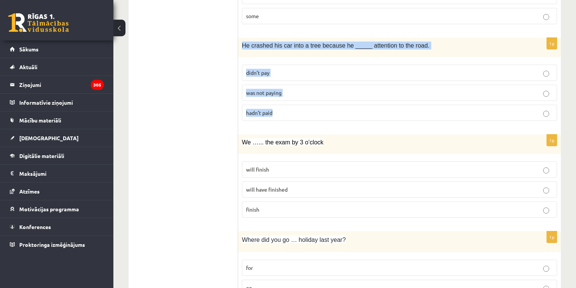
drag, startPoint x: 250, startPoint y: 31, endPoint x: 326, endPoint y: 101, distance: 103.6
click at [326, 101] on div "1p He crashed his car into a tree because he _____ attention to the road. didn’…" at bounding box center [399, 82] width 323 height 89
copy div "He crashed his car into a tree because he _____ attention to the road. didn’t p…"
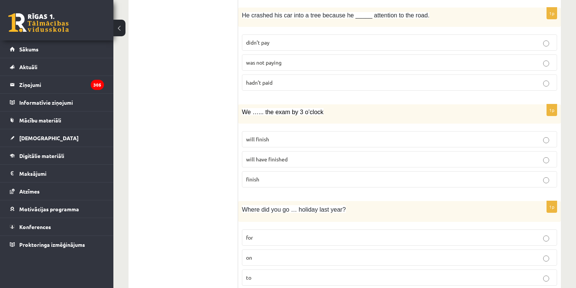
scroll to position [1634, 0]
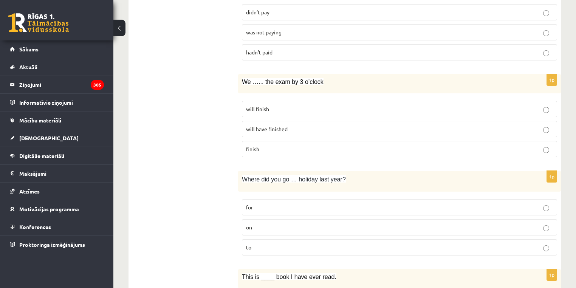
click at [268, 101] on label "will finish" at bounding box center [399, 109] width 315 height 16
click at [280, 126] on span "will have finished" at bounding box center [267, 129] width 42 height 7
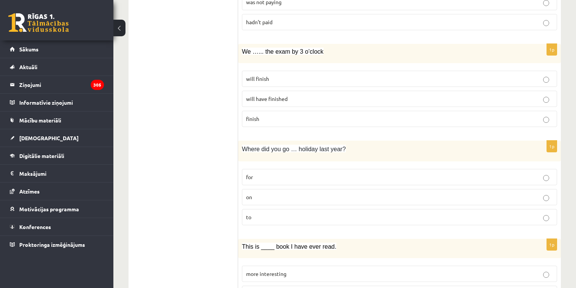
scroll to position [1725, 0]
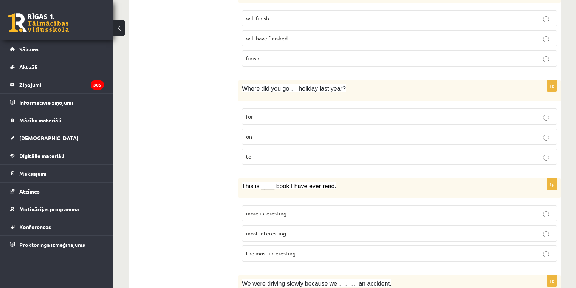
click at [262, 113] on p "for" at bounding box center [399, 117] width 307 height 8
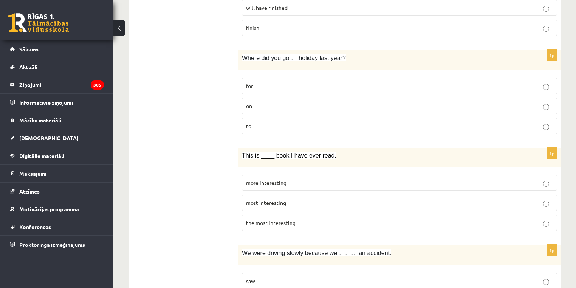
scroll to position [1808, 0]
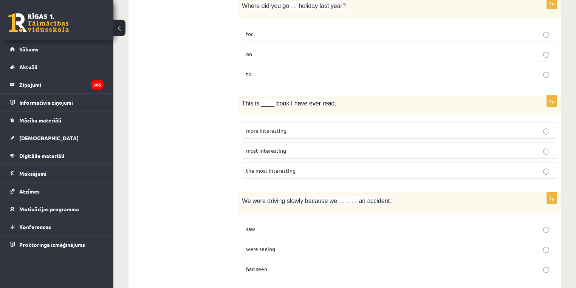
click at [295, 167] on span "the most interesting" at bounding box center [271, 170] width 50 height 7
click at [272, 261] on label "had seen" at bounding box center [399, 269] width 315 height 16
click at [295, 221] on label "saw" at bounding box center [399, 229] width 315 height 16
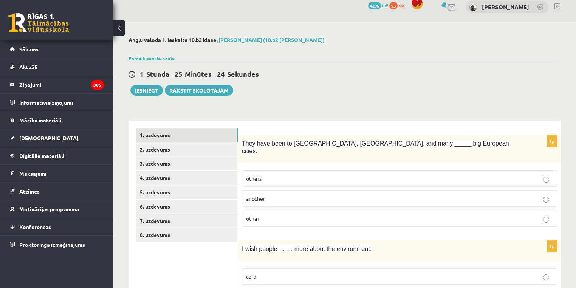
scroll to position [0, 0]
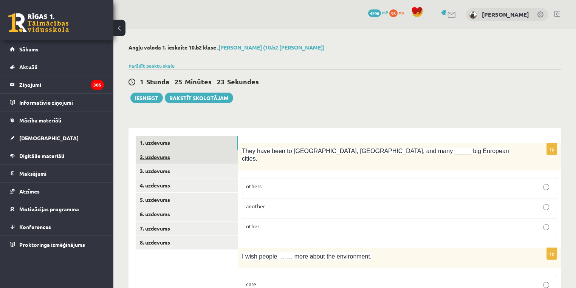
click at [150, 159] on link "2. uzdevums" at bounding box center [187, 157] width 102 height 14
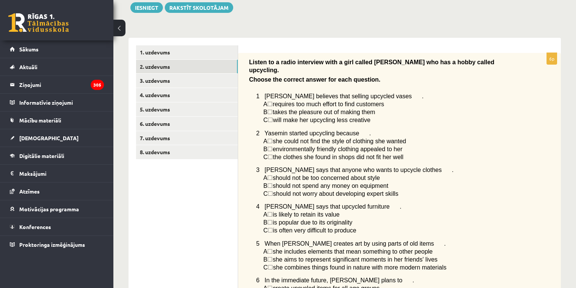
scroll to position [52, 0]
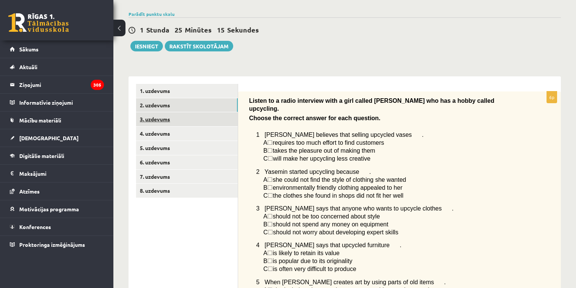
click at [178, 118] on link "3. uzdevums" at bounding box center [187, 119] width 102 height 14
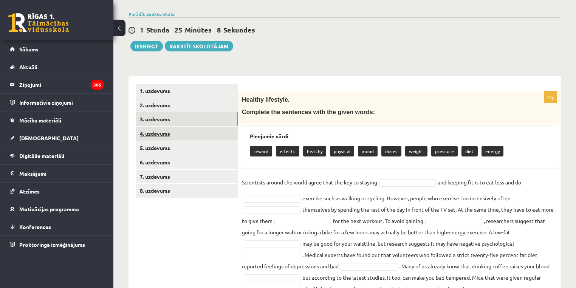
click at [183, 134] on link "4. uzdevums" at bounding box center [187, 134] width 102 height 14
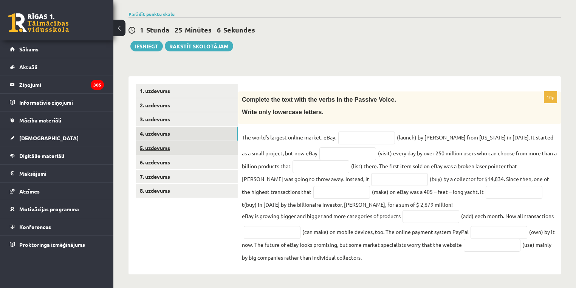
click at [180, 144] on link "5. uzdevums" at bounding box center [187, 148] width 102 height 14
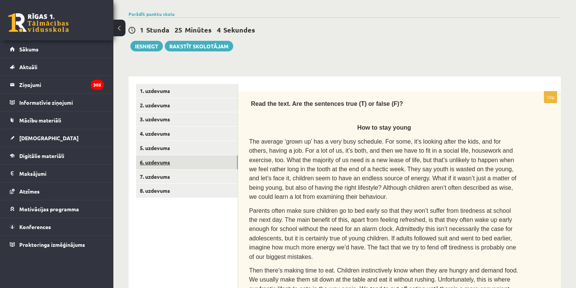
click at [178, 161] on link "6. uzdevums" at bounding box center [187, 162] width 102 height 14
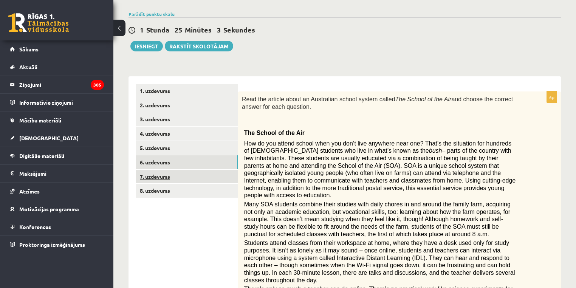
click at [182, 173] on link "7. uzdevums" at bounding box center [187, 177] width 102 height 14
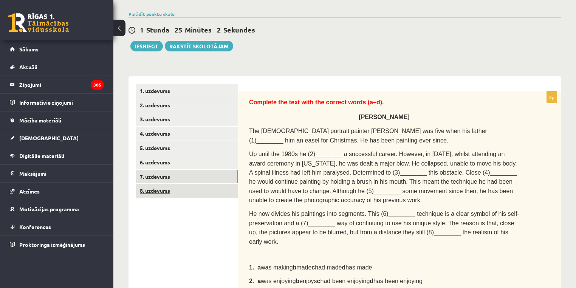
click at [179, 188] on link "8. uzdevums" at bounding box center [187, 191] width 102 height 14
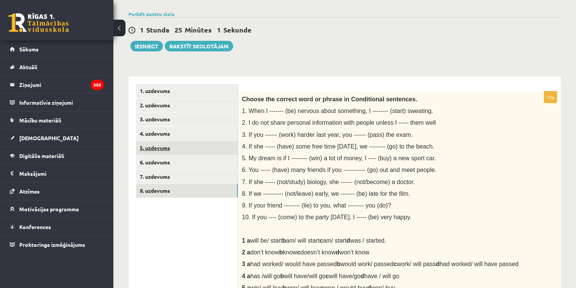
click at [172, 147] on link "5. uzdevums" at bounding box center [187, 148] width 102 height 14
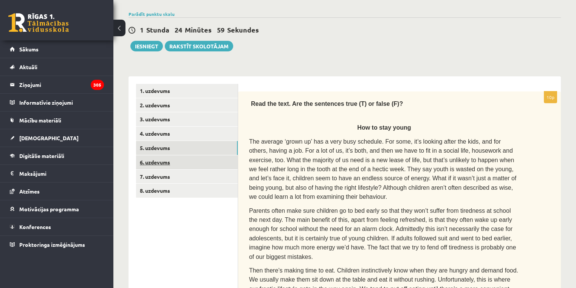
click at [196, 156] on link "6. uzdevums" at bounding box center [187, 162] width 102 height 14
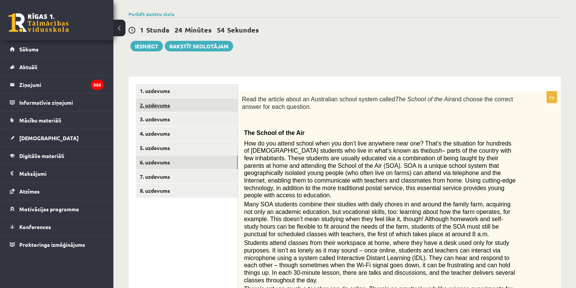
click at [183, 103] on link "2. uzdevums" at bounding box center [187, 105] width 102 height 14
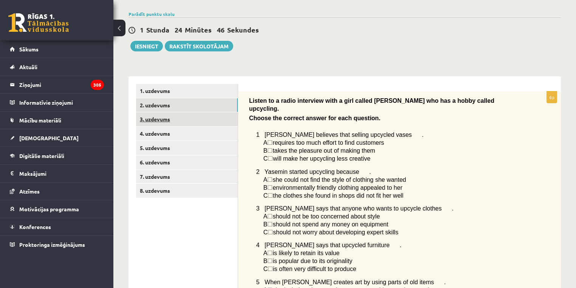
click at [196, 125] on link "3. uzdevums" at bounding box center [187, 119] width 102 height 14
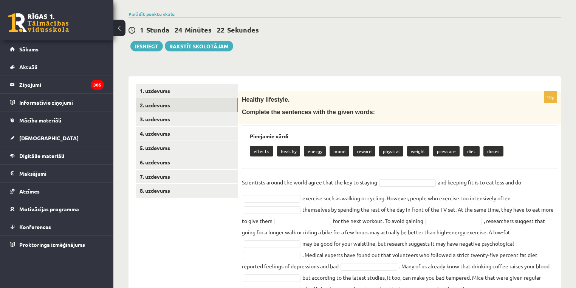
click at [190, 103] on link "2. uzdevums" at bounding box center [187, 105] width 102 height 14
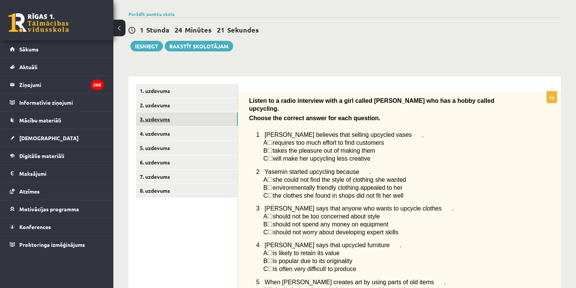
click at [177, 119] on link "3. uzdevums" at bounding box center [187, 119] width 102 height 14
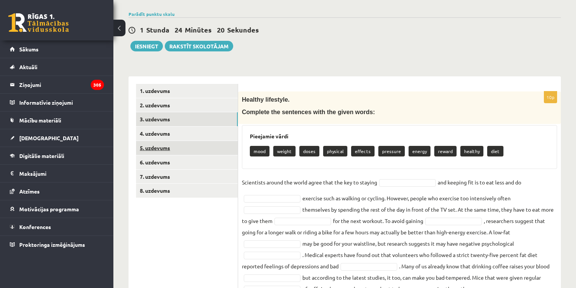
click at [168, 151] on link "5. uzdevums" at bounding box center [187, 148] width 102 height 14
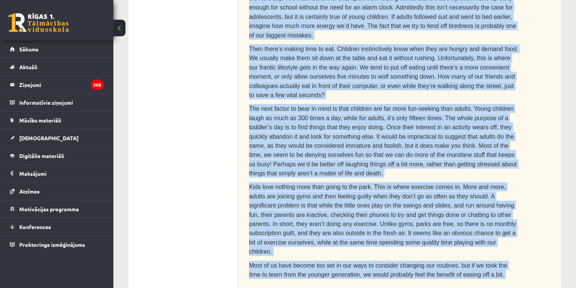
scroll to position [440, 0]
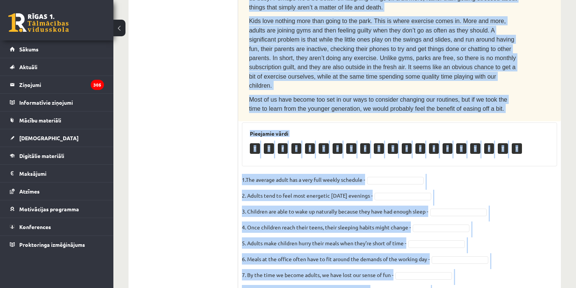
drag, startPoint x: 251, startPoint y: 104, endPoint x: 425, endPoint y: 300, distance: 262.0
copy div "Read the text. Are the sentences true (T) or false (F)? How to stay young The a…"
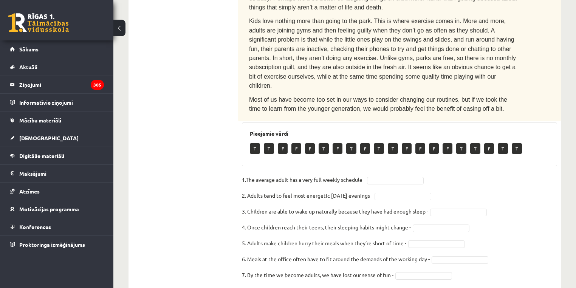
click at [164, 45] on ul "1. uzdevums 2. uzdevums 3. uzdevums 4. uzdevums 5. uzdevums 6. uzdevums 7. uzde…" at bounding box center [187, 16] width 102 height 640
click at [448, 174] on fieldset "1.The average adult has a very full weekly schedule - 2. Adults tend to feel mo…" at bounding box center [399, 253] width 315 height 159
drag, startPoint x: 303, startPoint y: 115, endPoint x: 207, endPoint y: 163, distance: 106.9
click at [210, 166] on div "**********" at bounding box center [345, 16] width 433 height 655
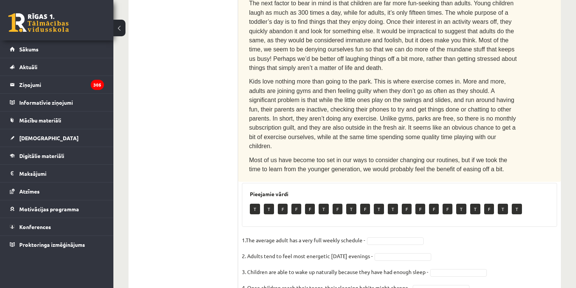
click at [196, 167] on ul "1. uzdevums 2. uzdevums 3. uzdevums 4. uzdevums 5. uzdevums 6. uzdevums 7. uzde…" at bounding box center [187, 77] width 102 height 640
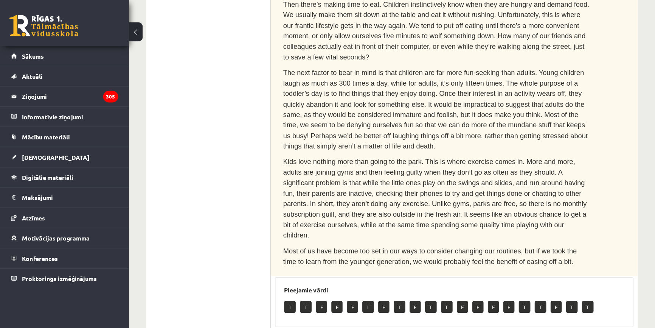
scroll to position [318, 0]
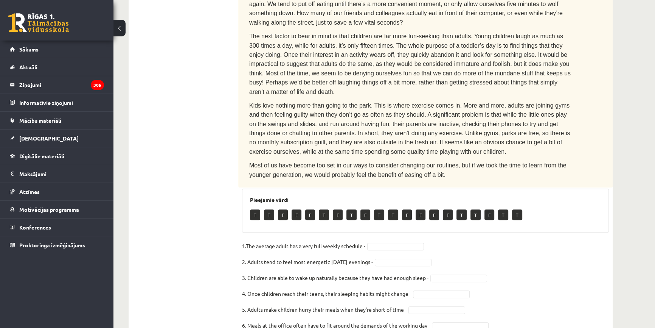
click at [150, 94] on ul "1. uzdevums 2. uzdevums 3. uzdevums 4. uzdevums 5. uzdevums 6. uzdevums 7. uzde…" at bounding box center [187, 109] width 102 height 585
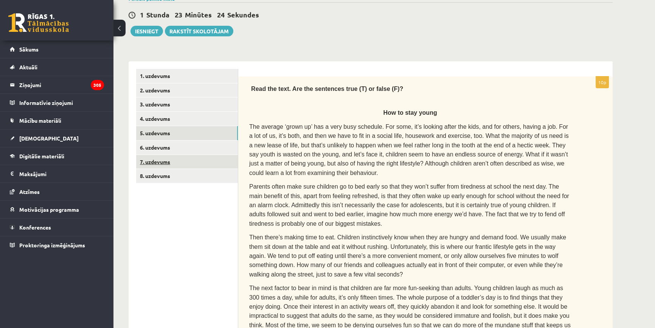
scroll to position [65, 0]
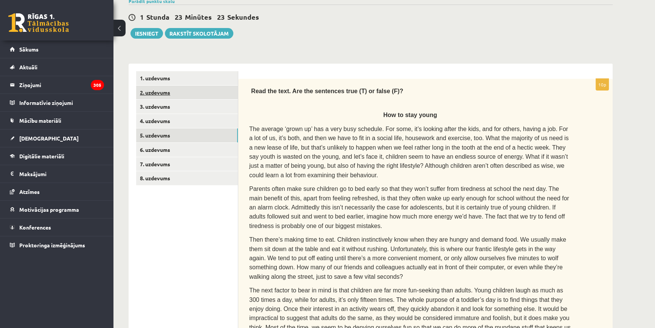
click at [173, 96] on link "2. uzdevums" at bounding box center [187, 92] width 102 height 14
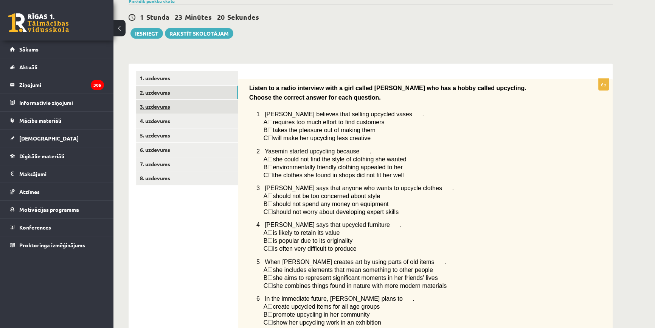
click at [191, 108] on link "3. uzdevums" at bounding box center [187, 106] width 102 height 14
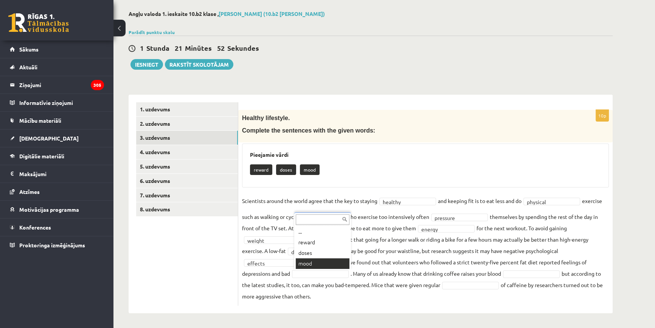
drag, startPoint x: 306, startPoint y: 262, endPoint x: 363, endPoint y: 285, distance: 61.7
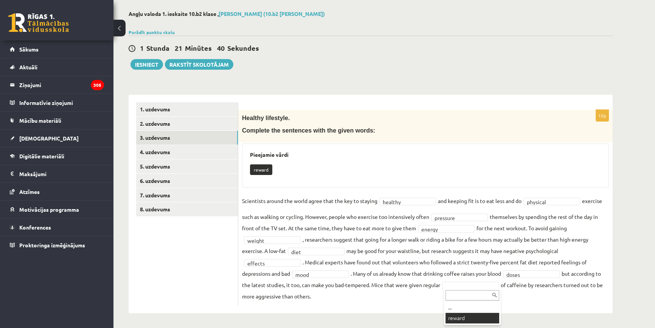
scroll to position [16, 0]
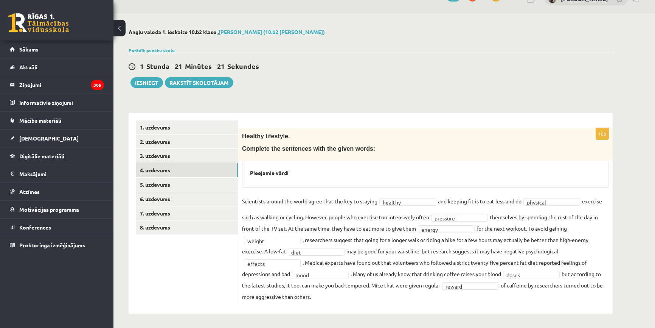
click at [192, 168] on link "4. uzdevums" at bounding box center [187, 170] width 102 height 14
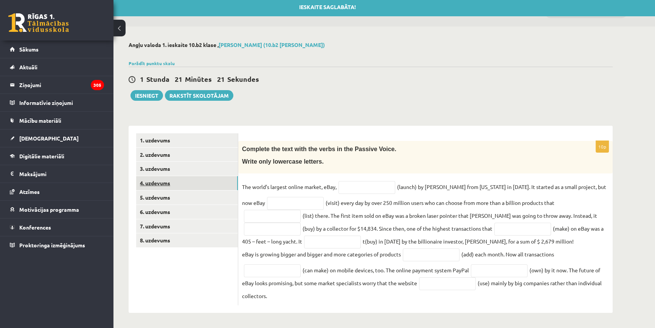
scroll to position [3, 0]
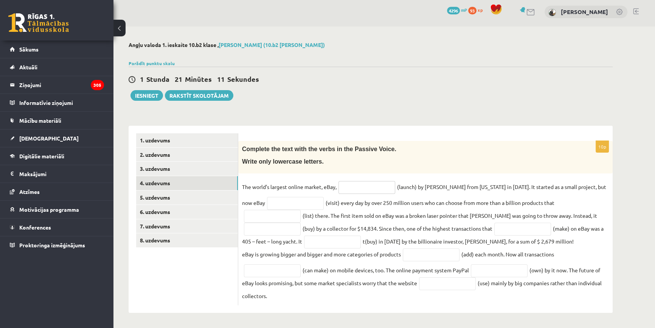
click at [362, 186] on input "text" at bounding box center [367, 187] width 57 height 13
type input "**********"
click at [495, 174] on div "**********" at bounding box center [425, 223] width 374 height 164
click at [270, 203] on input "text" at bounding box center [295, 203] width 57 height 13
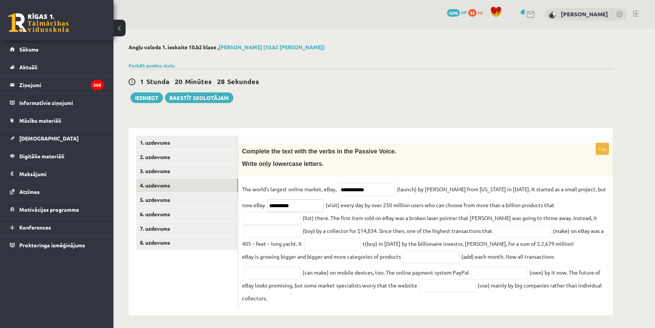
scroll to position [0, 0]
type input "**********"
click at [301, 212] on input "text" at bounding box center [272, 218] width 57 height 13
type input "**********"
click at [506, 167] on p "Write only lowercase letters." at bounding box center [406, 164] width 329 height 8
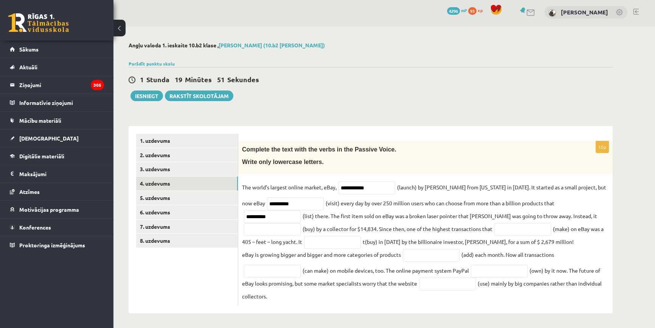
scroll to position [3, 0]
click at [301, 222] on input "text" at bounding box center [272, 228] width 57 height 13
type input "**********"
click at [576, 254] on fieldset "**********" at bounding box center [425, 241] width 367 height 120
click at [494, 230] on input "text" at bounding box center [522, 228] width 57 height 13
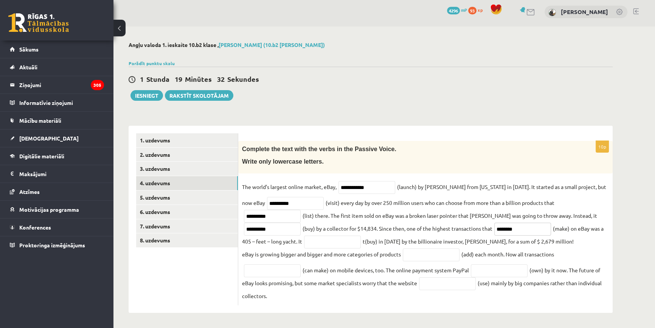
type input "********"
click at [576, 253] on fieldset "**********" at bounding box center [425, 241] width 367 height 120
click at [304, 240] on input "text" at bounding box center [332, 241] width 57 height 13
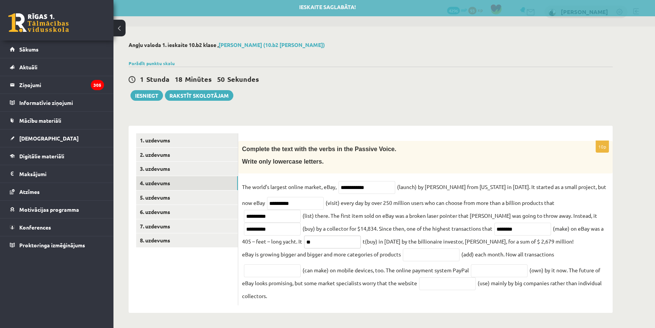
type input "*"
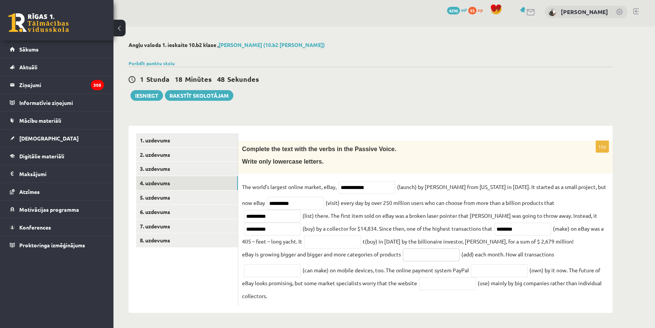
click at [420, 259] on input "text" at bounding box center [431, 254] width 57 height 13
type input "**********"
click at [537, 254] on fieldset "**********" at bounding box center [425, 241] width 367 height 120
click at [576, 252] on fieldset "**********" at bounding box center [425, 241] width 367 height 120
click at [275, 271] on input "text" at bounding box center [272, 270] width 57 height 13
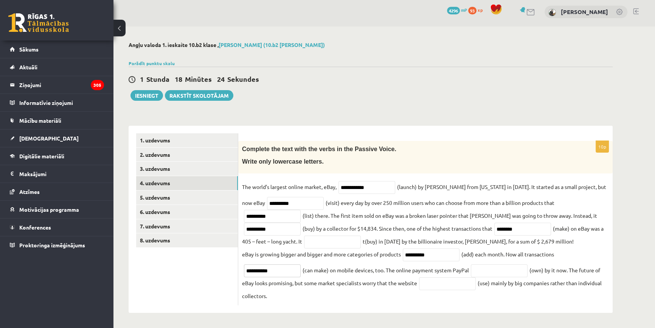
type input "**********"
click at [421, 273] on fieldset "**********" at bounding box center [425, 241] width 367 height 120
click at [489, 271] on input "text" at bounding box center [499, 270] width 57 height 13
type input "********"
click at [576, 254] on fieldset "**********" at bounding box center [425, 241] width 367 height 120
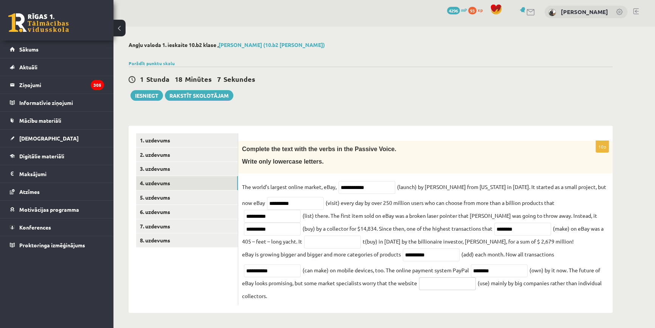
click at [458, 284] on input "text" at bounding box center [447, 283] width 57 height 13
type input "*******"
click at [496, 288] on fieldset "**********" at bounding box center [425, 241] width 367 height 120
click at [304, 244] on input "text" at bounding box center [332, 241] width 57 height 13
type input "**********"
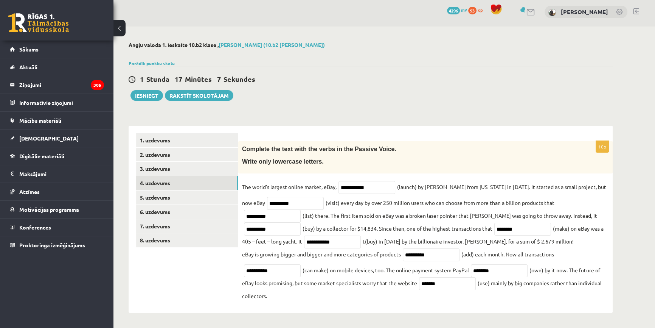
click at [181, 288] on ul "1. uzdevums 2. uzdevums 3. uzdevums 4. uzdevums 5. uzdevums 6. uzdevums 7. uzde…" at bounding box center [187, 219] width 102 height 172
click at [163, 197] on link "5. uzdevums" at bounding box center [187, 197] width 102 height 14
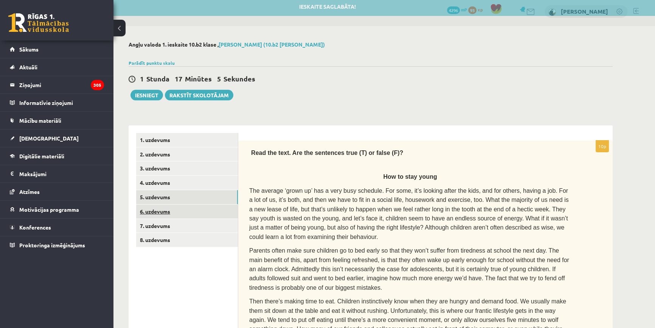
click at [166, 213] on link "6. uzdevums" at bounding box center [187, 211] width 102 height 14
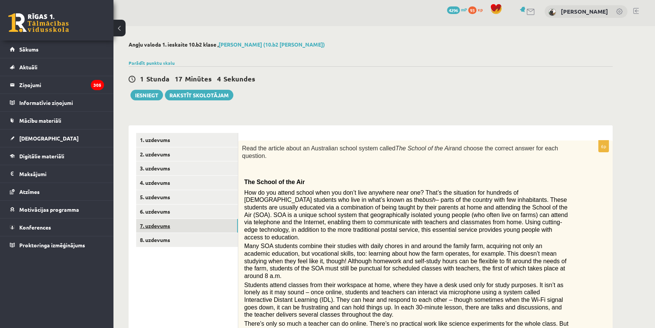
click at [166, 221] on link "7. uzdevums" at bounding box center [187, 226] width 102 height 14
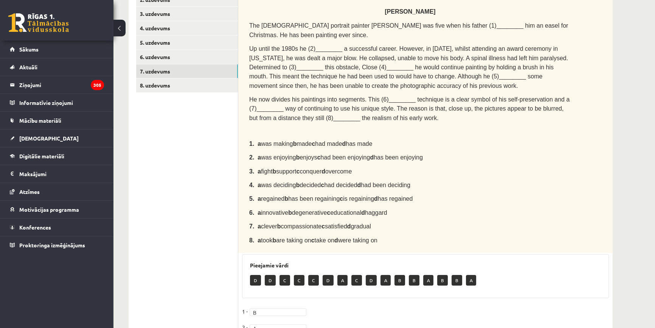
scroll to position [0, 0]
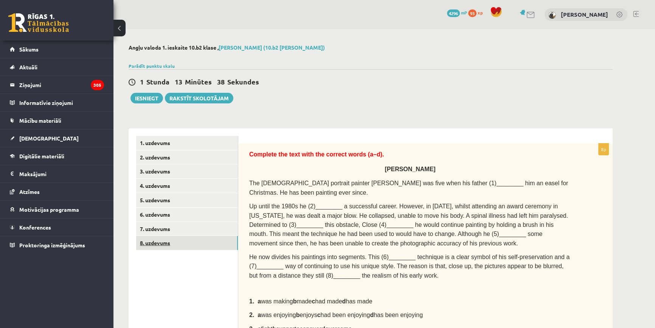
click at [191, 238] on link "8. uzdevums" at bounding box center [187, 243] width 102 height 14
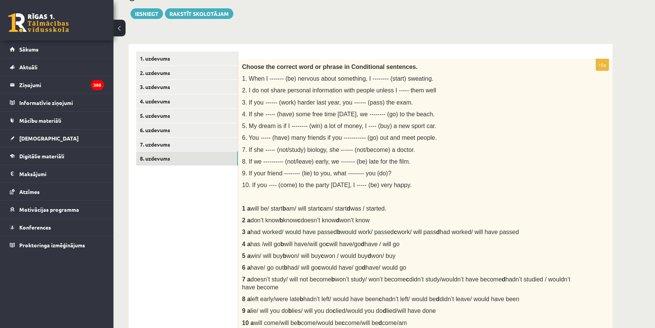
scroll to position [68, 0]
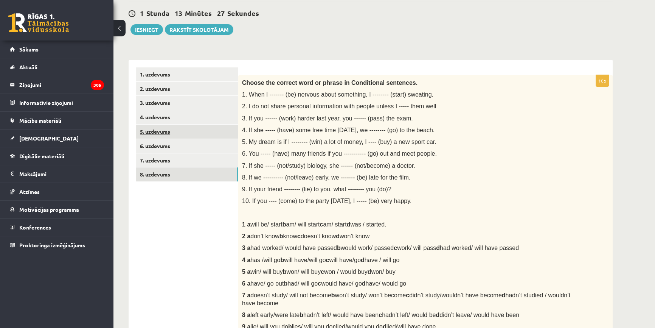
click at [172, 132] on link "5. uzdevums" at bounding box center [187, 131] width 102 height 14
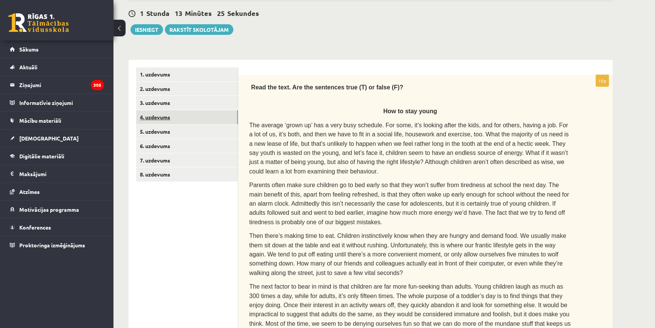
click at [159, 117] on link "4. uzdevums" at bounding box center [187, 117] width 102 height 14
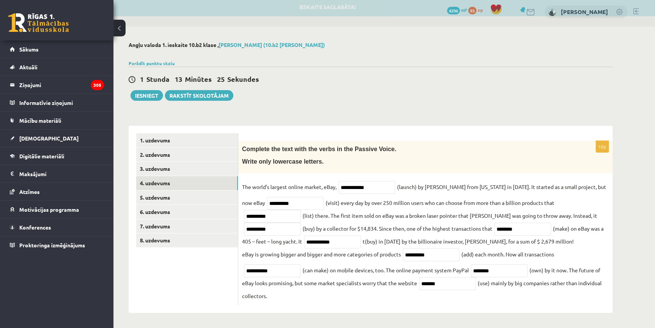
scroll to position [3, 0]
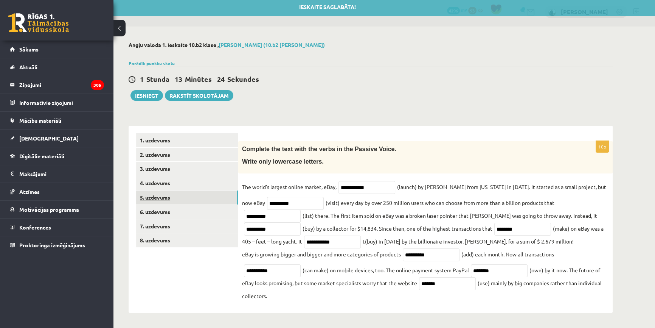
click at [161, 197] on link "5. uzdevums" at bounding box center [187, 197] width 102 height 14
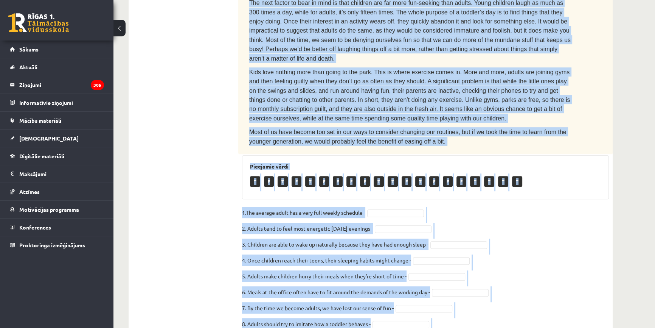
scroll to position [374, 0]
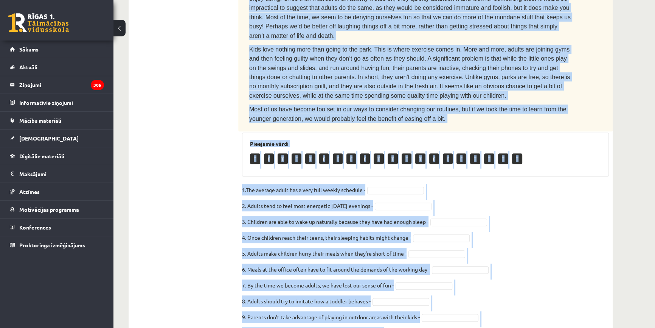
drag, startPoint x: 252, startPoint y: 153, endPoint x: 402, endPoint y: 338, distance: 238.0
copy div "Read the text. Are the sentences true (T) or false (F)? How to stay young The a…"
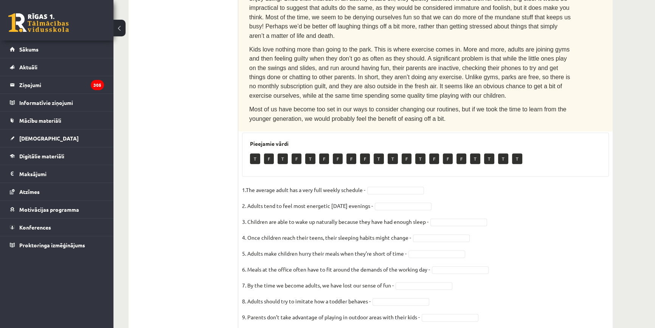
click at [160, 61] on ul "1. uzdevums 2. uzdevums 3. uzdevums 4. uzdevums 5. uzdevums 6. uzdevums 7. uzde…" at bounding box center [187, 53] width 102 height 585
drag, startPoint x: 416, startPoint y: 165, endPoint x: 415, endPoint y: 173, distance: 8.5
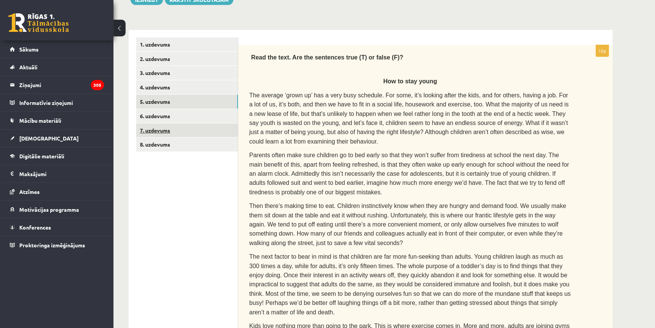
scroll to position [65, 0]
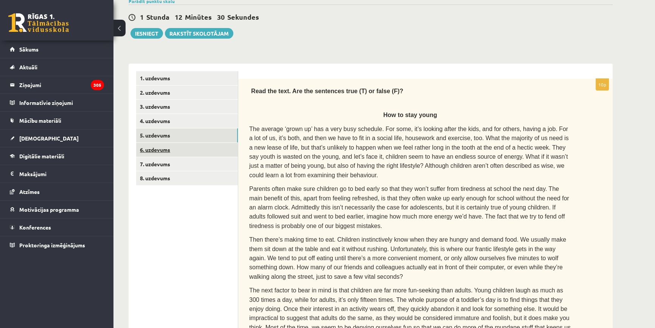
click at [175, 150] on link "6. uzdevums" at bounding box center [187, 150] width 102 height 14
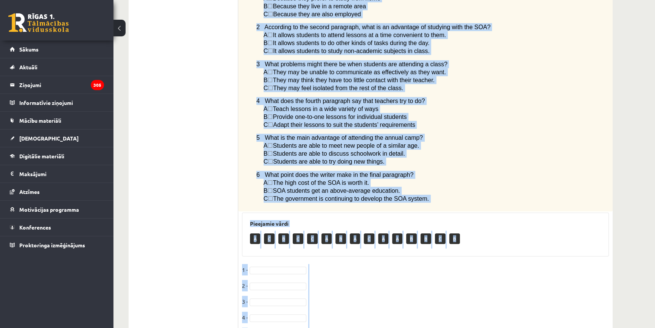
scroll to position [473, 0]
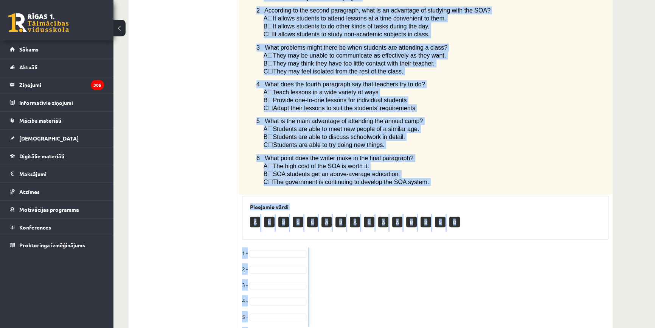
drag, startPoint x: 244, startPoint y: 87, endPoint x: 459, endPoint y: 339, distance: 331.1
copy div "ead the article about an Australian school system called The School of the Air …"
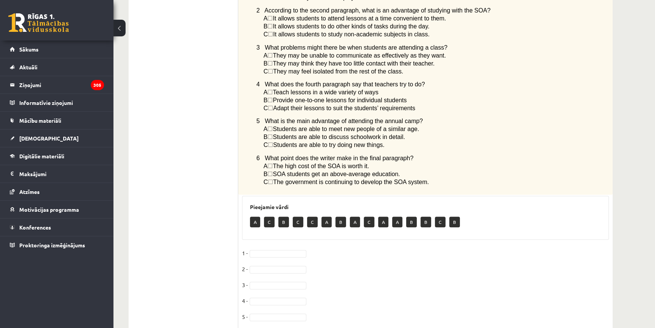
drag, startPoint x: 235, startPoint y: 150, endPoint x: 154, endPoint y: 162, distance: 82.6
click at [231, 151] on ul "1. uzdevums 2. uzdevums 3. uzdevums 4. uzdevums 5. uzdevums 6. uzdevums 7. uzde…" at bounding box center [187, 4] width 102 height 683
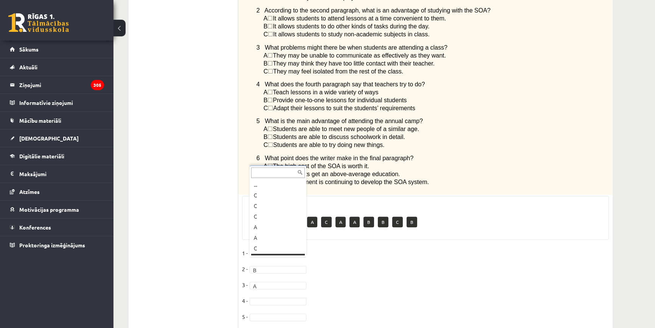
scroll to position [9, 0]
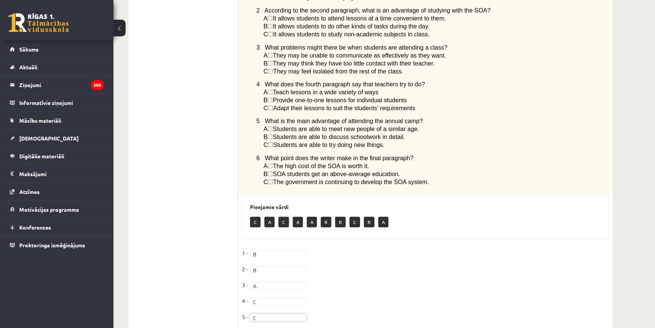
click at [258, 286] on fieldset "1 - B * 2 - B * 3 - A * 4 - C * 5 - C * 6 -" at bounding box center [425, 294] width 367 height 95
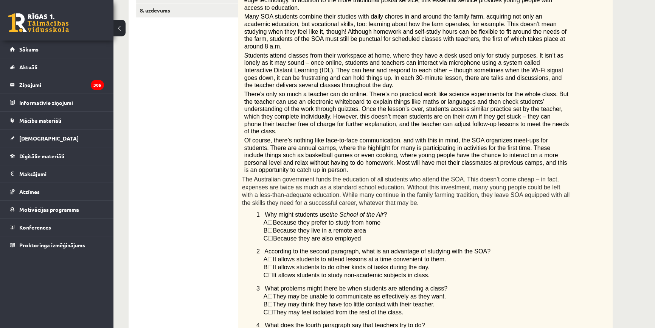
click at [173, 194] on ul "1. uzdevums 2. uzdevums 3. uzdevums 4. uzdevums 5. uzdevums 6. uzdevums 7. uzde…" at bounding box center [187, 245] width 102 height 683
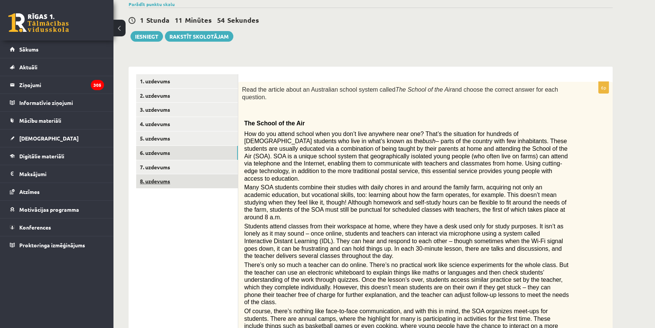
scroll to position [61, 0]
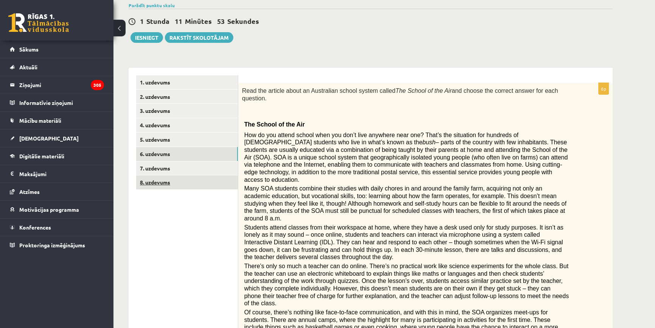
click at [177, 177] on link "8. uzdevums" at bounding box center [187, 182] width 102 height 14
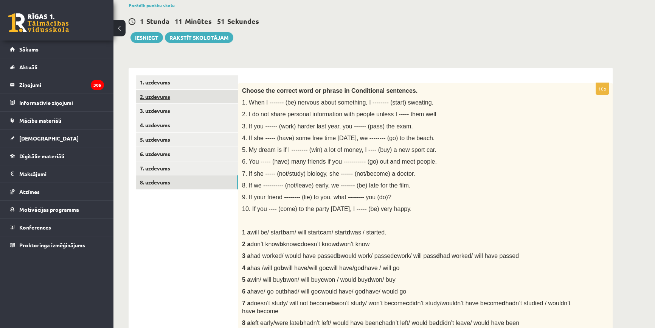
click at [170, 98] on link "2. uzdevums" at bounding box center [187, 97] width 102 height 14
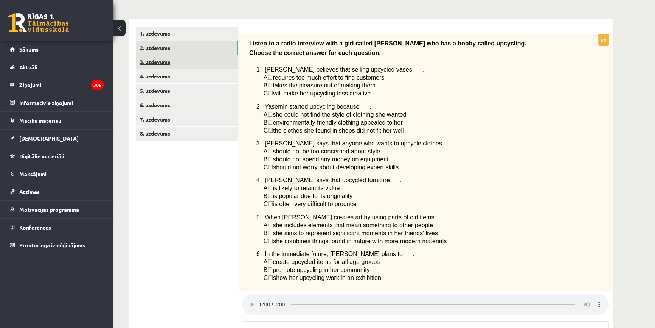
click at [189, 59] on link "3. uzdevums" at bounding box center [187, 62] width 102 height 14
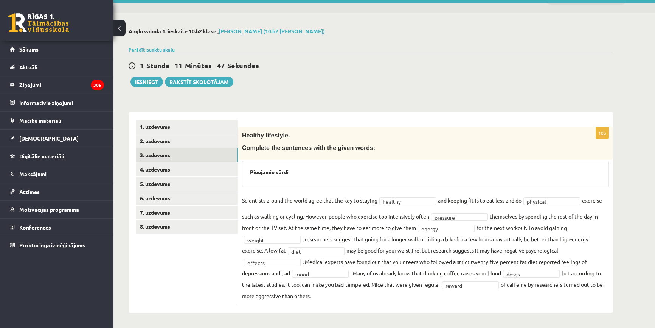
scroll to position [16, 0]
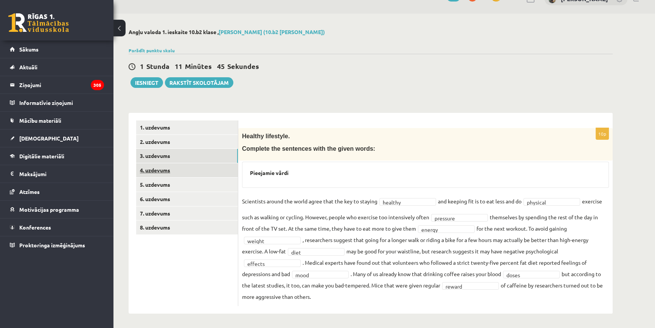
click at [173, 163] on link "4. uzdevums" at bounding box center [187, 170] width 102 height 14
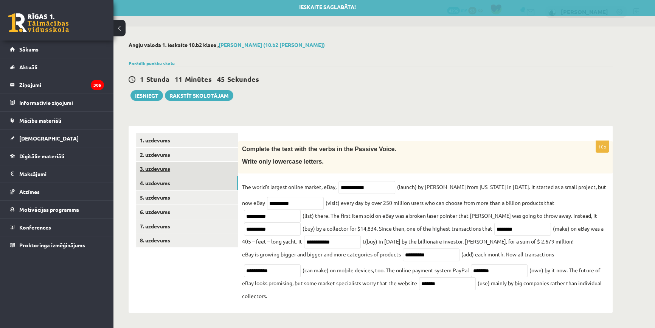
scroll to position [3, 0]
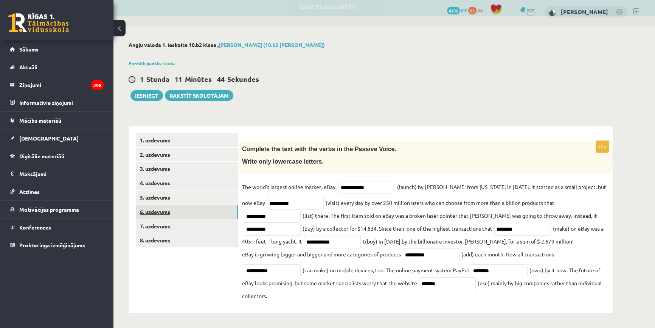
click at [187, 207] on link "6. uzdevums" at bounding box center [187, 212] width 102 height 14
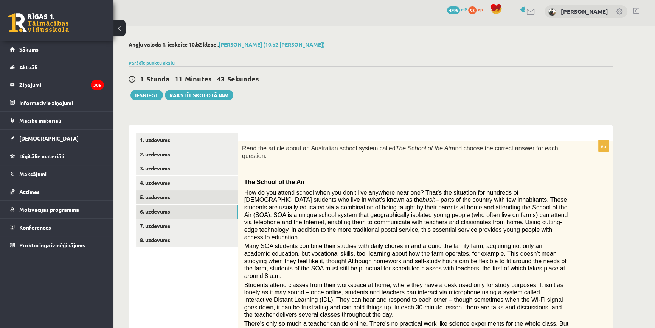
click at [181, 200] on link "5. uzdevums" at bounding box center [187, 197] width 102 height 14
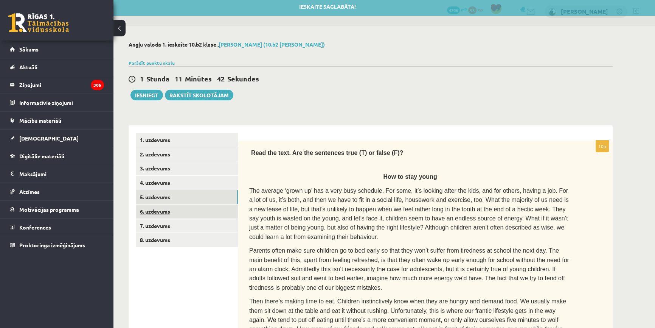
click at [175, 214] on link "6. uzdevums" at bounding box center [187, 211] width 102 height 14
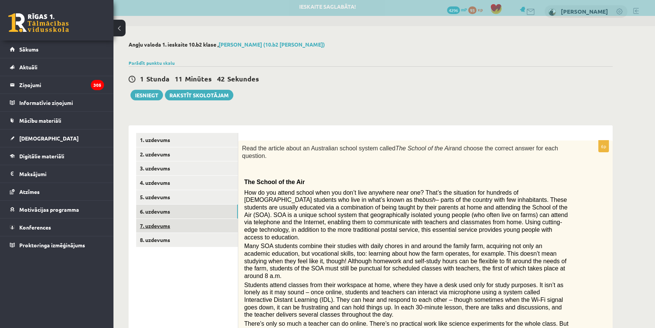
click at [178, 225] on link "7. uzdevums" at bounding box center [187, 226] width 102 height 14
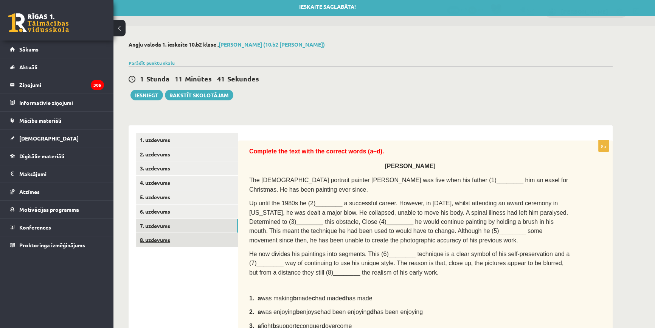
click at [175, 235] on link "8. uzdevums" at bounding box center [187, 240] width 102 height 14
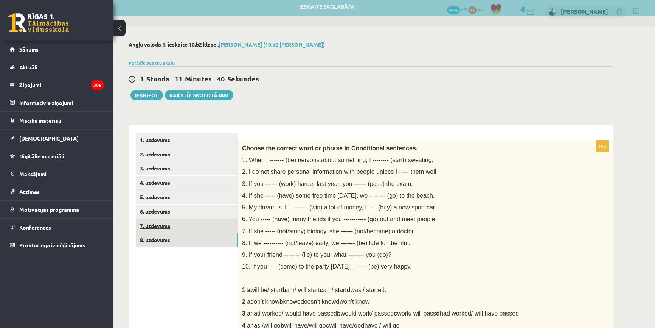
click at [174, 230] on link "7. uzdevums" at bounding box center [187, 226] width 102 height 14
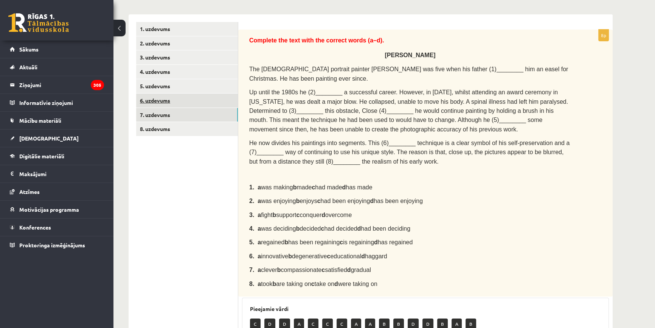
scroll to position [102, 0]
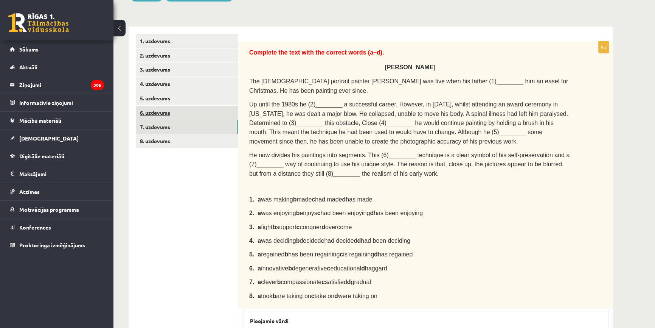
click at [183, 116] on link "6. uzdevums" at bounding box center [187, 113] width 102 height 14
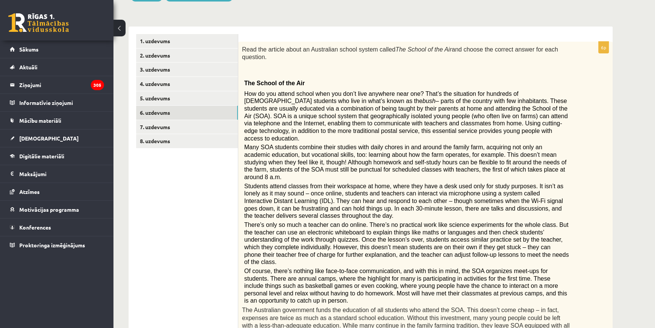
scroll to position [0, 0]
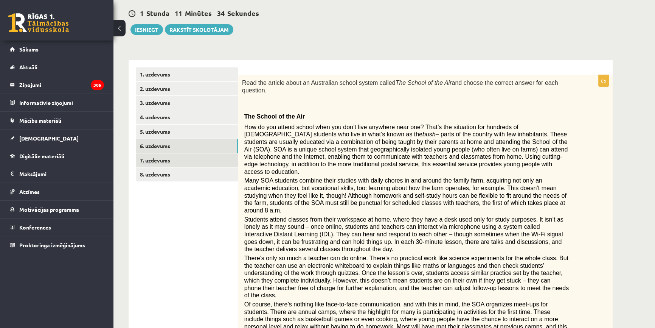
click at [178, 158] on link "7. uzdevums" at bounding box center [187, 160] width 102 height 14
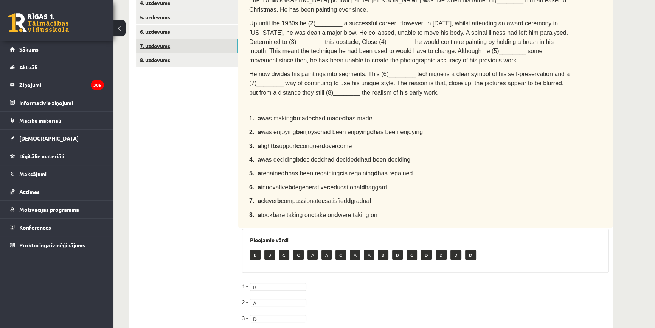
scroll to position [102, 0]
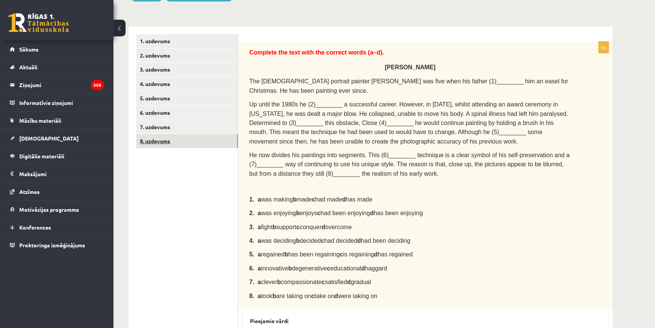
click at [186, 144] on link "8. uzdevums" at bounding box center [187, 141] width 102 height 14
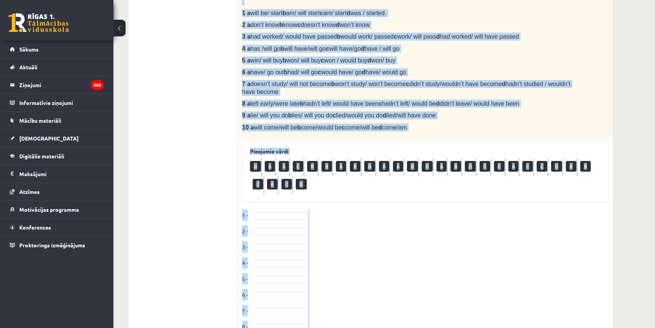
scroll to position [345, 0]
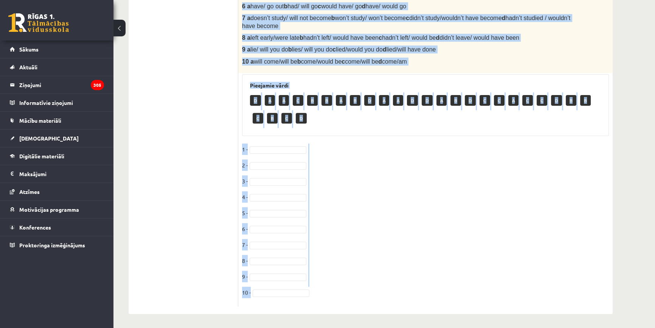
drag, startPoint x: 243, startPoint y: 50, endPoint x: 412, endPoint y: 330, distance: 326.9
copy div "Choose the correct word or phrase in Conditional sentences. 1. When I ------- (…"
click at [448, 278] on fieldset "1 - 2 - 3 - 4 - 5 - 6 - 7 - 8 - 9 - 10 -" at bounding box center [425, 222] width 367 height 159
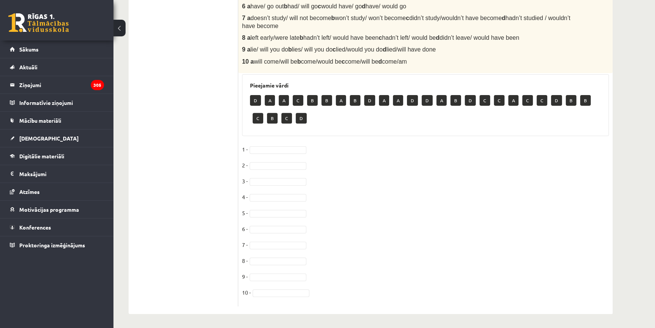
click at [126, 169] on div "Angļu valoda 1. ieskaite 10.b2 klase , Paula Lipšāne (10.b2 klase) Parādīt punk…" at bounding box center [370, 6] width 514 height 645
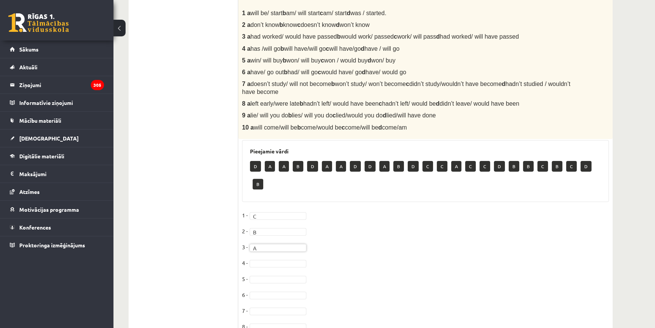
scroll to position [276, 0]
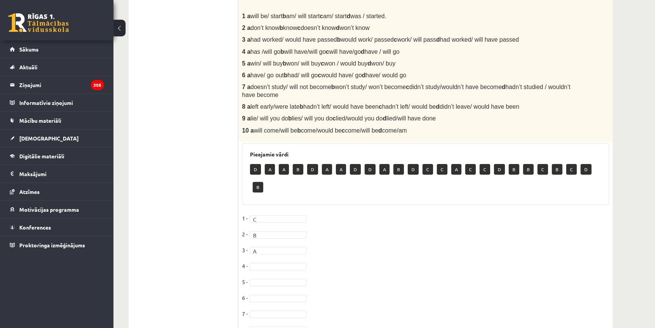
click at [281, 261] on fieldset "1 - C * 2 - B * 3 - A * 4 - 5 - 6 - 7 - 8 - 9 - 10 -" at bounding box center [425, 291] width 367 height 159
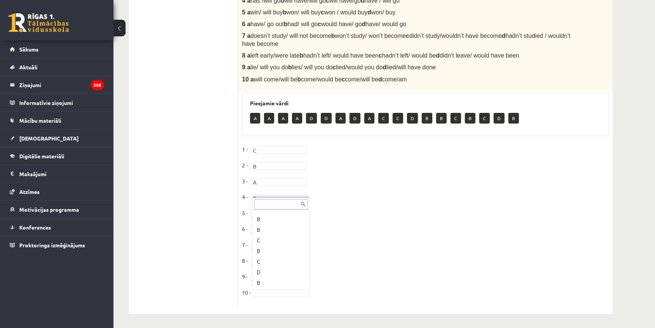
scroll to position [136, 0]
click at [193, 216] on ul "1. uzdevums 2. uzdevums 3. uzdevums 4. uzdevums 5. uzdevums 6. uzdevums 7. uzde…" at bounding box center [187, 57] width 102 height 498
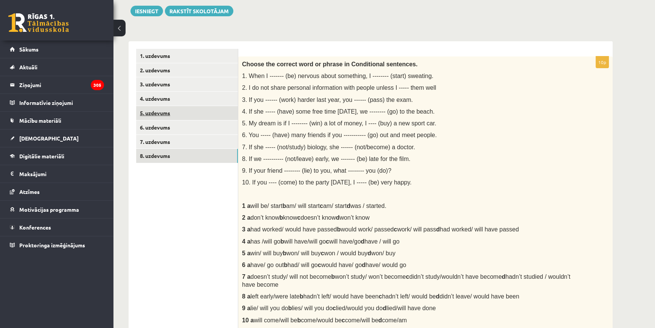
scroll to position [87, 0]
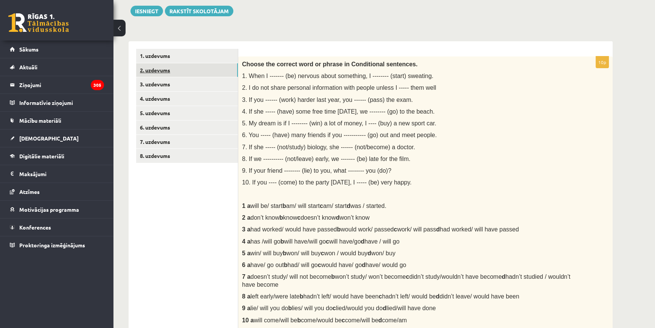
click at [175, 72] on link "2. uzdevums" at bounding box center [187, 70] width 102 height 14
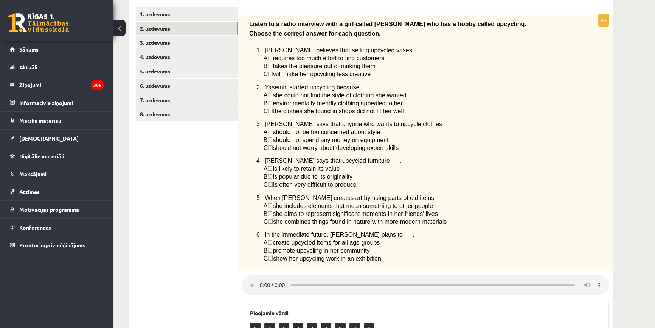
scroll to position [144, 0]
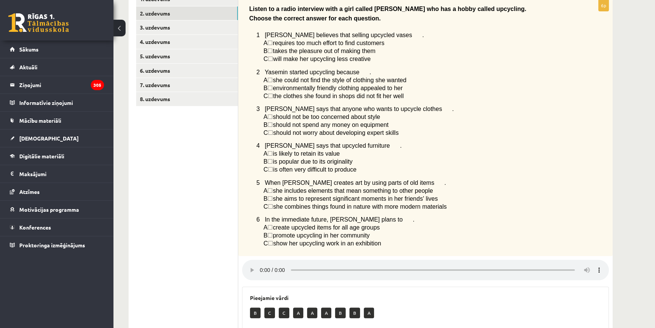
click at [576, 216] on div "Angļu valoda 1. ieskaite 10.b2 klase , Paula Lipšāne (10.b2 klase) Parādīt punk…" at bounding box center [370, 172] width 514 height 574
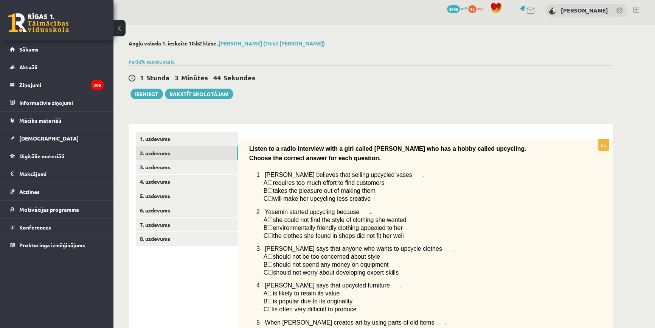
scroll to position [0, 0]
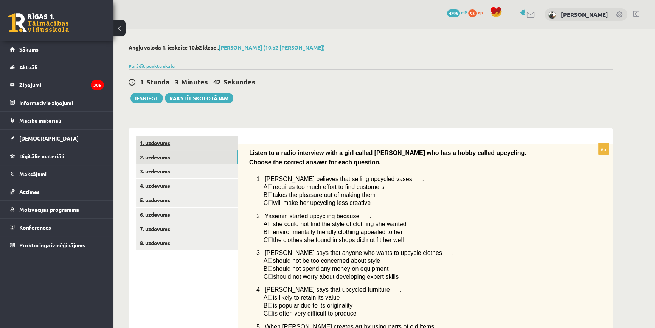
click at [159, 144] on link "1. uzdevums" at bounding box center [187, 143] width 102 height 14
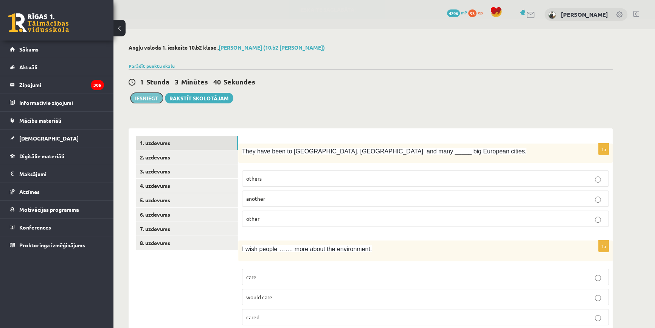
click at [146, 98] on button "Iesniegt" at bounding box center [146, 98] width 33 height 11
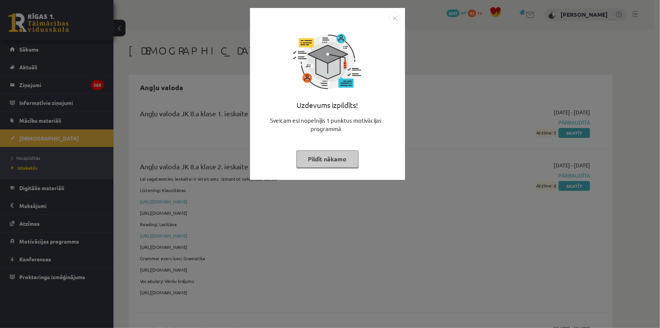
click at [393, 15] on img "Close" at bounding box center [394, 17] width 11 height 11
